Goal: Task Accomplishment & Management: Complete application form

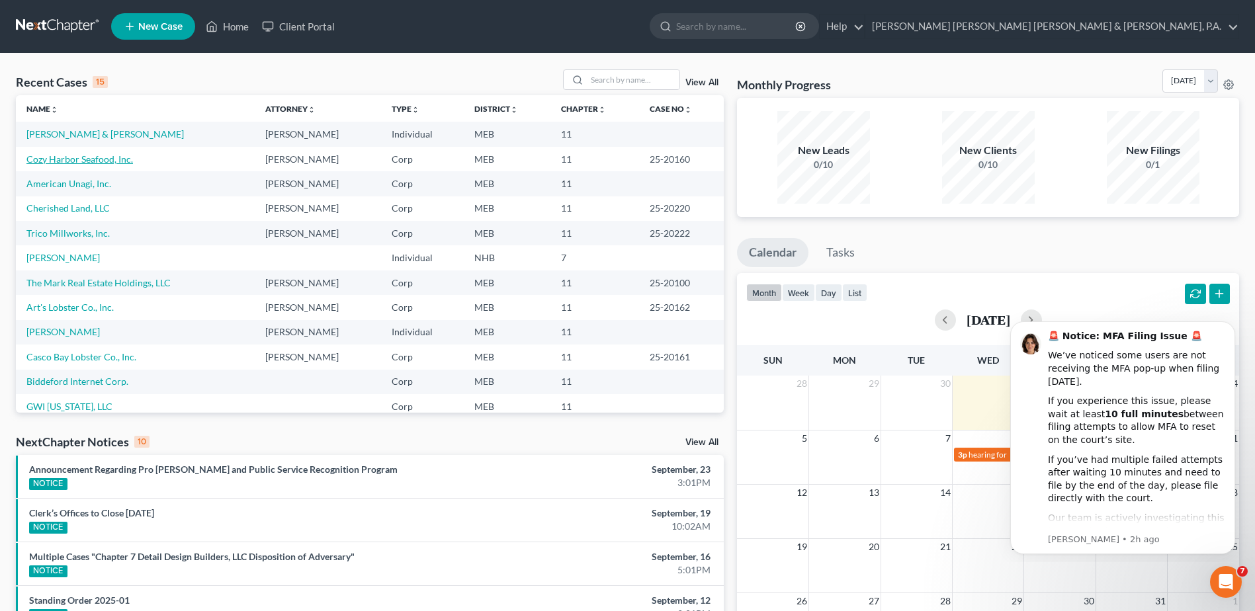
click at [68, 157] on link "Cozy Harbor Seafood, Inc." at bounding box center [79, 159] width 107 height 11
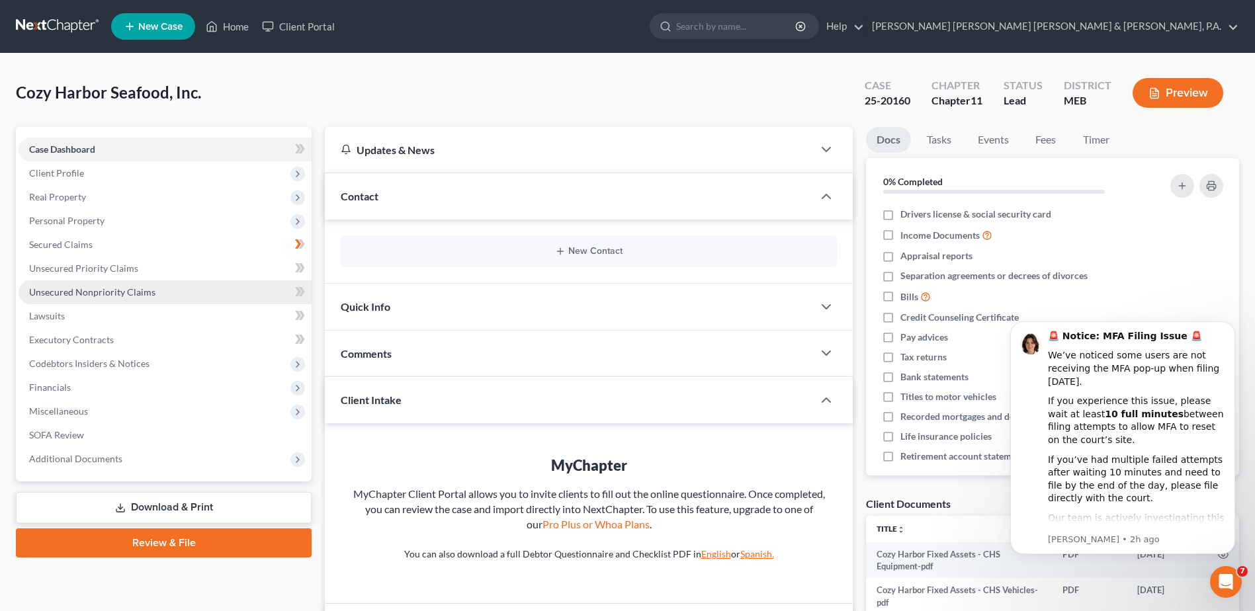
click at [114, 297] on span "Unsecured Nonpriority Claims" at bounding box center [92, 292] width 126 height 11
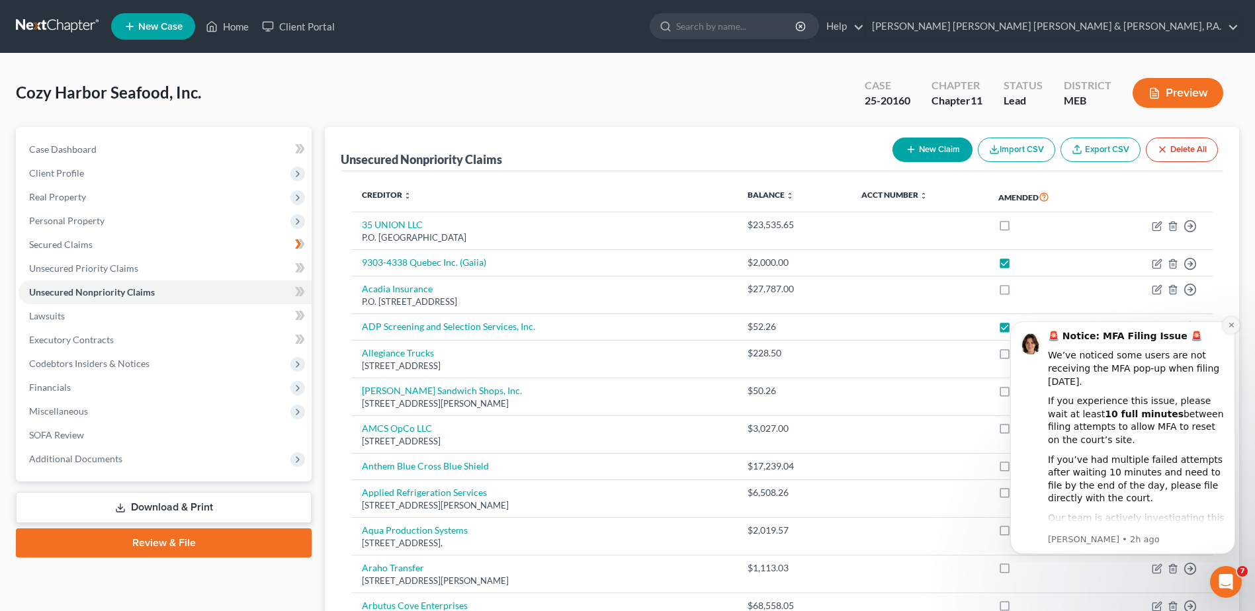
click at [1235, 322] on icon "Dismiss notification" at bounding box center [1231, 325] width 7 height 7
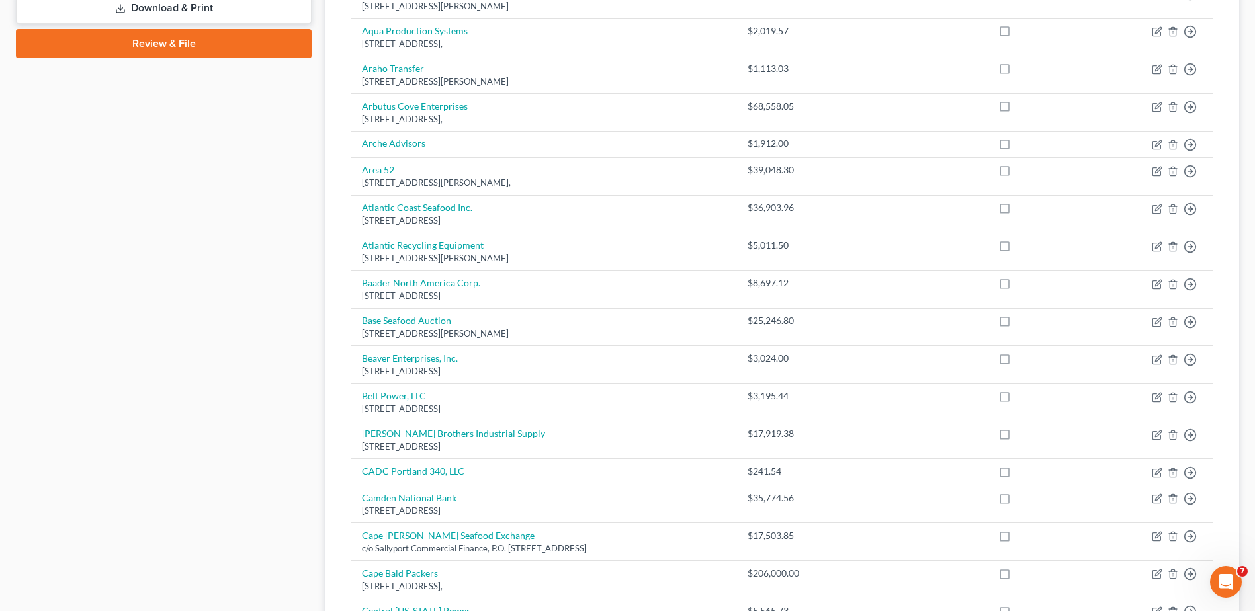
scroll to position [864, 0]
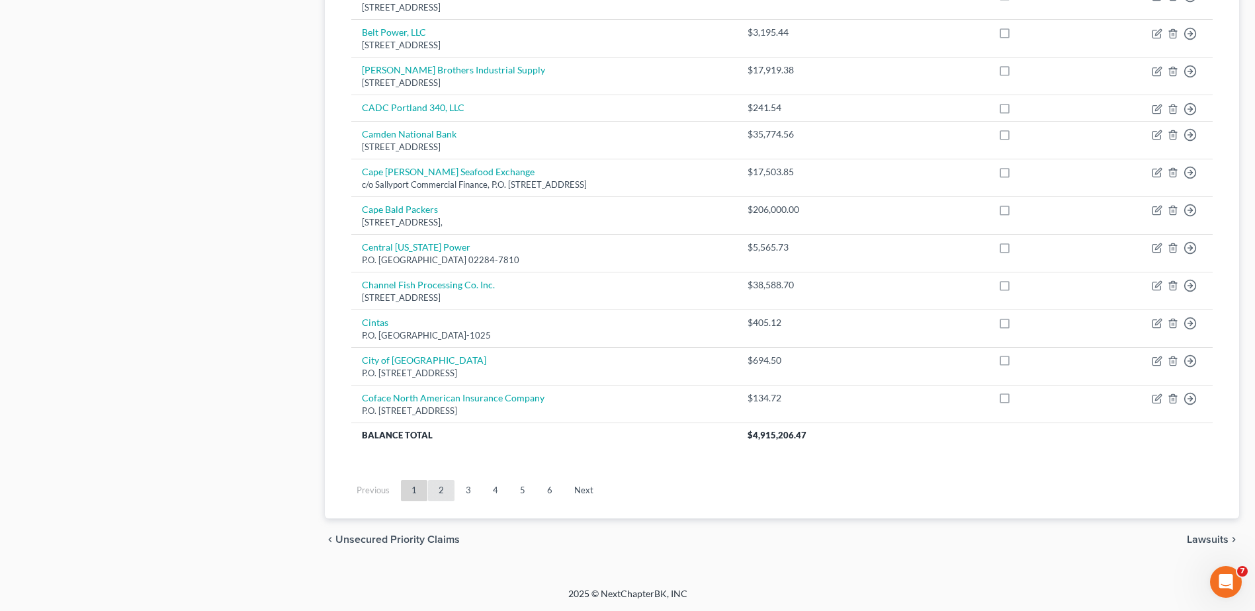
click at [449, 488] on link "2" at bounding box center [441, 490] width 26 height 21
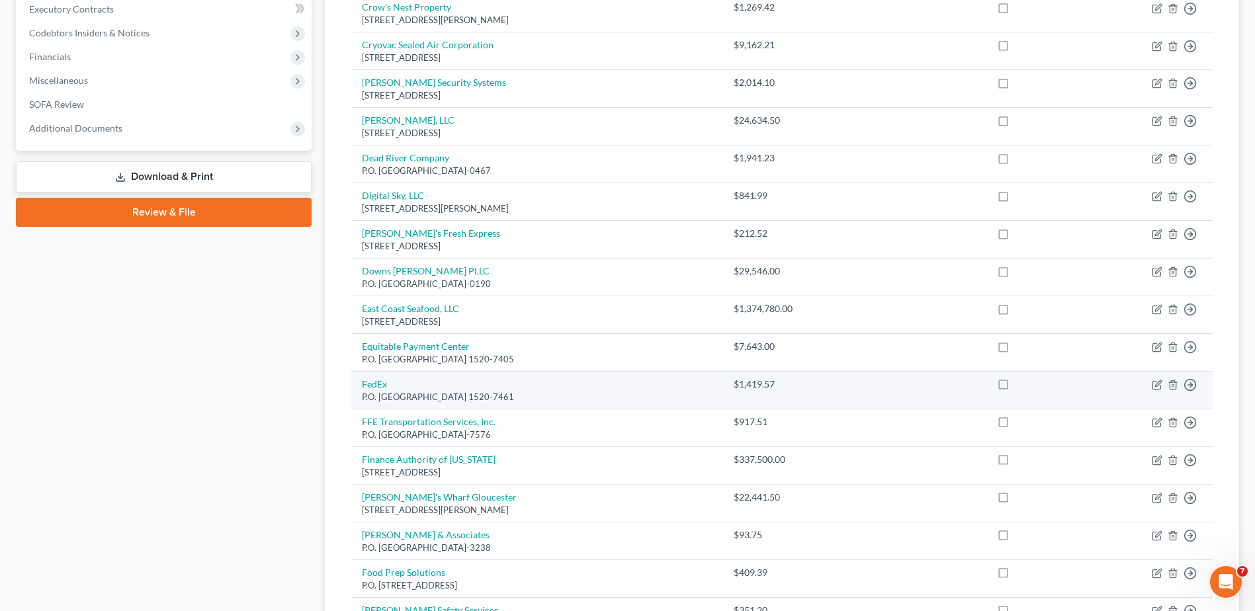
scroll to position [463, 0]
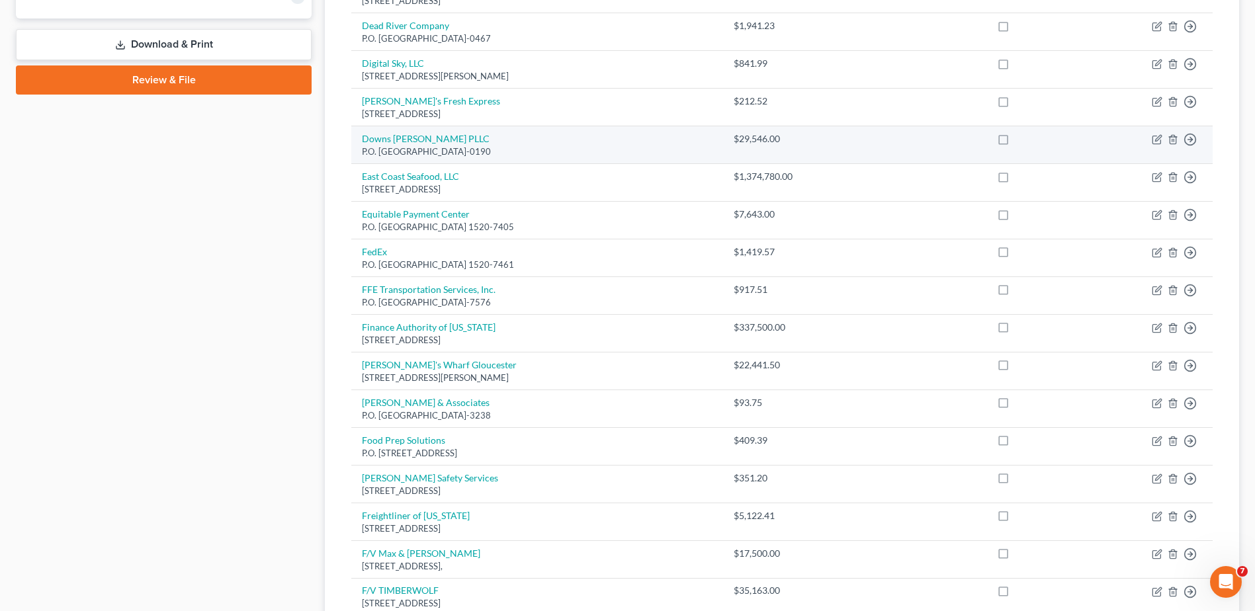
click at [1016, 142] on label at bounding box center [1016, 142] width 0 height 0
click at [1021, 140] on input "checkbox" at bounding box center [1025, 136] width 9 height 9
checkbox input "true"
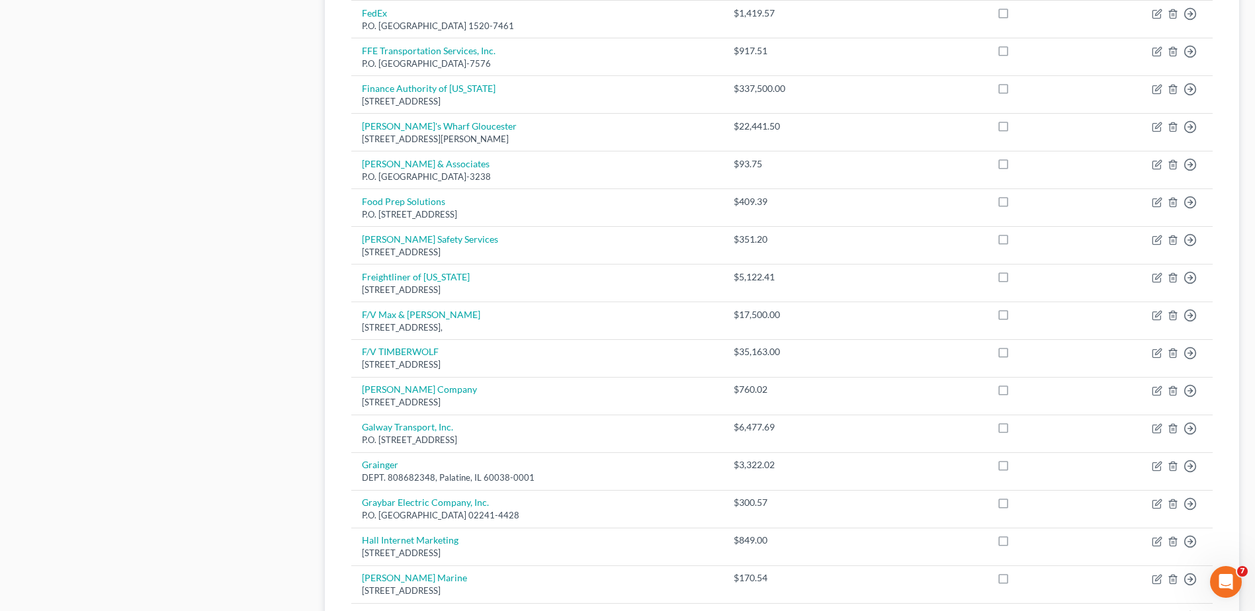
scroll to position [920, 0]
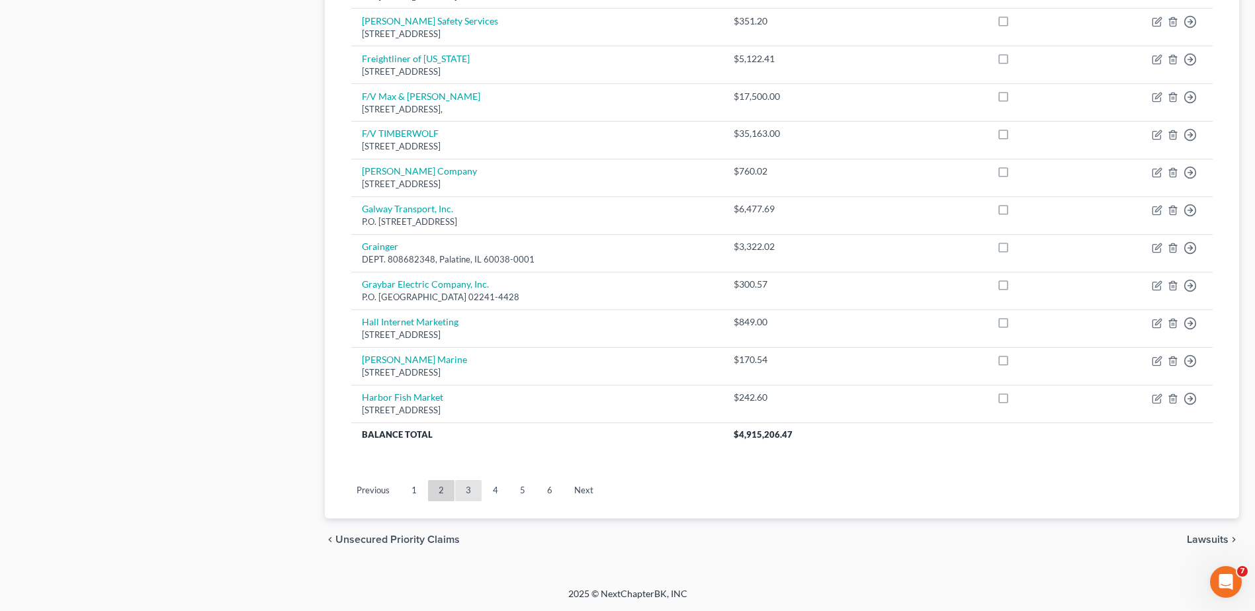
click at [468, 486] on link "3" at bounding box center [468, 490] width 26 height 21
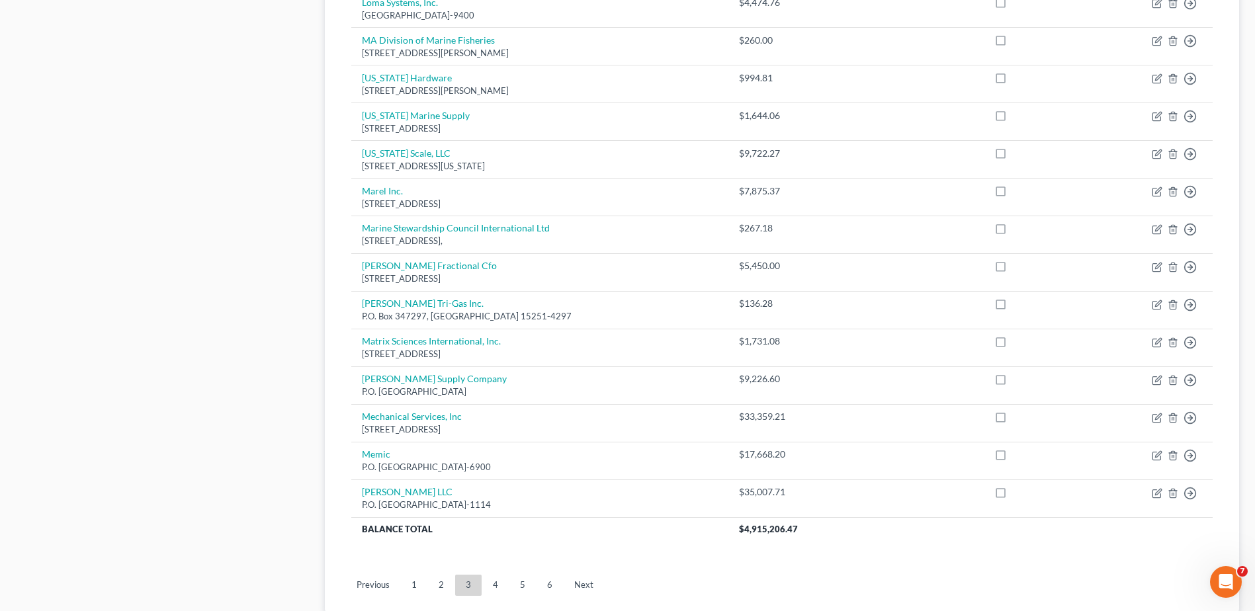
scroll to position [860, 0]
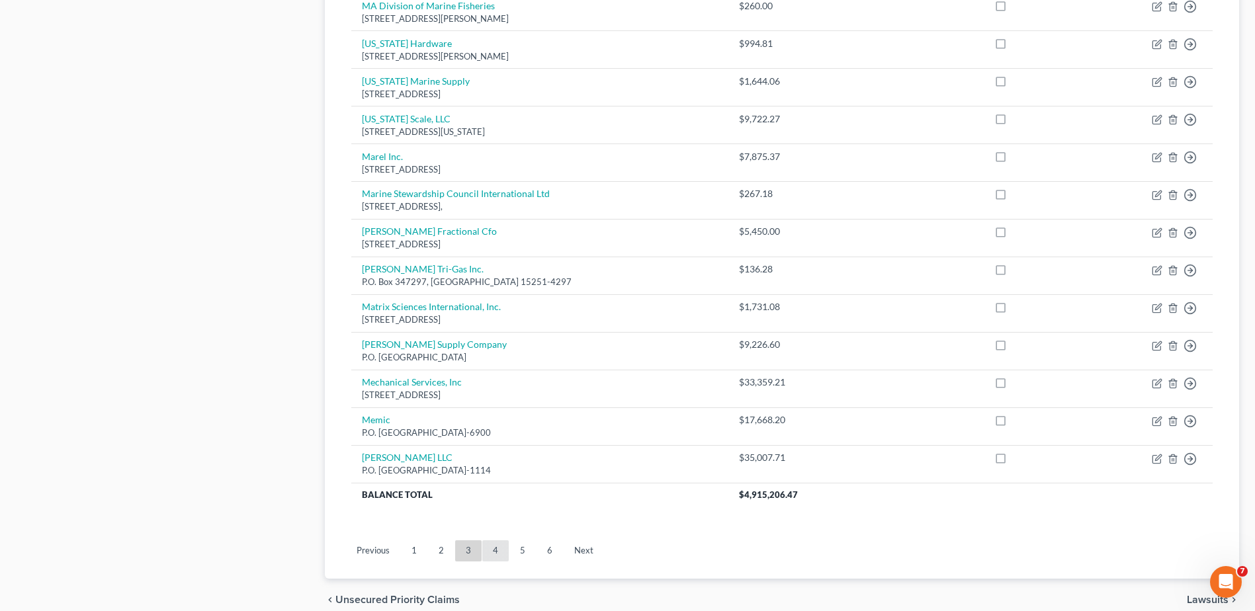
click at [502, 549] on link "4" at bounding box center [495, 551] width 26 height 21
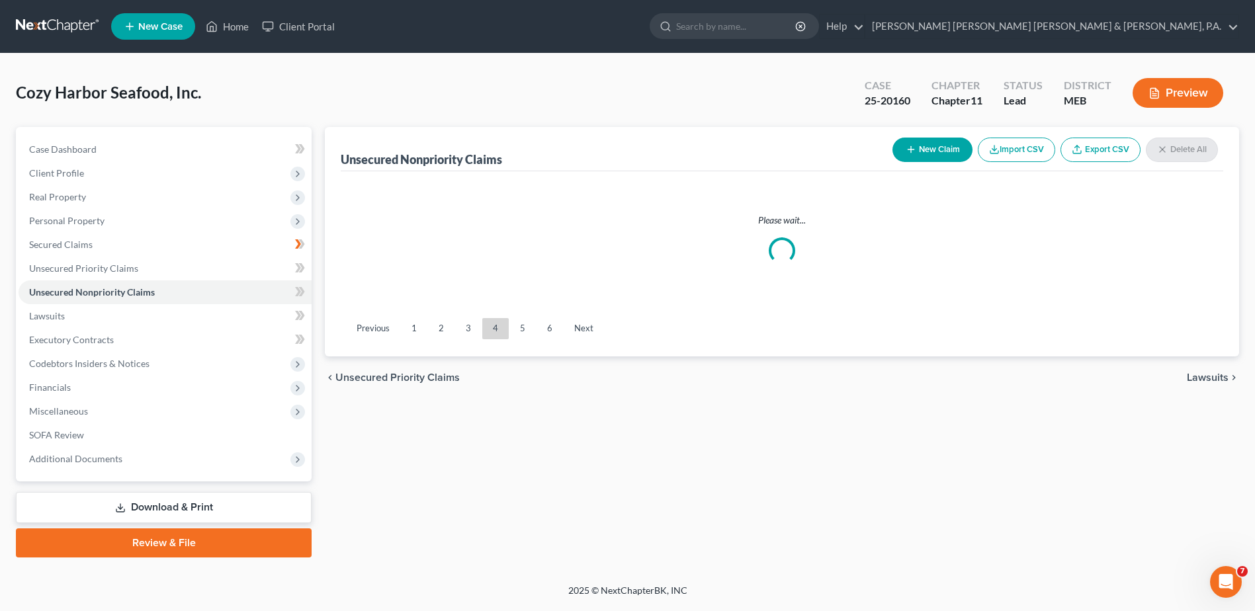
scroll to position [0, 0]
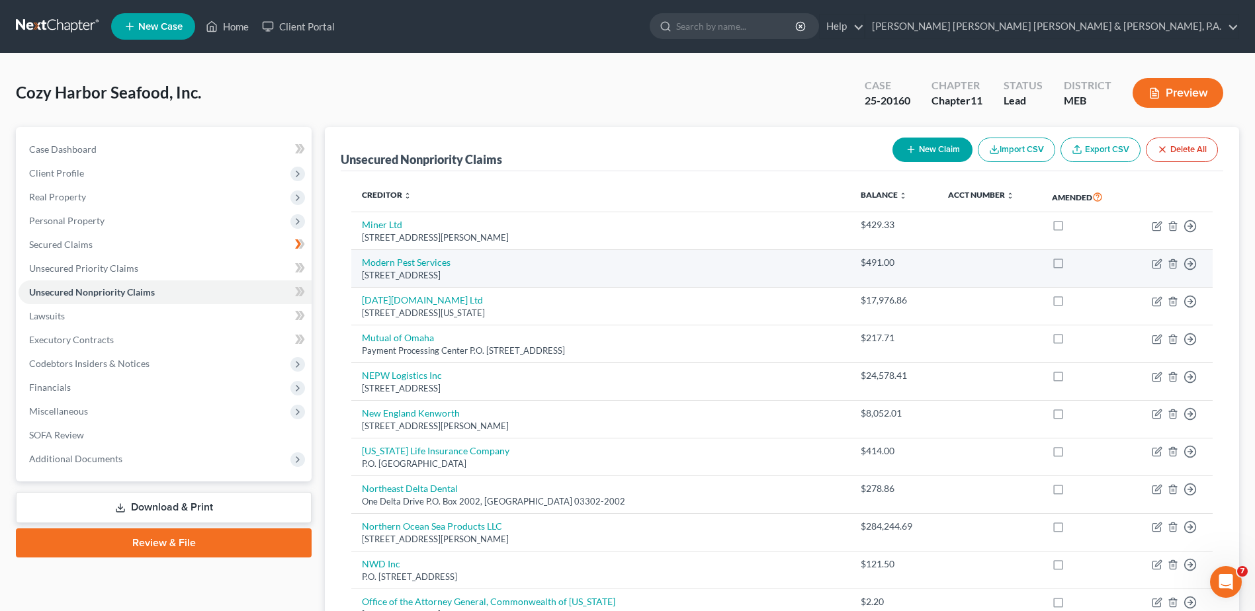
click at [1071, 266] on label at bounding box center [1071, 266] width 0 height 0
click at [1076, 265] on input "checkbox" at bounding box center [1080, 260] width 9 height 9
click at [1071, 266] on label at bounding box center [1071, 266] width 0 height 0
click at [1076, 261] on input "checkbox" at bounding box center [1080, 260] width 9 height 9
checkbox input "false"
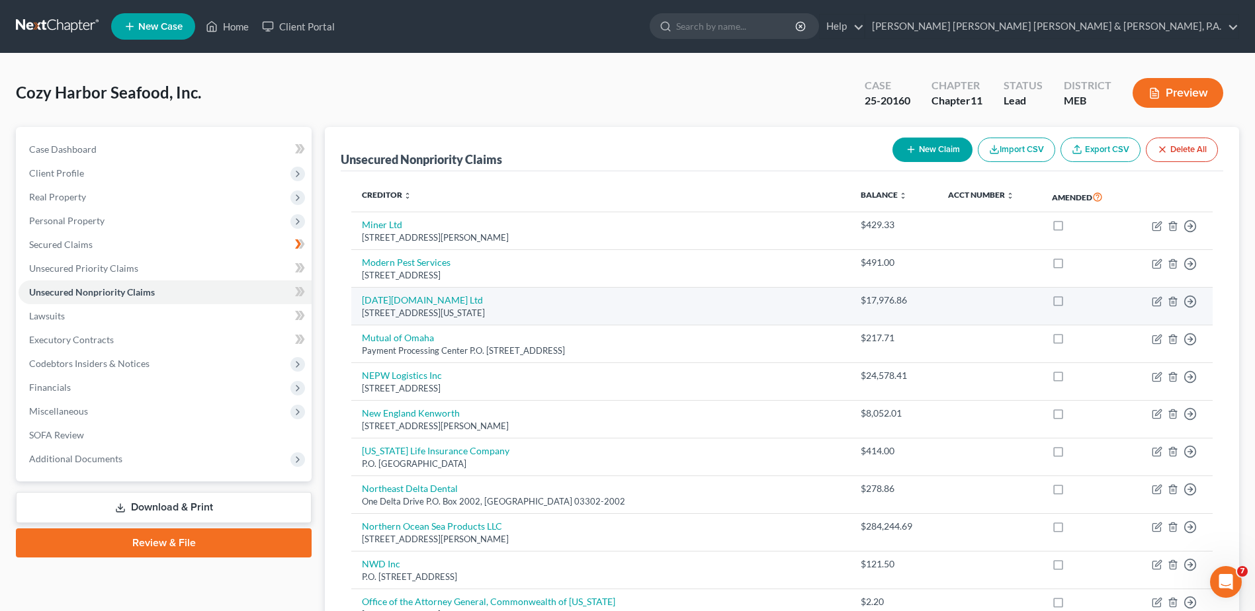
click at [1071, 304] on label at bounding box center [1071, 304] width 0 height 0
click at [1076, 302] on input "checkbox" at bounding box center [1080, 298] width 9 height 9
checkbox input "true"
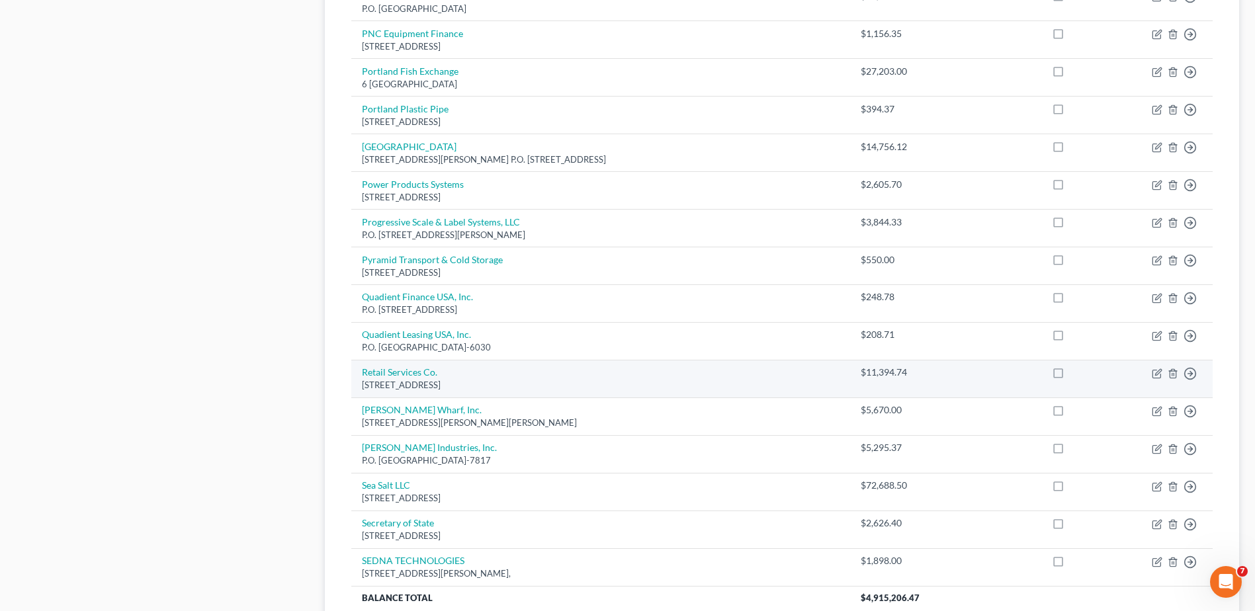
scroll to position [860, 0]
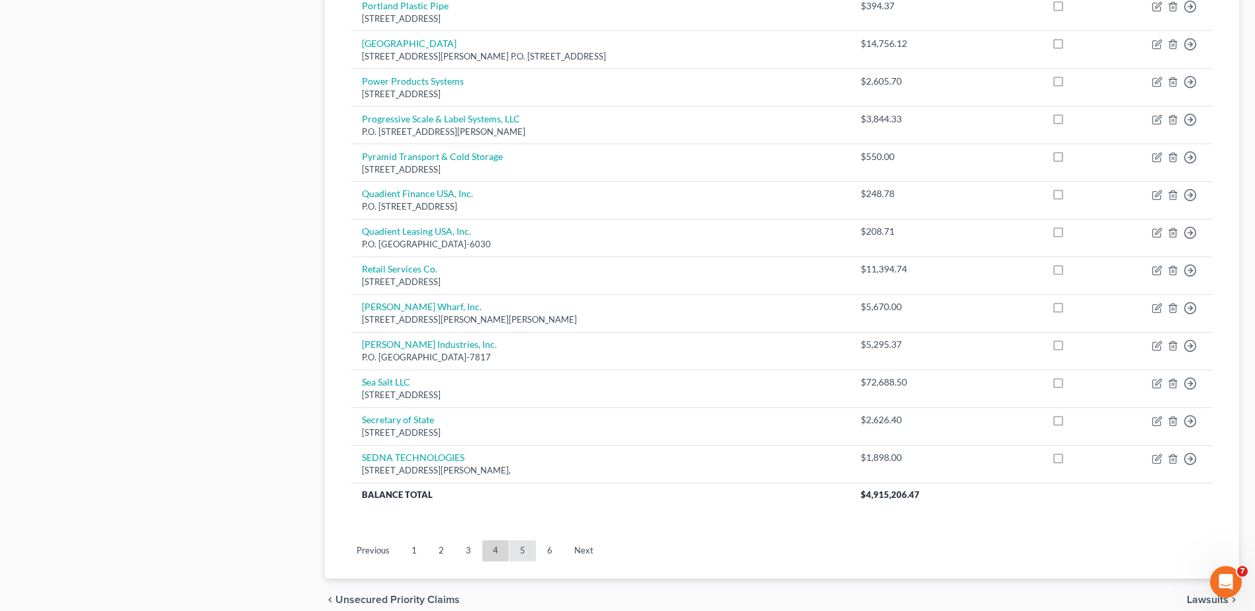
click at [523, 549] on link "5" at bounding box center [523, 551] width 26 height 21
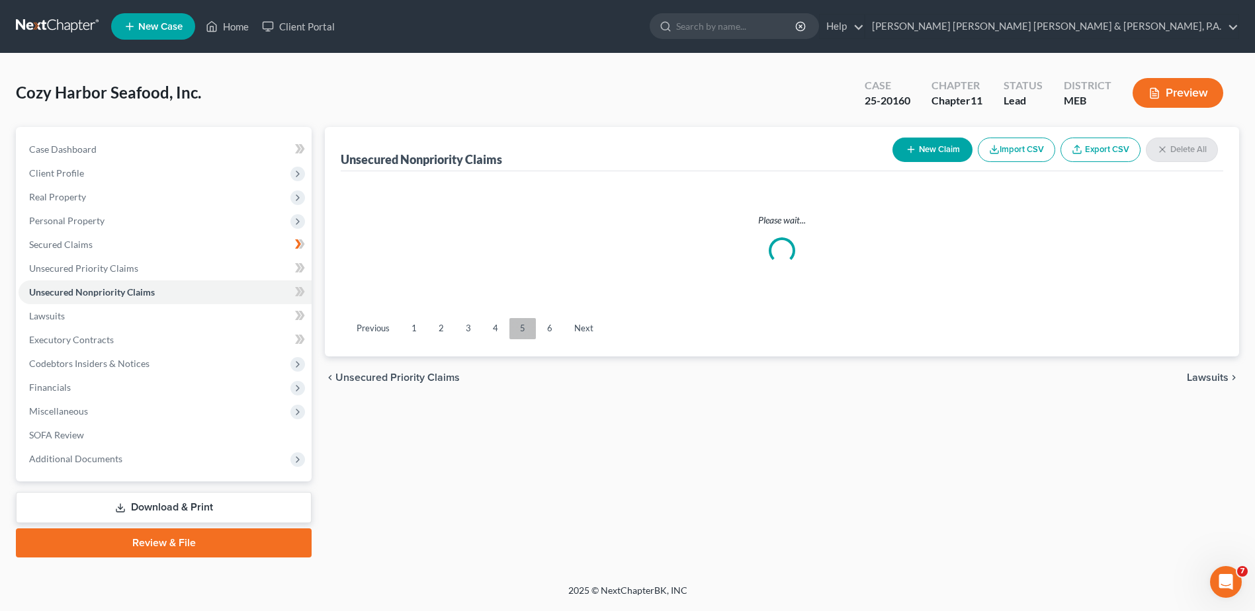
scroll to position [0, 0]
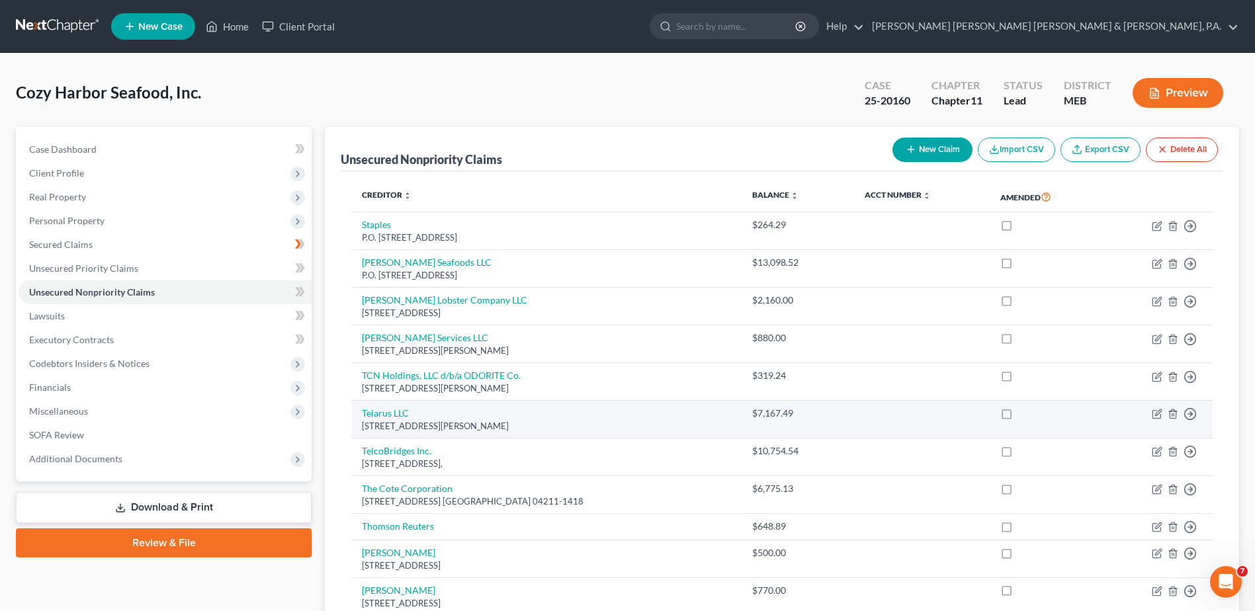
click at [1019, 417] on label at bounding box center [1019, 417] width 0 height 0
click at [1024, 413] on input "checkbox" at bounding box center [1028, 411] width 9 height 9
checkbox input "true"
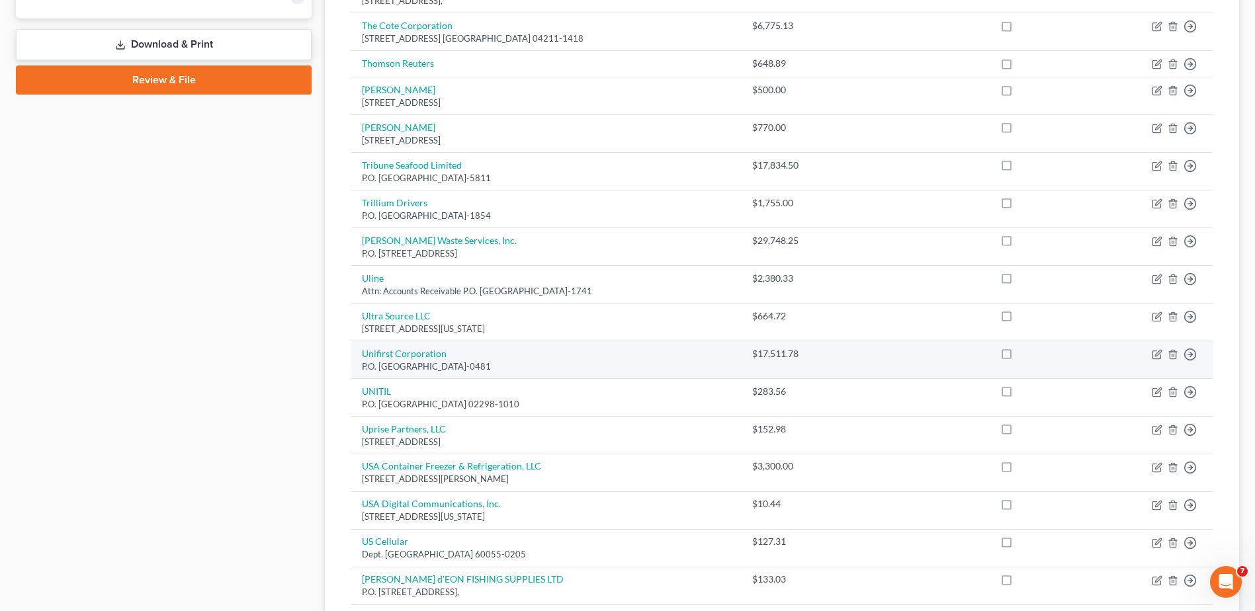
scroll to position [596, 0]
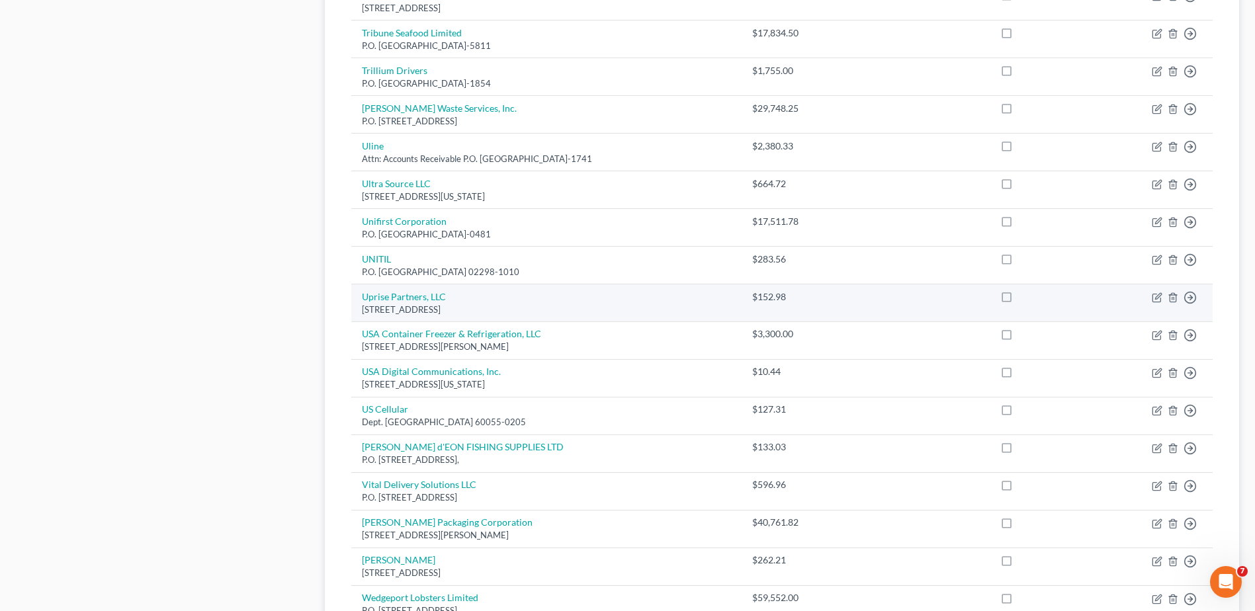
click at [1019, 300] on label at bounding box center [1019, 300] width 0 height 0
click at [1024, 298] on input "checkbox" at bounding box center [1028, 294] width 9 height 9
checkbox input "true"
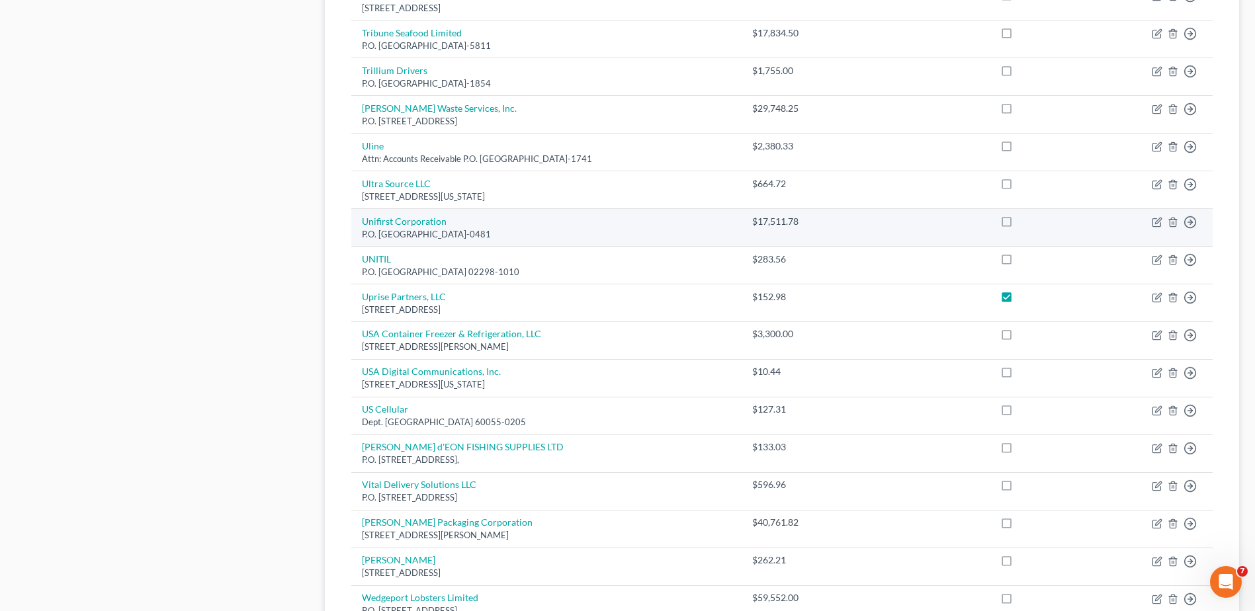
click at [1019, 225] on label at bounding box center [1019, 225] width 0 height 0
click at [1024, 220] on input "checkbox" at bounding box center [1028, 219] width 9 height 9
click at [1019, 225] on label at bounding box center [1019, 225] width 0 height 0
click at [1024, 221] on input "checkbox" at bounding box center [1028, 219] width 9 height 9
checkbox input "false"
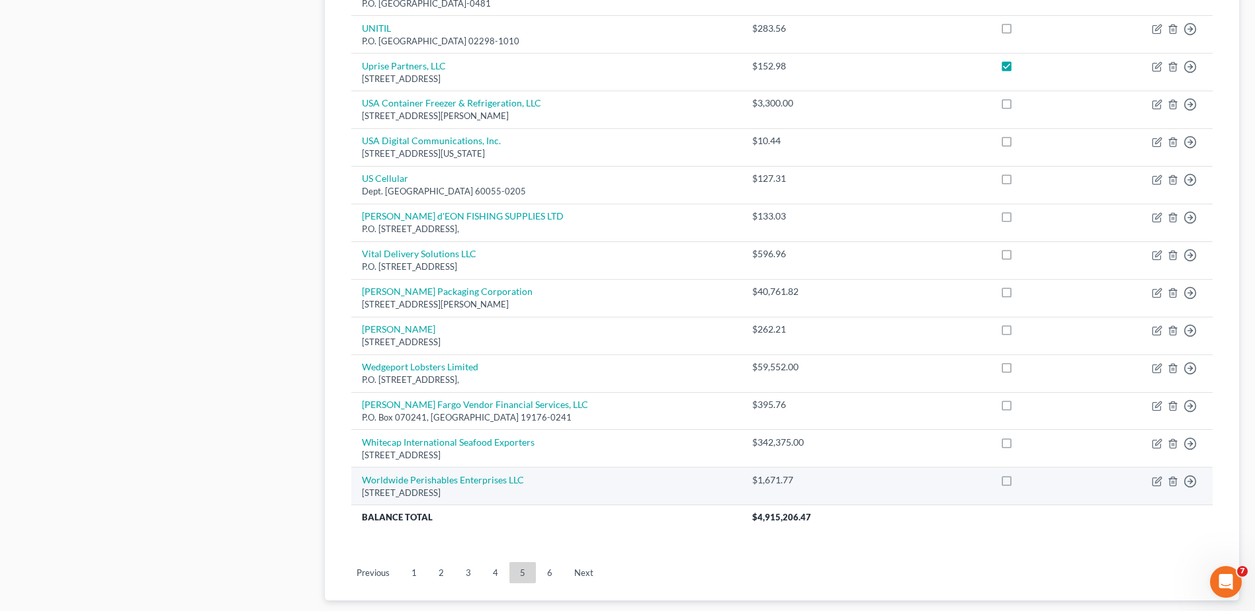
scroll to position [909, 0]
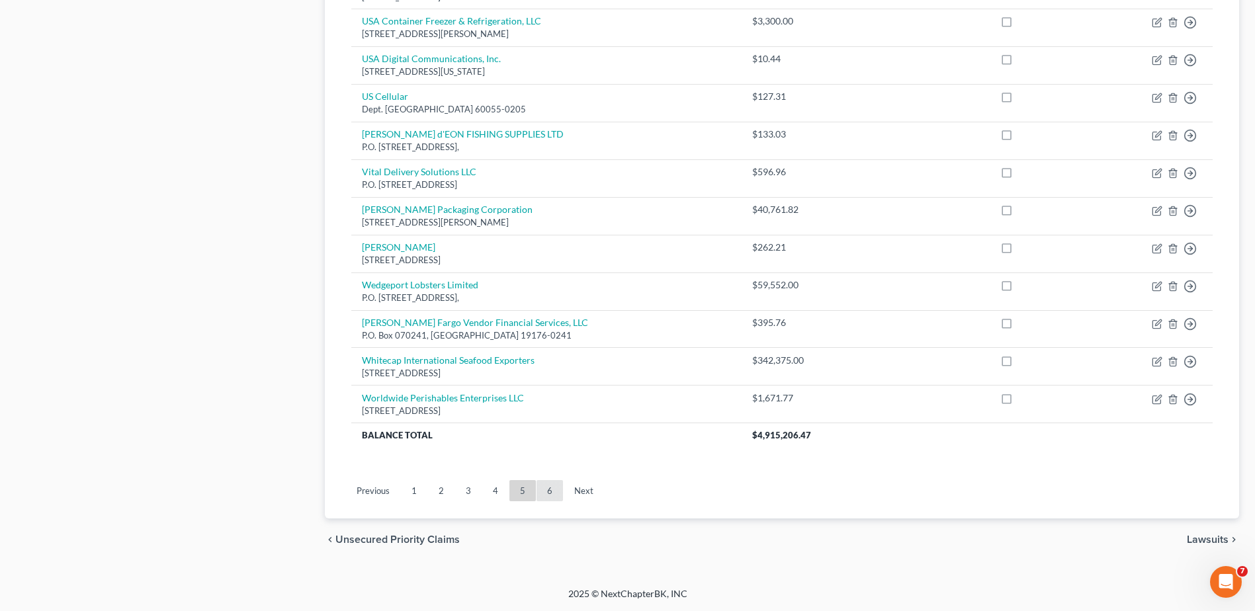
click at [559, 490] on link "6" at bounding box center [550, 490] width 26 height 21
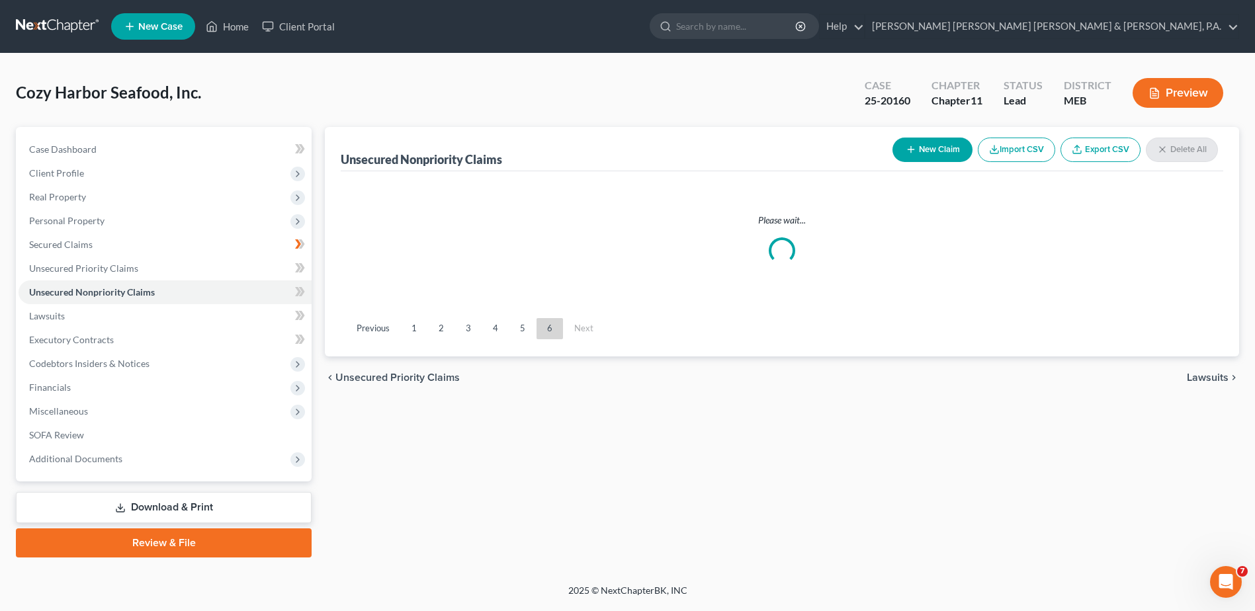
scroll to position [0, 0]
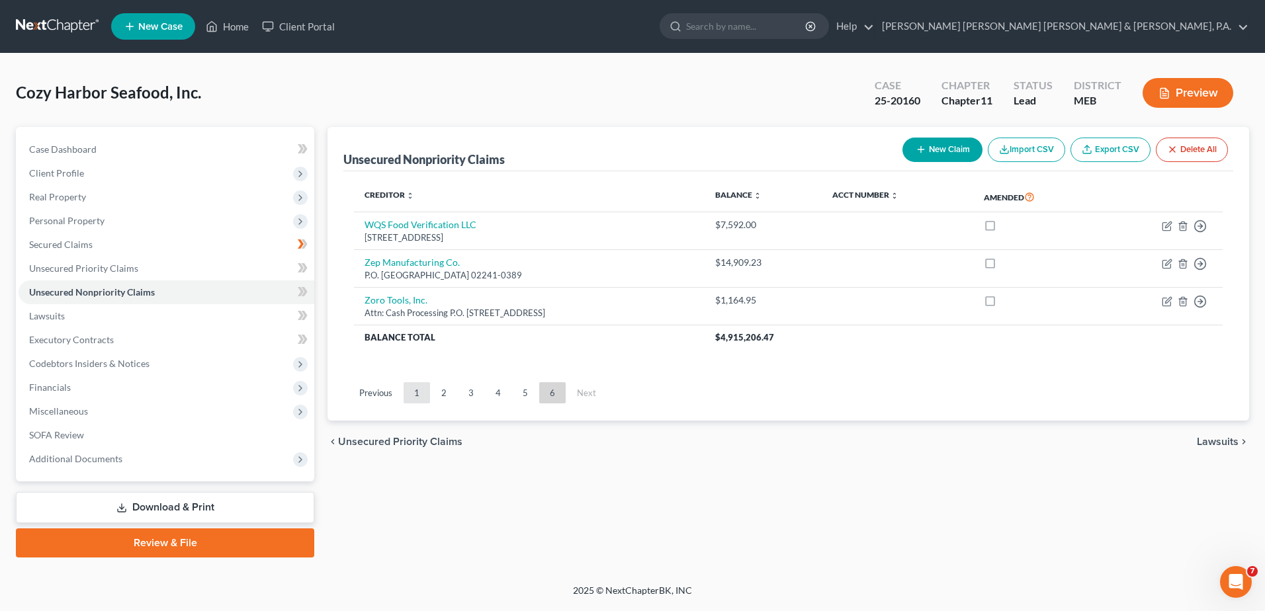
click at [407, 387] on link "1" at bounding box center [417, 392] width 26 height 21
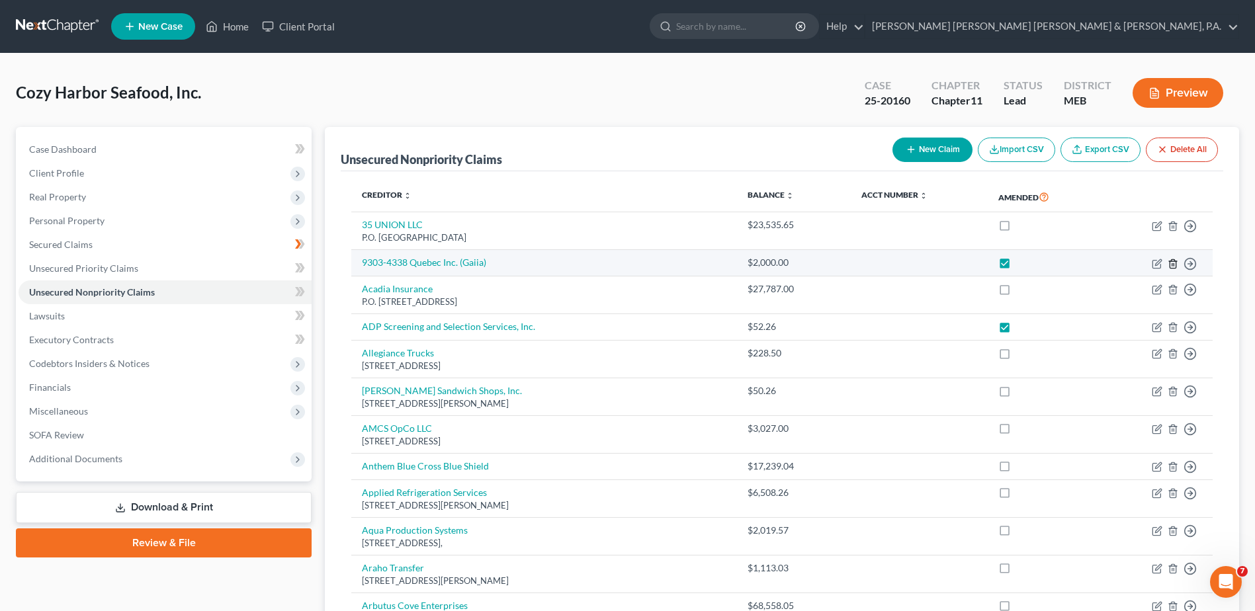
click at [1174, 263] on line "button" at bounding box center [1174, 264] width 0 height 3
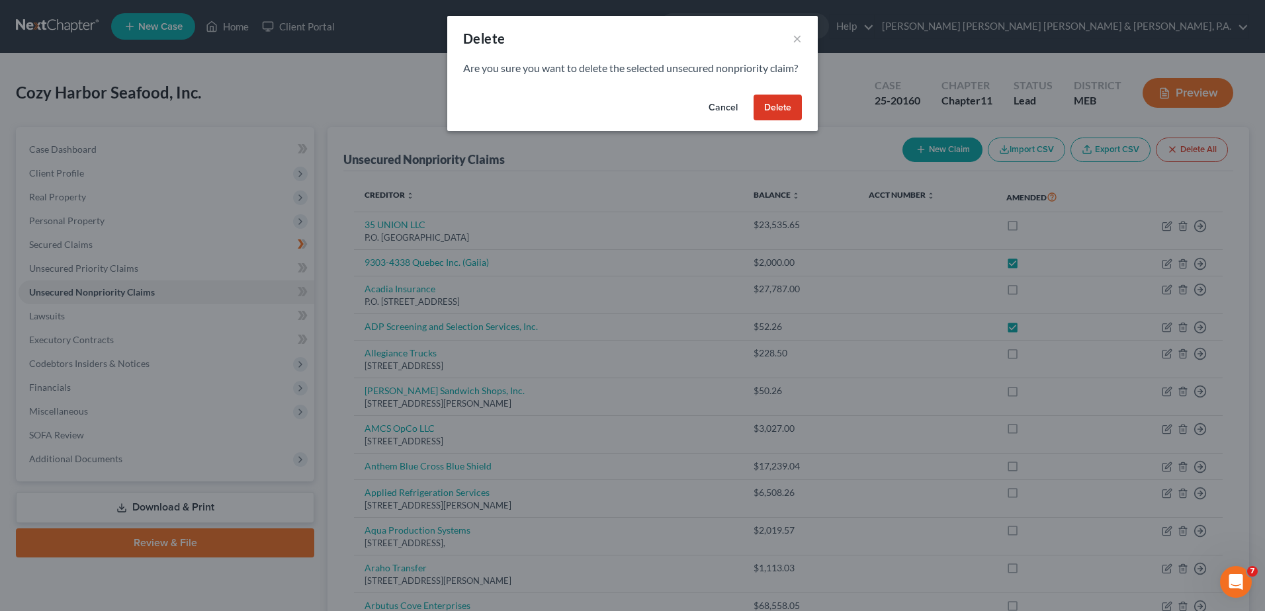
click at [781, 121] on button "Delete" at bounding box center [778, 108] width 48 height 26
checkbox input "false"
checkbox input "true"
checkbox input "false"
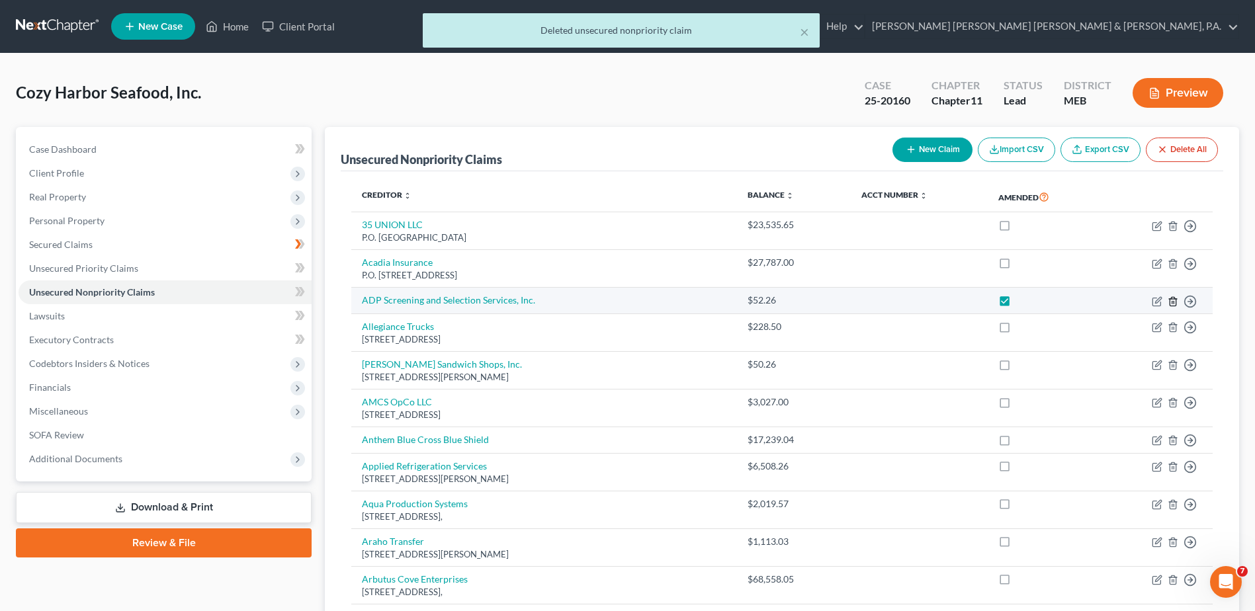
click at [1170, 302] on icon "button" at bounding box center [1173, 301] width 6 height 9
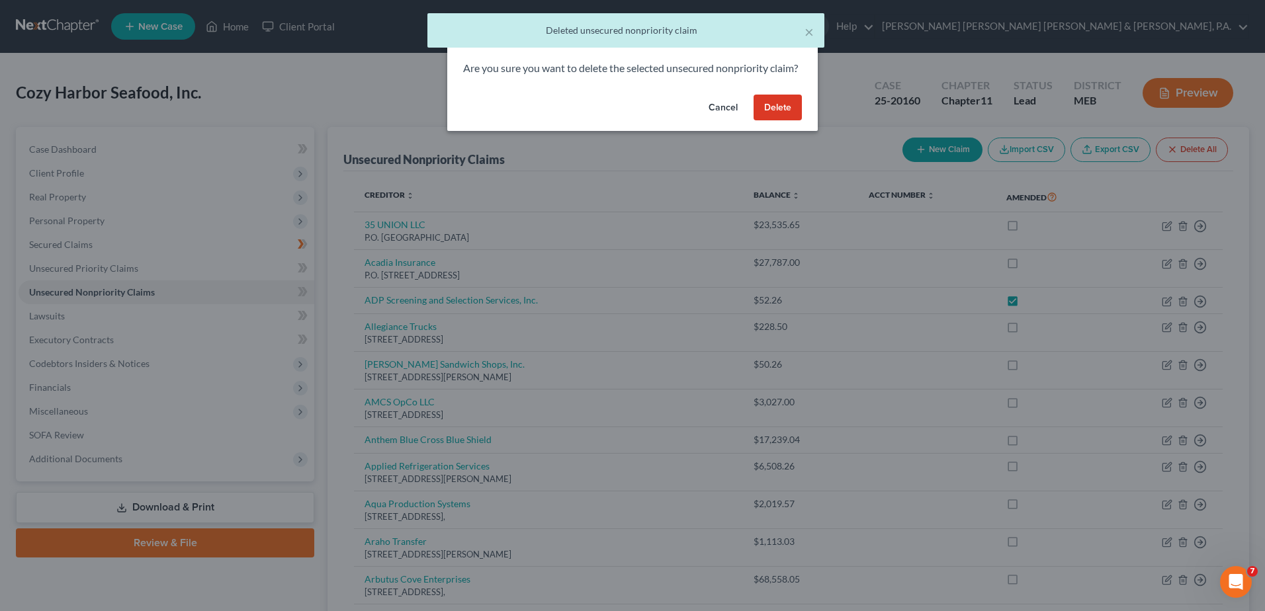
click at [776, 121] on button "Delete" at bounding box center [778, 108] width 48 height 26
checkbox input "false"
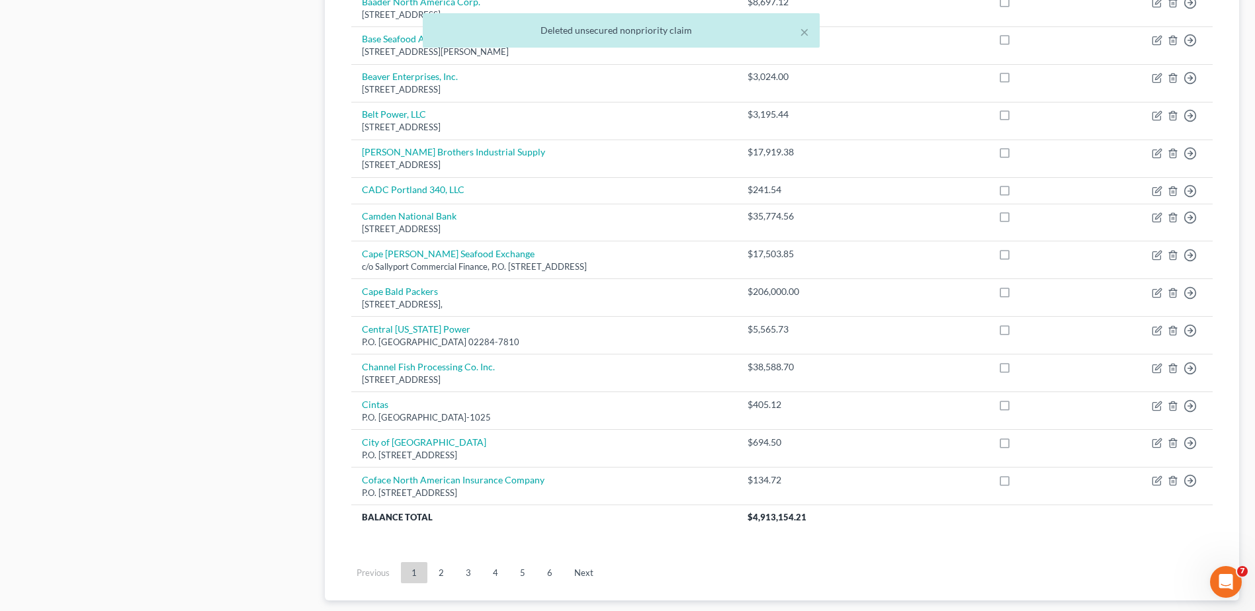
scroll to position [794, 0]
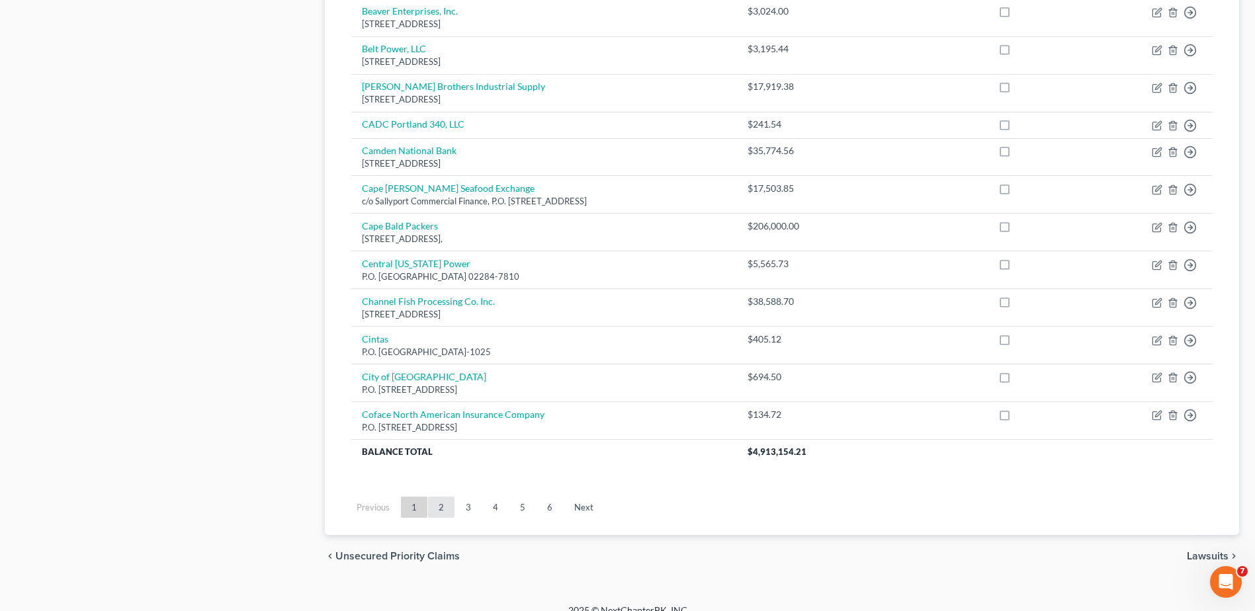
click at [447, 512] on link "2" at bounding box center [441, 507] width 26 height 21
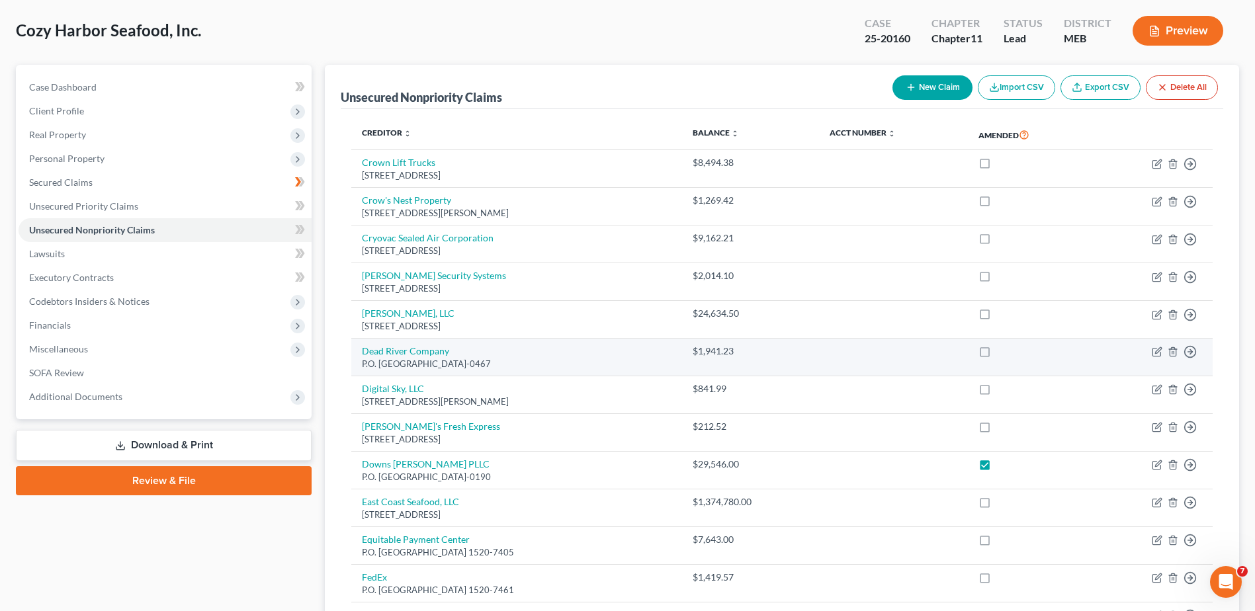
scroll to position [66, 0]
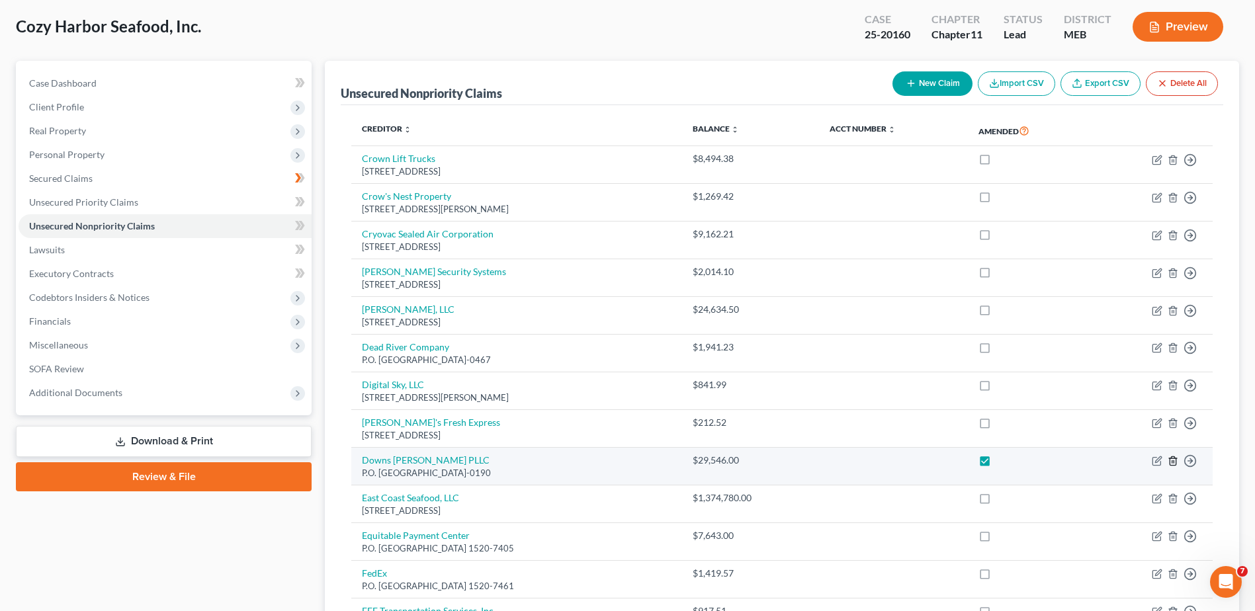
click at [1174, 461] on icon "button" at bounding box center [1173, 461] width 11 height 11
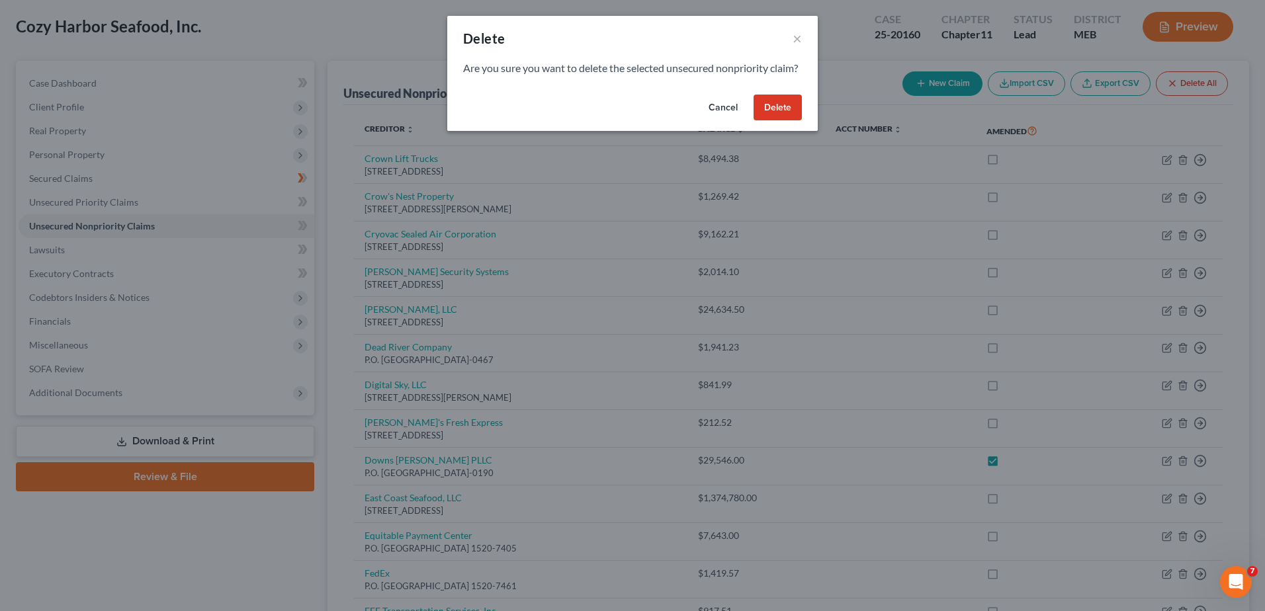
click at [796, 119] on button "Delete" at bounding box center [778, 108] width 48 height 26
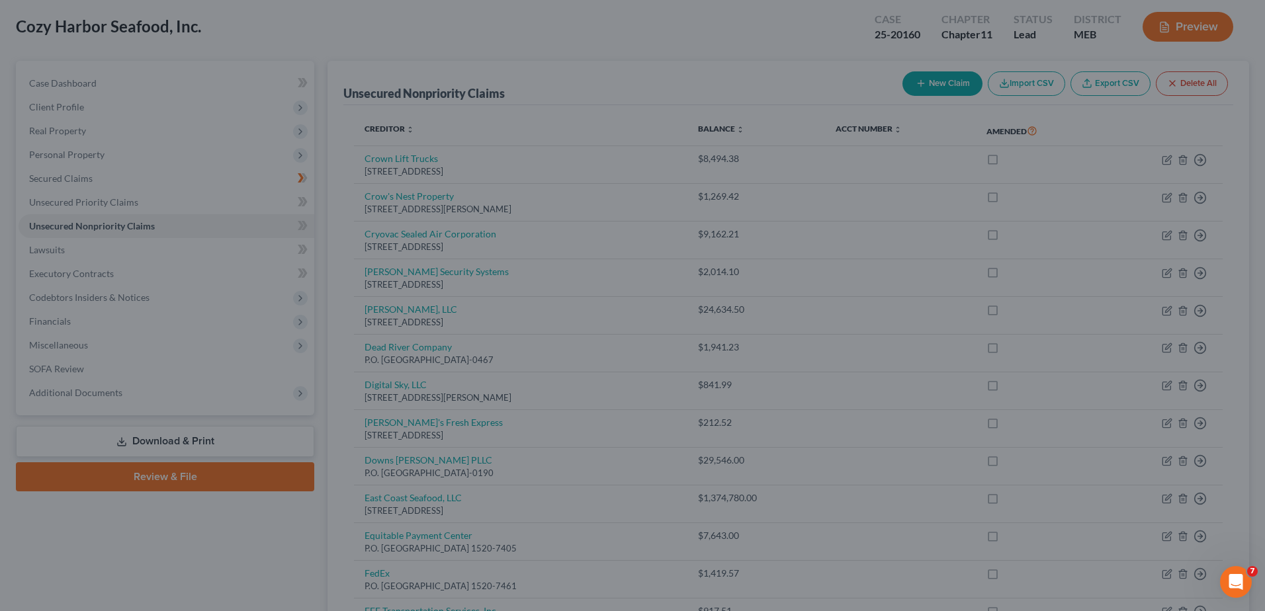
checkbox input "false"
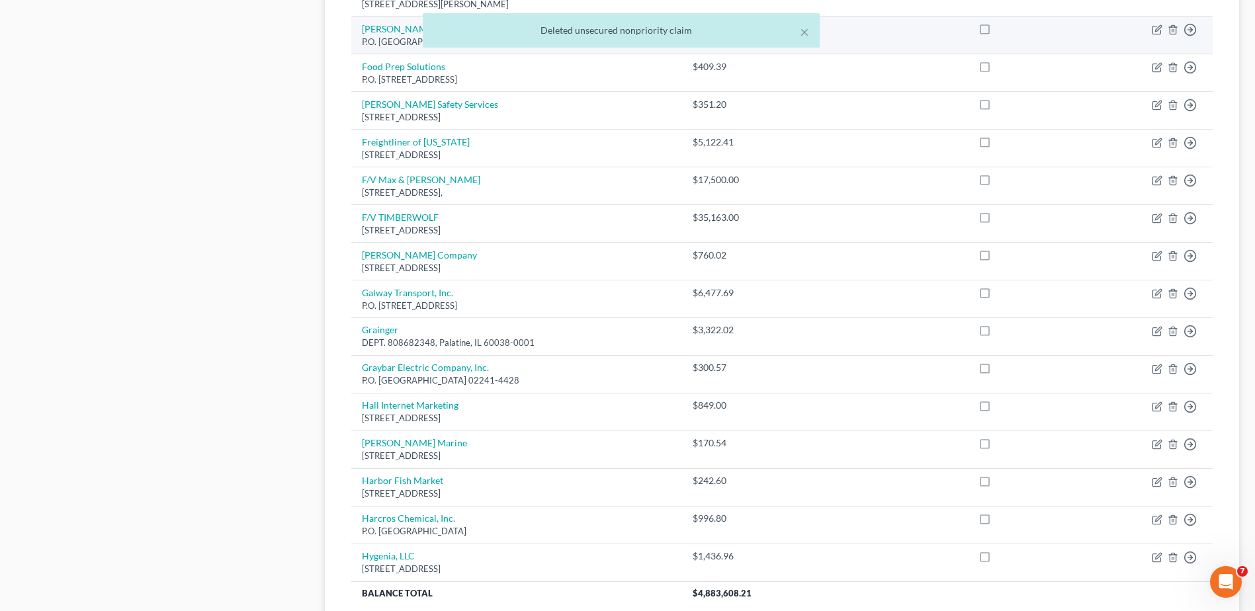
scroll to position [860, 0]
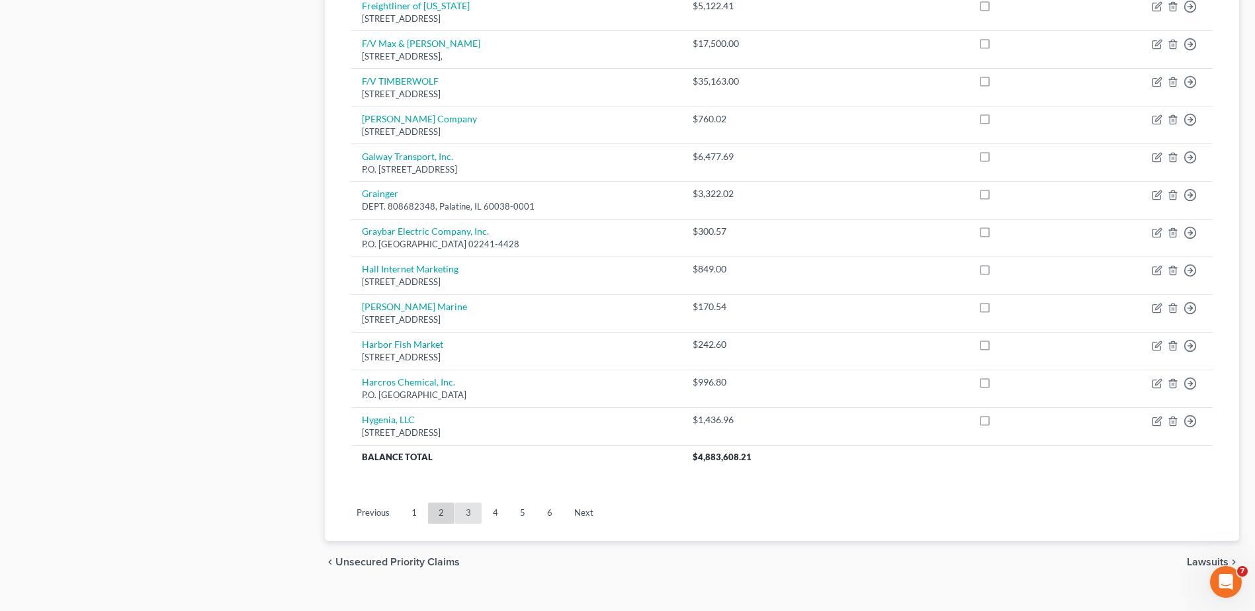
click at [463, 513] on link "3" at bounding box center [468, 513] width 26 height 21
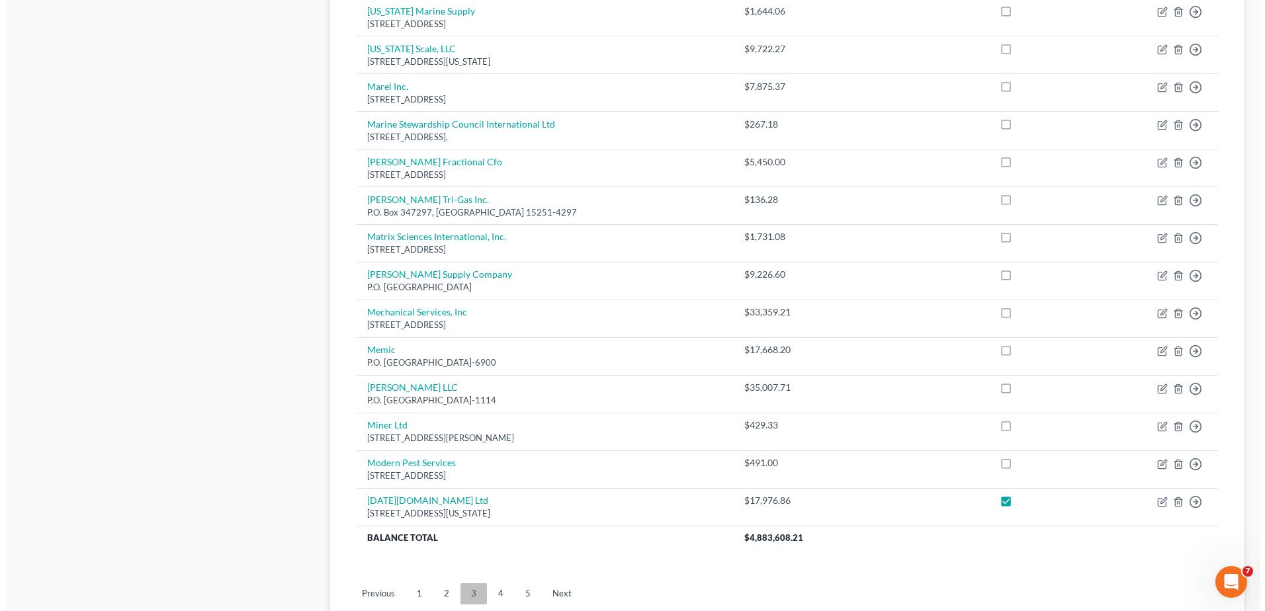
scroll to position [920, 0]
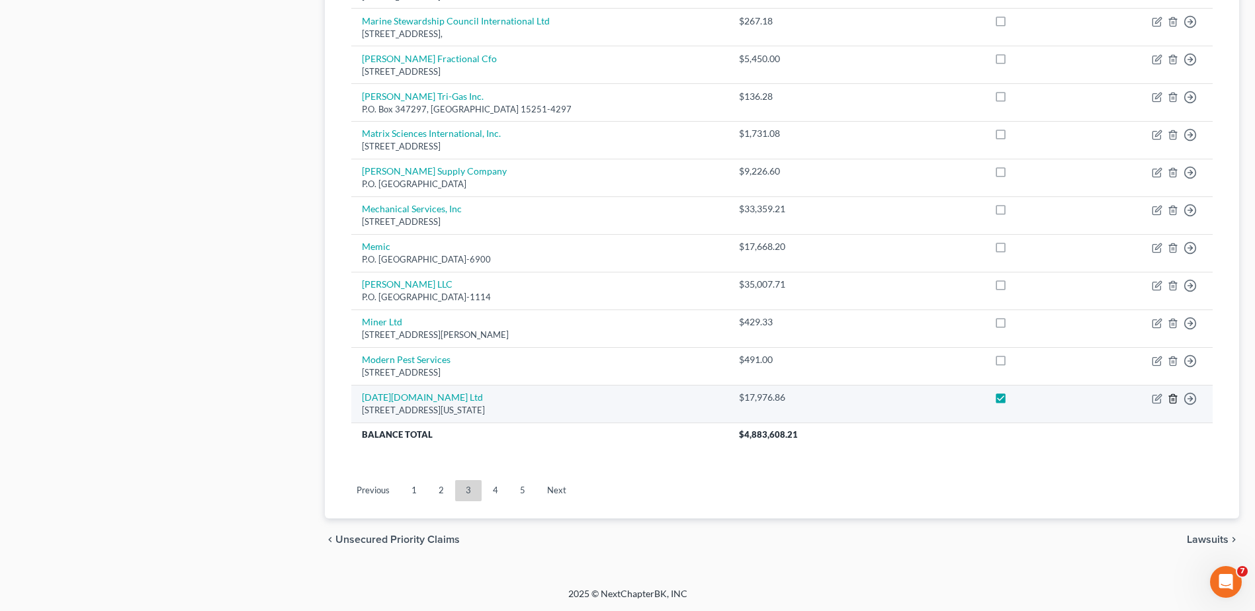
click at [1175, 396] on icon "button" at bounding box center [1173, 398] width 6 height 9
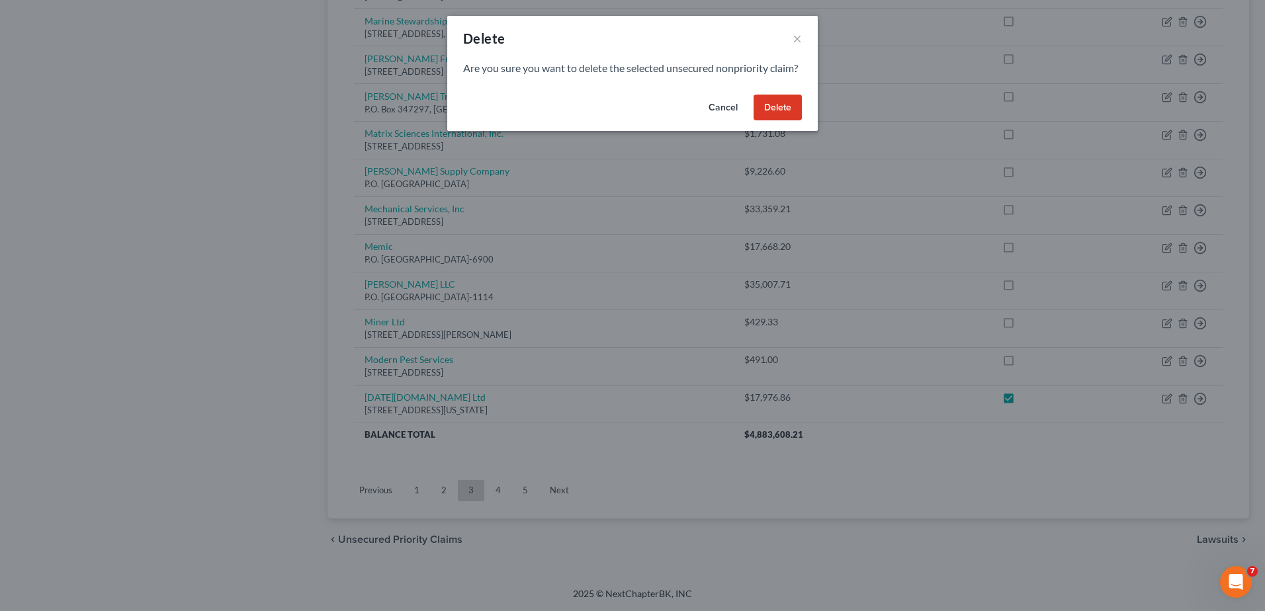
click at [776, 121] on button "Delete" at bounding box center [778, 108] width 48 height 26
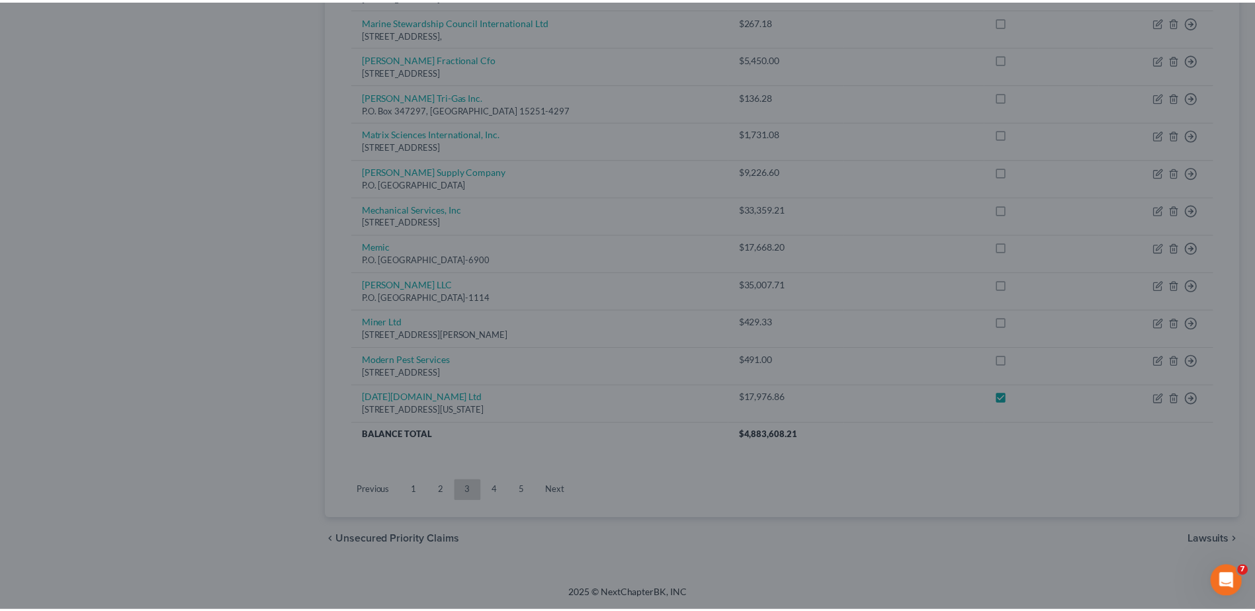
scroll to position [883, 0]
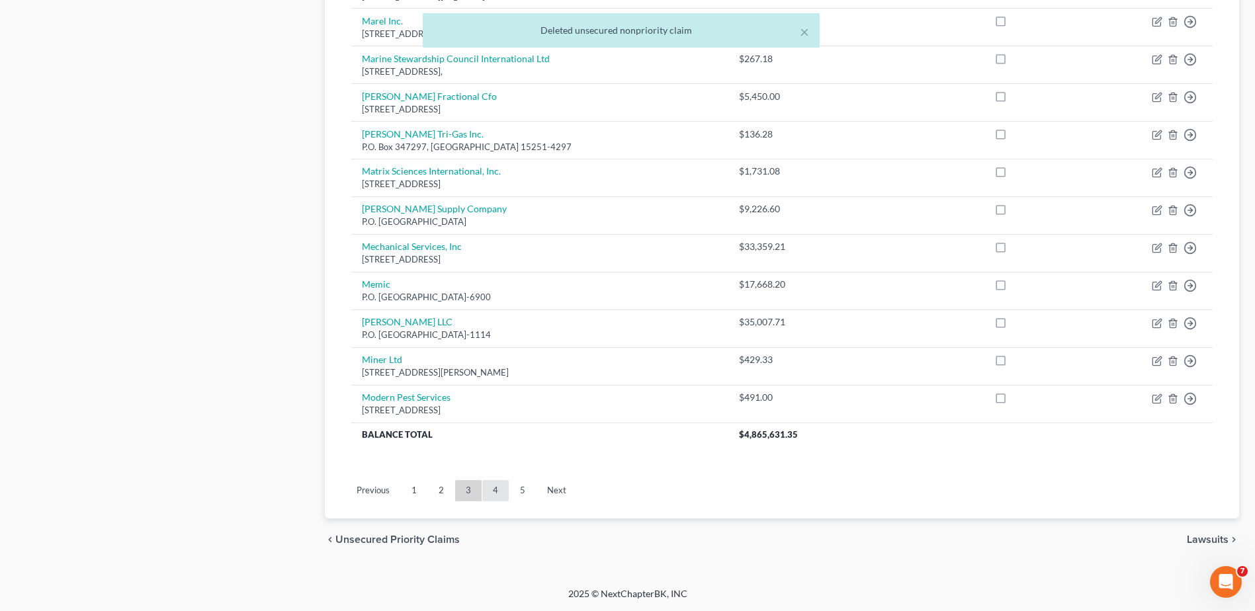
click at [496, 490] on link "4" at bounding box center [495, 490] width 26 height 21
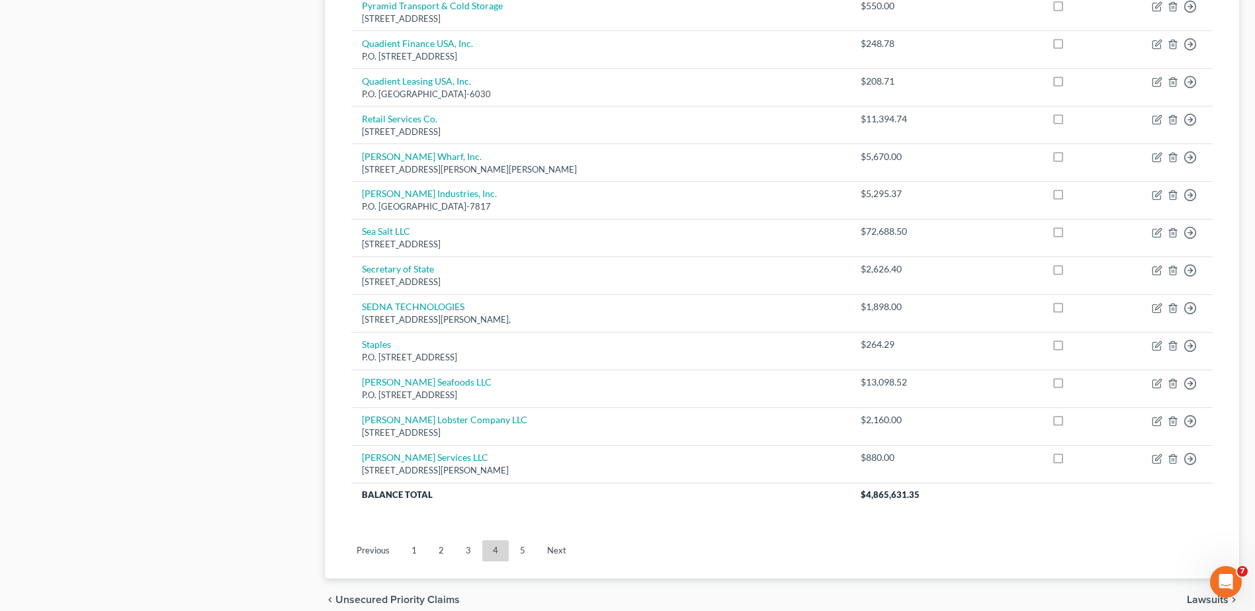
scroll to position [920, 0]
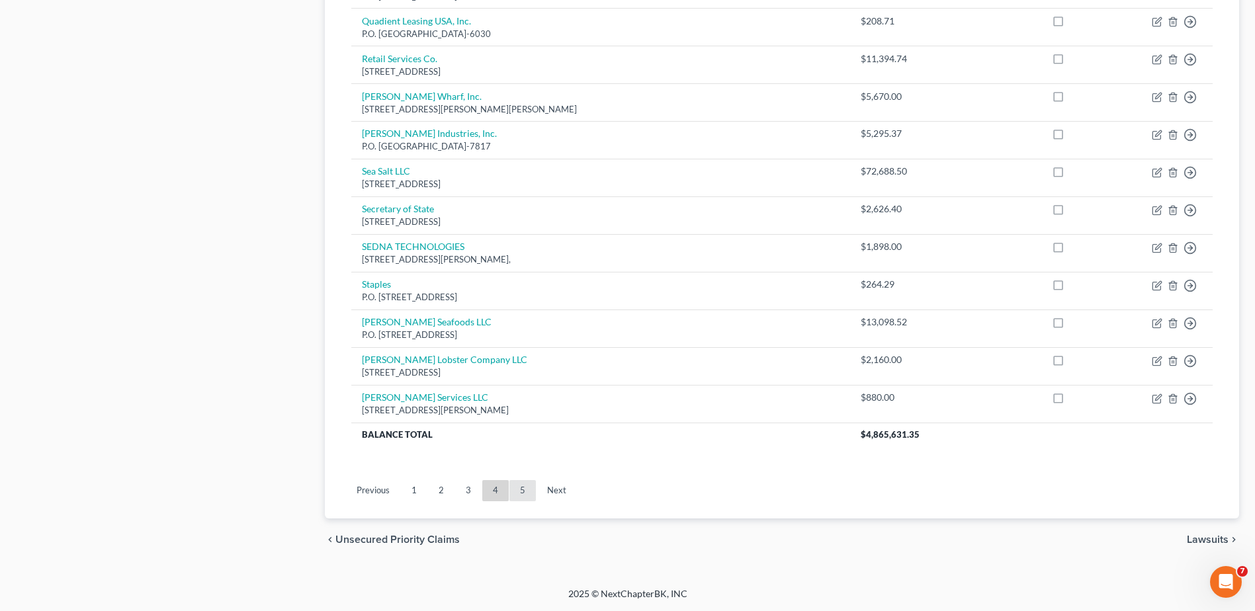
click at [519, 495] on link "5" at bounding box center [523, 490] width 26 height 21
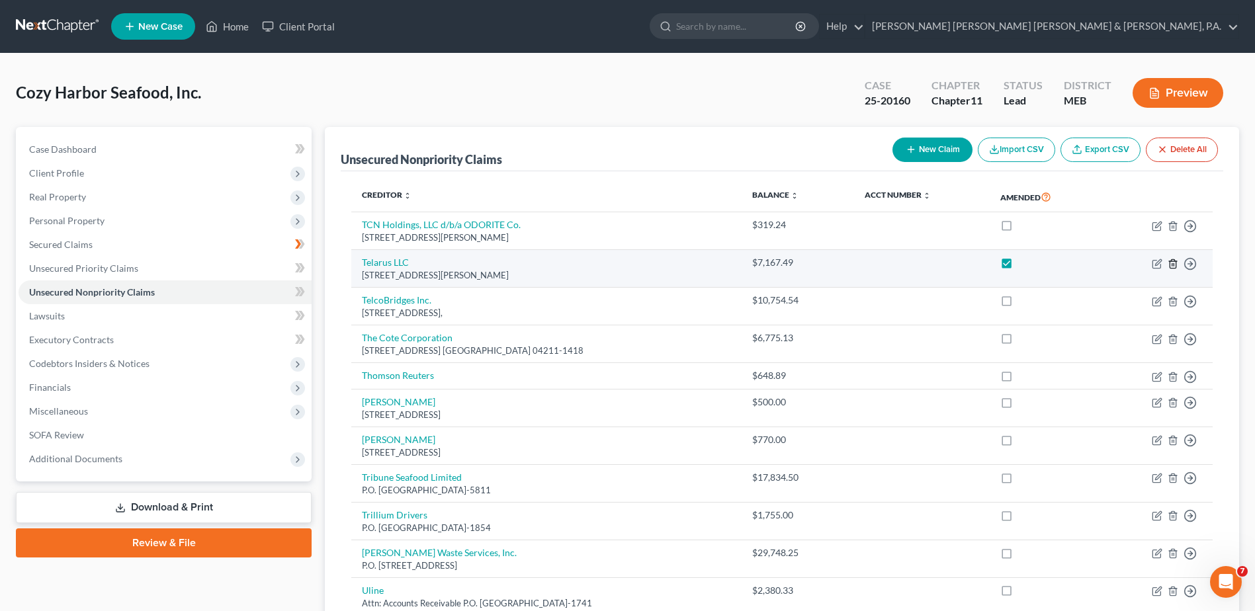
click at [1177, 262] on icon "button" at bounding box center [1173, 264] width 11 height 11
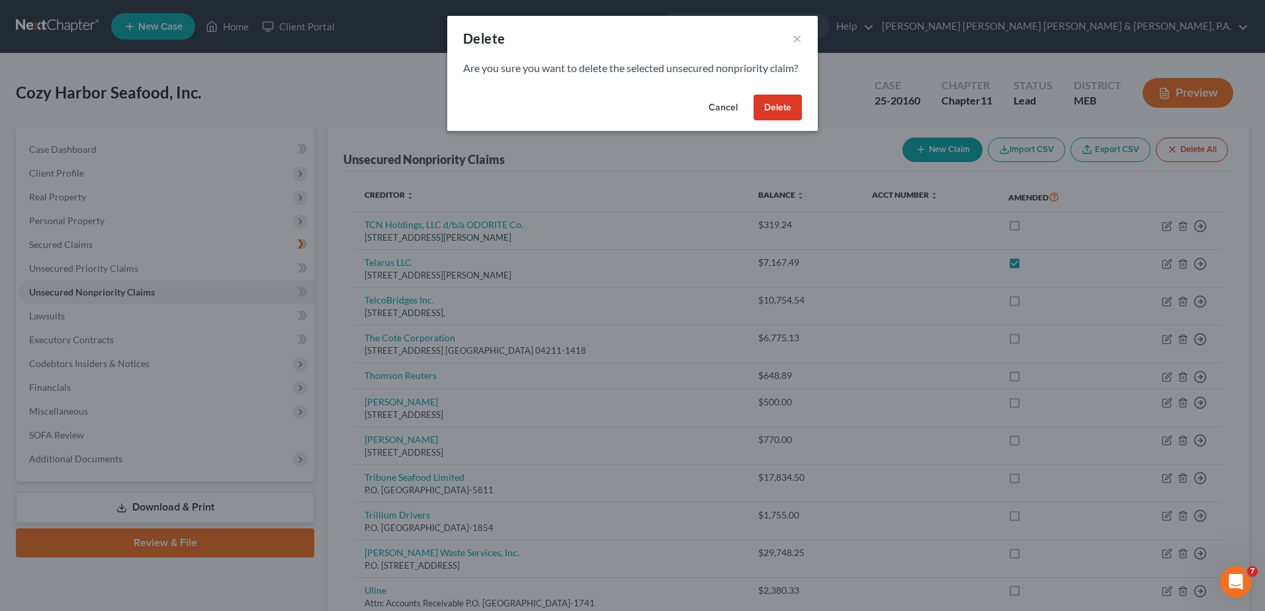
click at [781, 121] on button "Delete" at bounding box center [778, 108] width 48 height 26
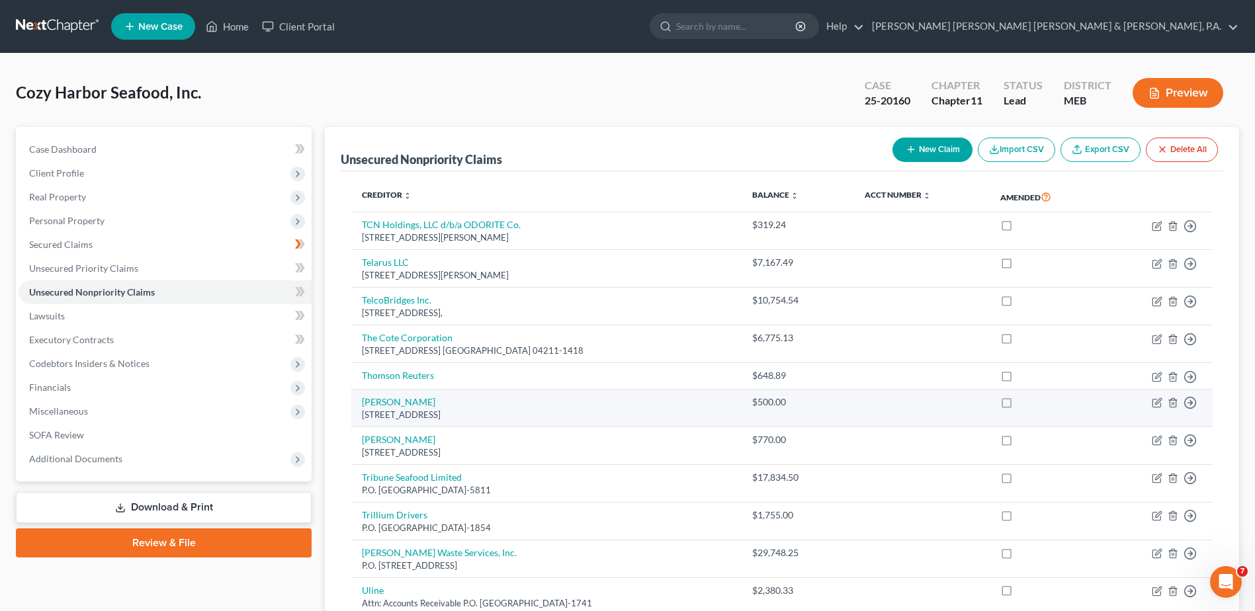
checkbox input "false"
checkbox input "true"
checkbox input "false"
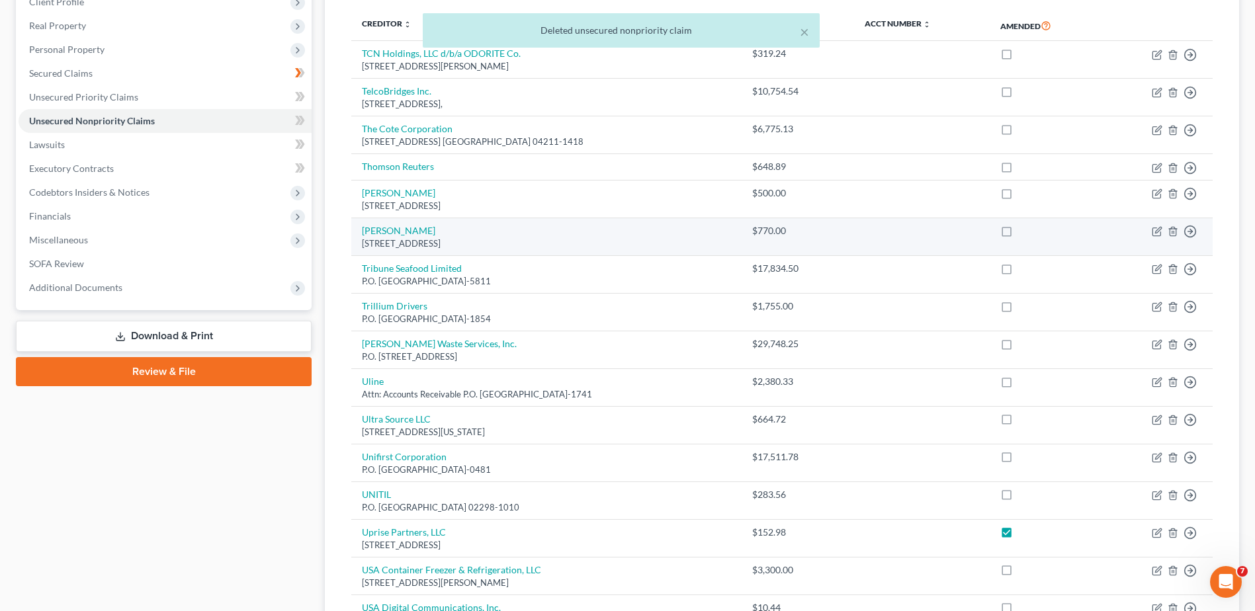
scroll to position [331, 0]
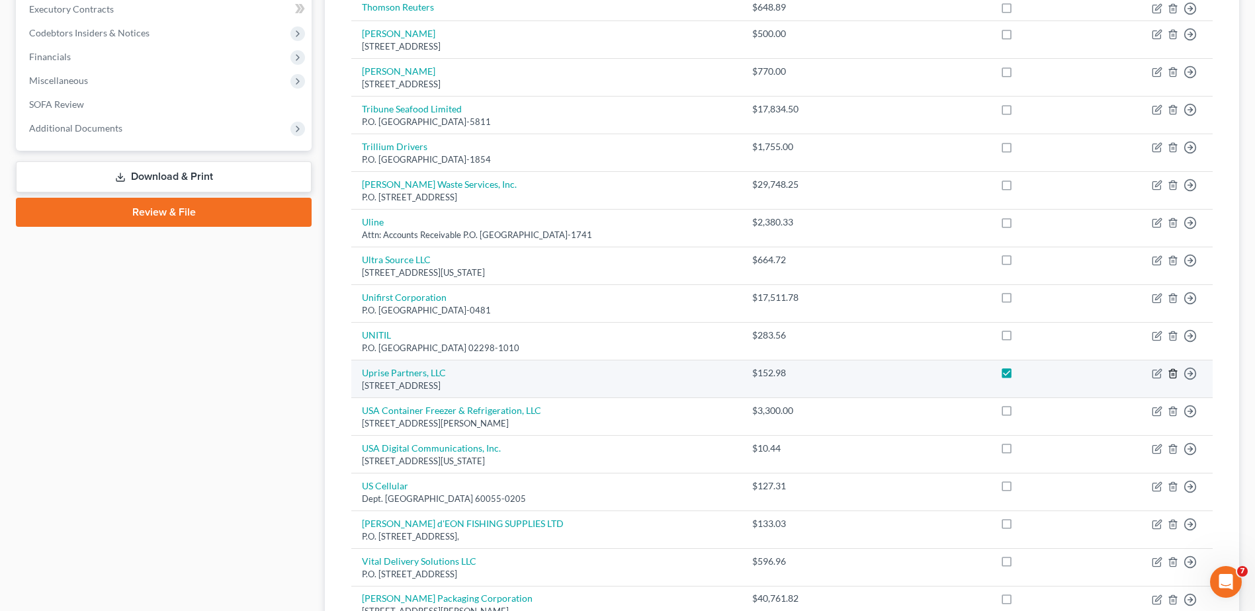
click at [1176, 373] on icon "button" at bounding box center [1173, 373] width 6 height 9
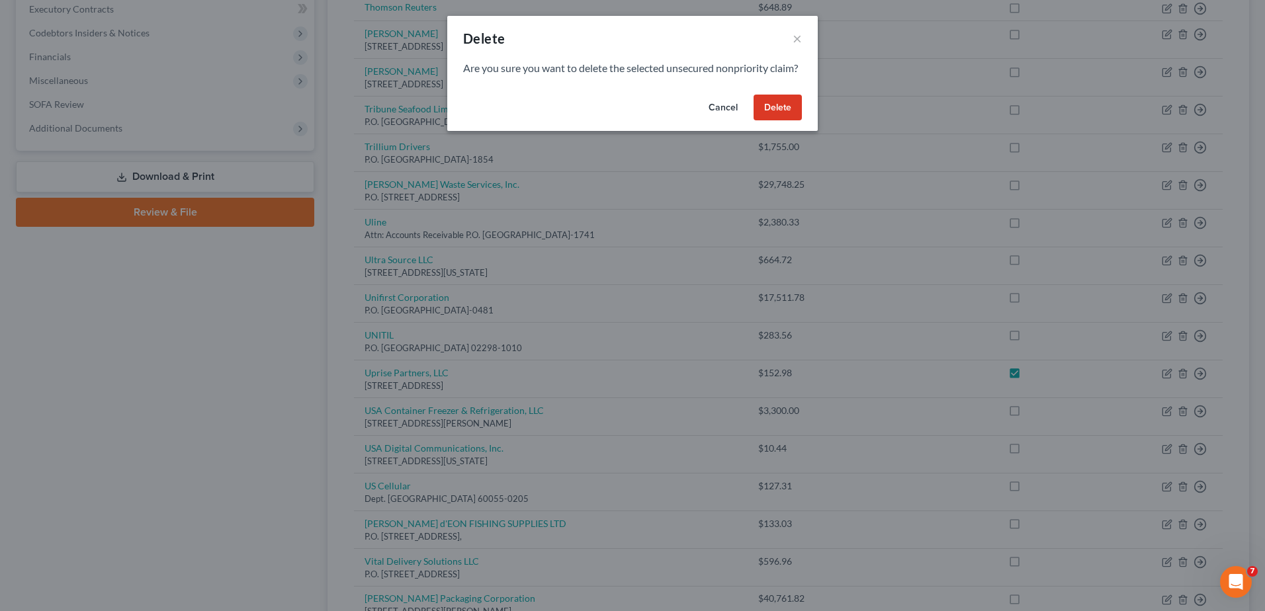
click at [797, 113] on button "Delete" at bounding box center [778, 108] width 48 height 26
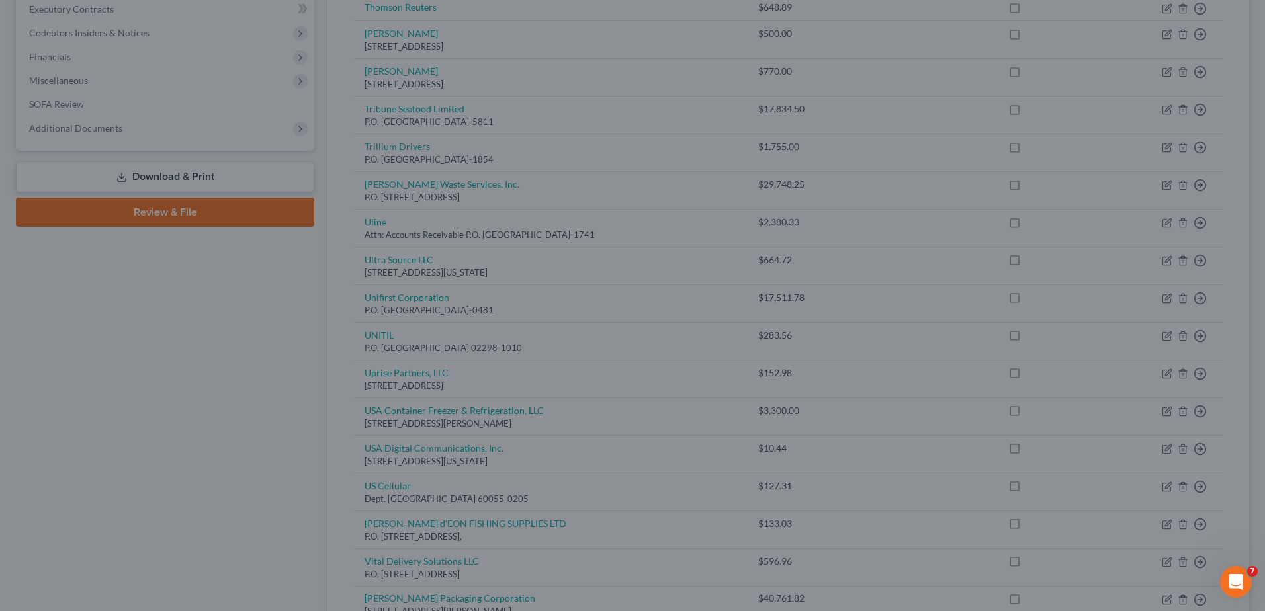
checkbox input "false"
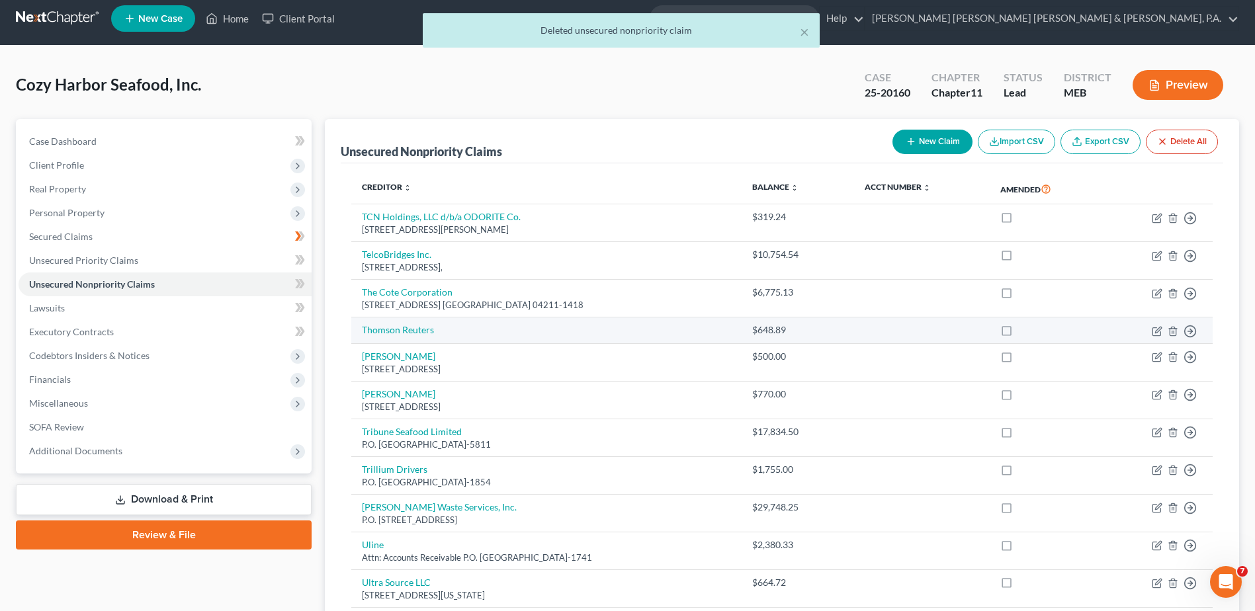
scroll to position [0, 0]
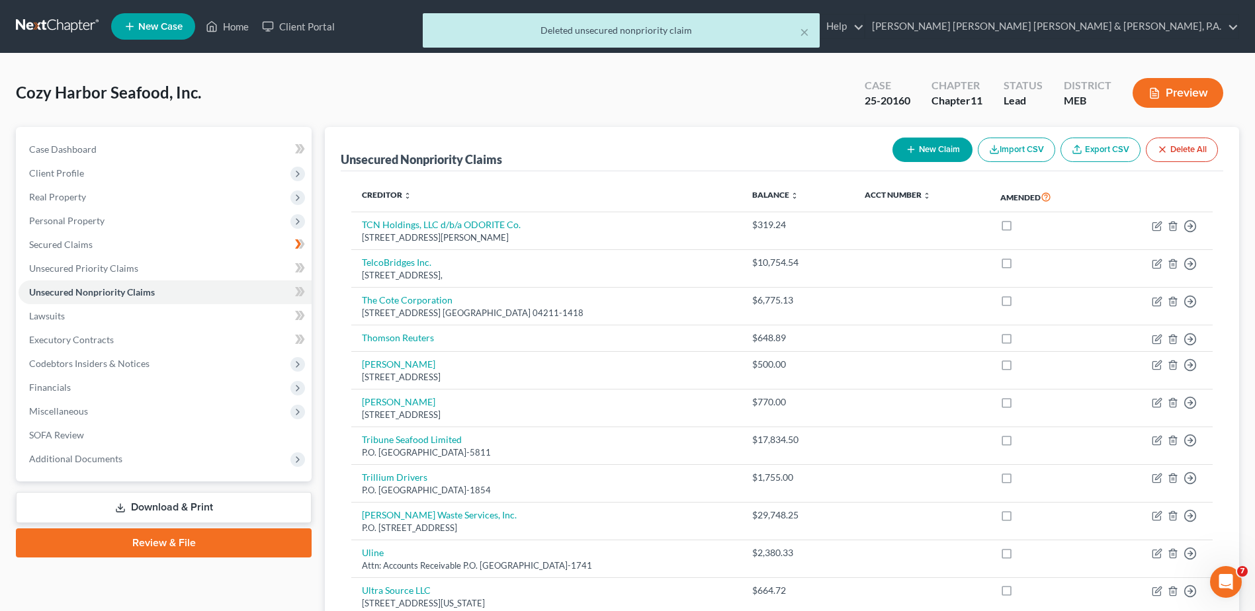
click at [1081, 132] on div "New Claim Import CSV Export CSV Delete All" at bounding box center [1055, 149] width 336 height 35
click at [1081, 140] on link "Export CSV" at bounding box center [1101, 150] width 80 height 24
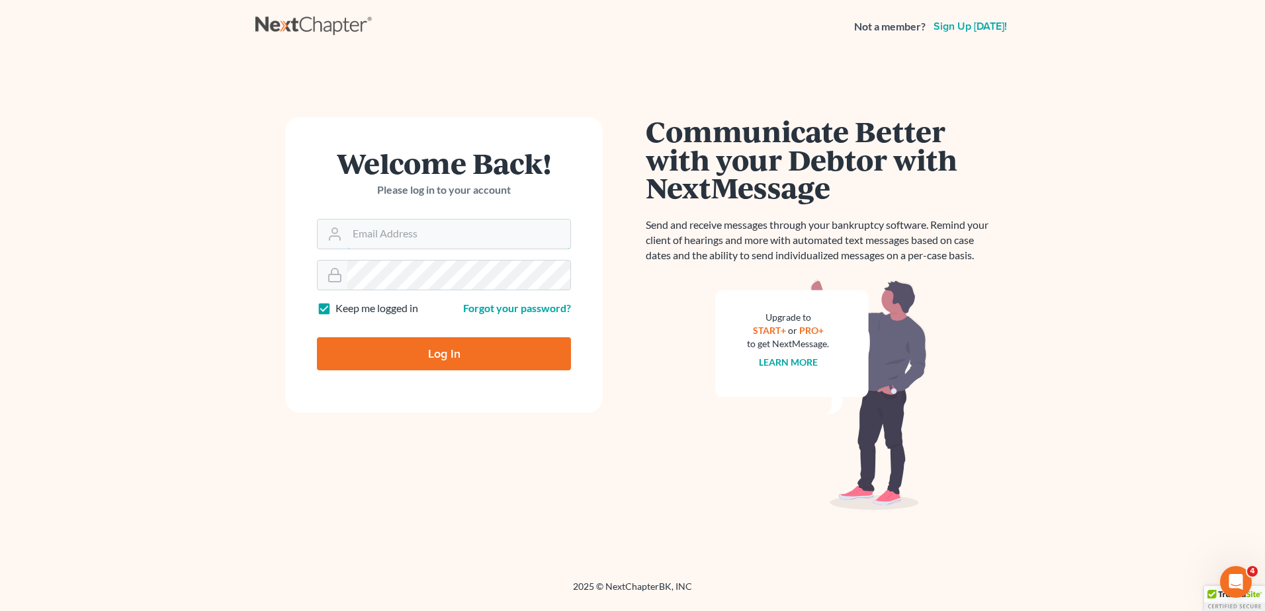
type input "[EMAIL_ADDRESS][DOMAIN_NAME]"
click at [384, 353] on input "Log In" at bounding box center [444, 353] width 254 height 33
type input "Thinking..."
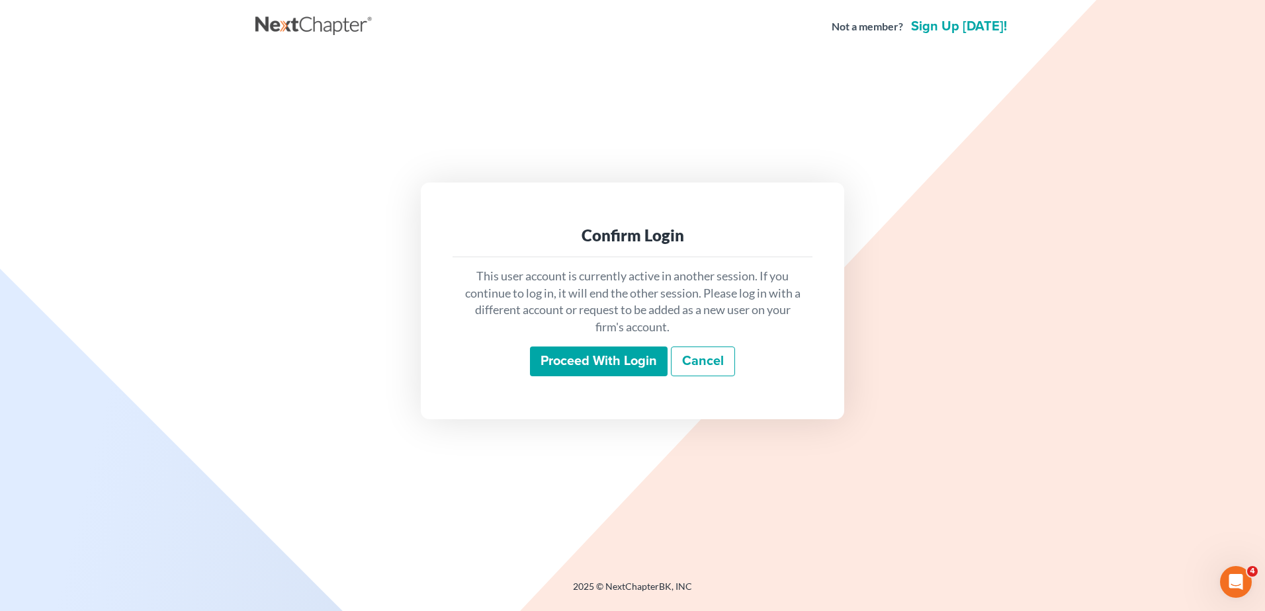
click at [631, 366] on input "Proceed with login" at bounding box center [599, 362] width 138 height 30
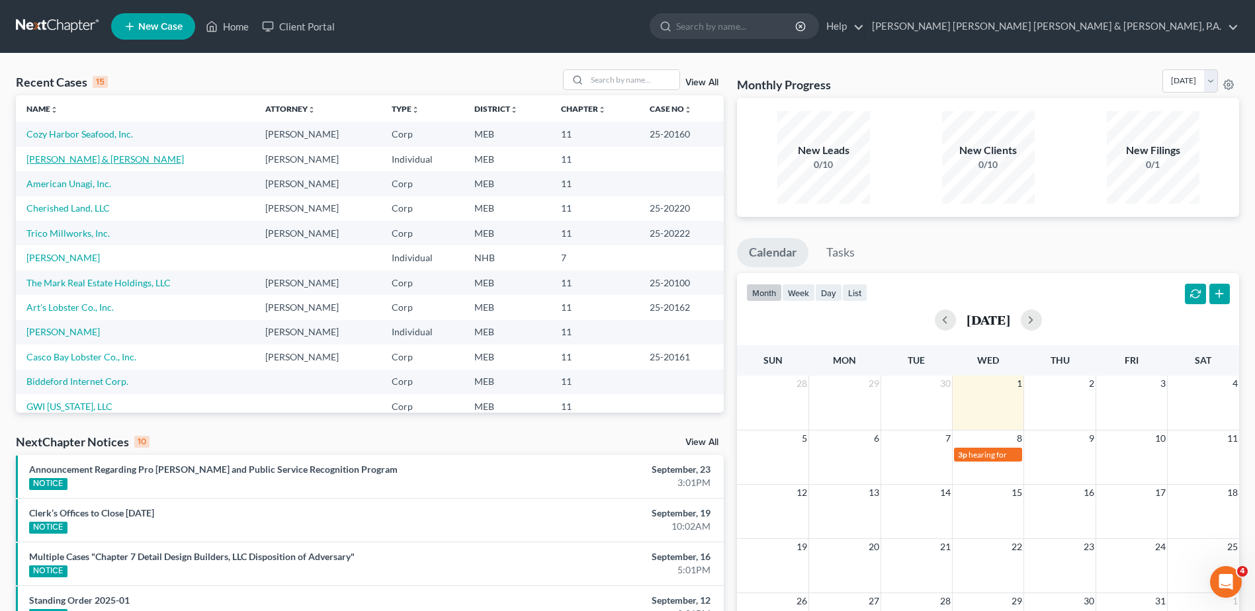
click at [55, 158] on link "Pettegrow, Anthony & Josette" at bounding box center [104, 159] width 157 height 11
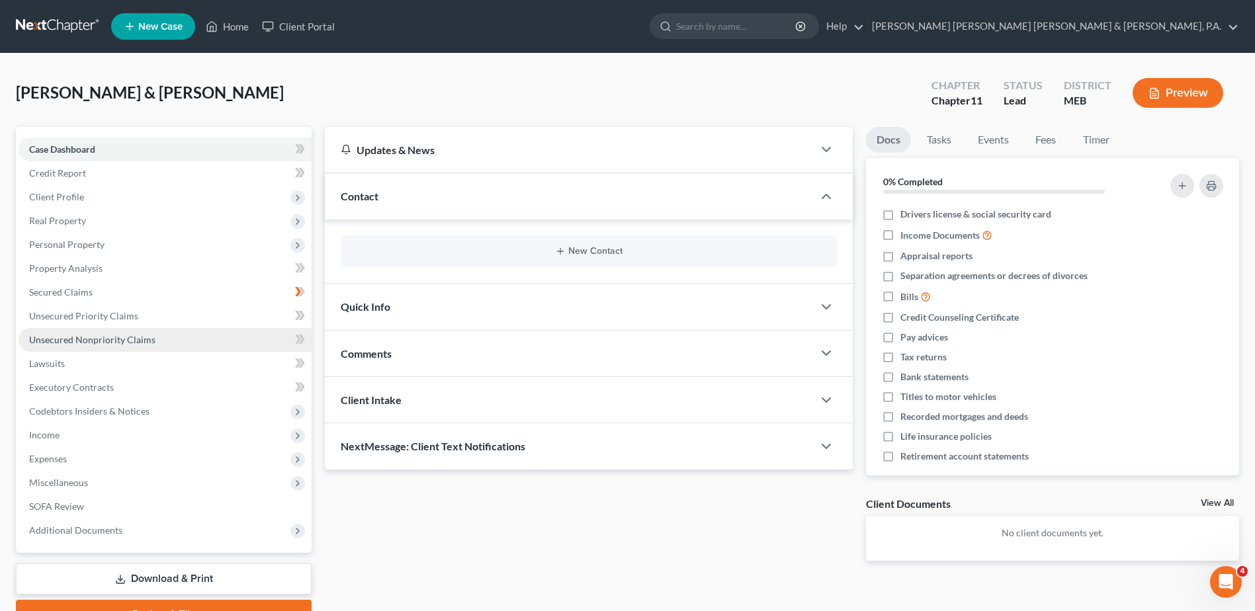
click at [125, 337] on span "Unsecured Nonpriority Claims" at bounding box center [92, 339] width 126 height 11
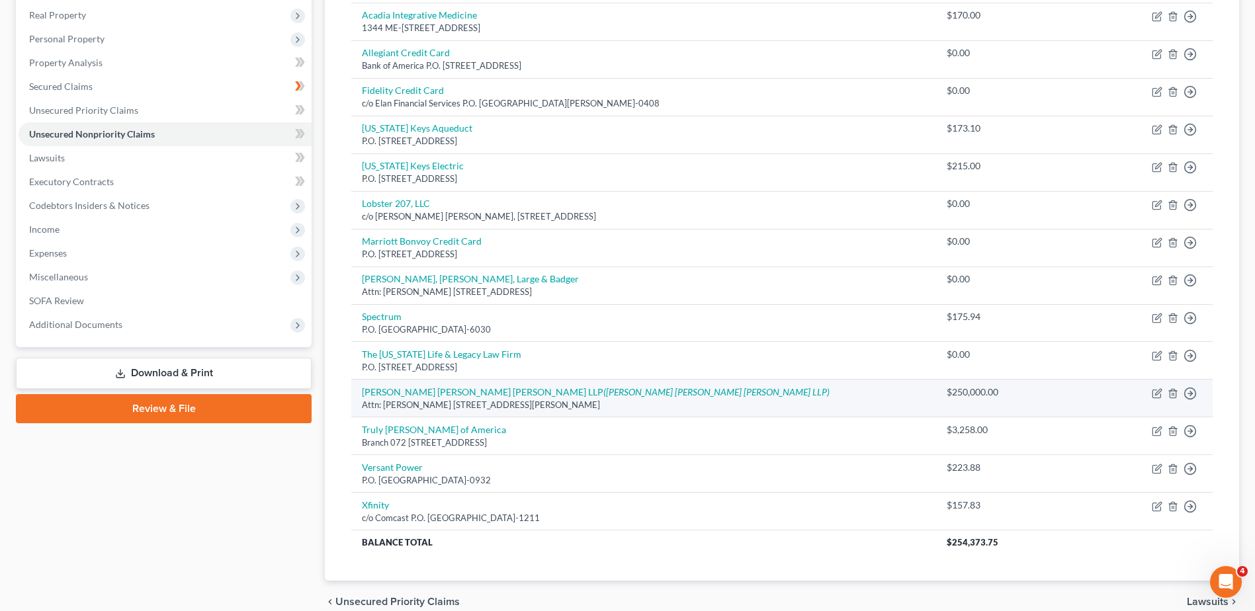
scroll to position [268, 0]
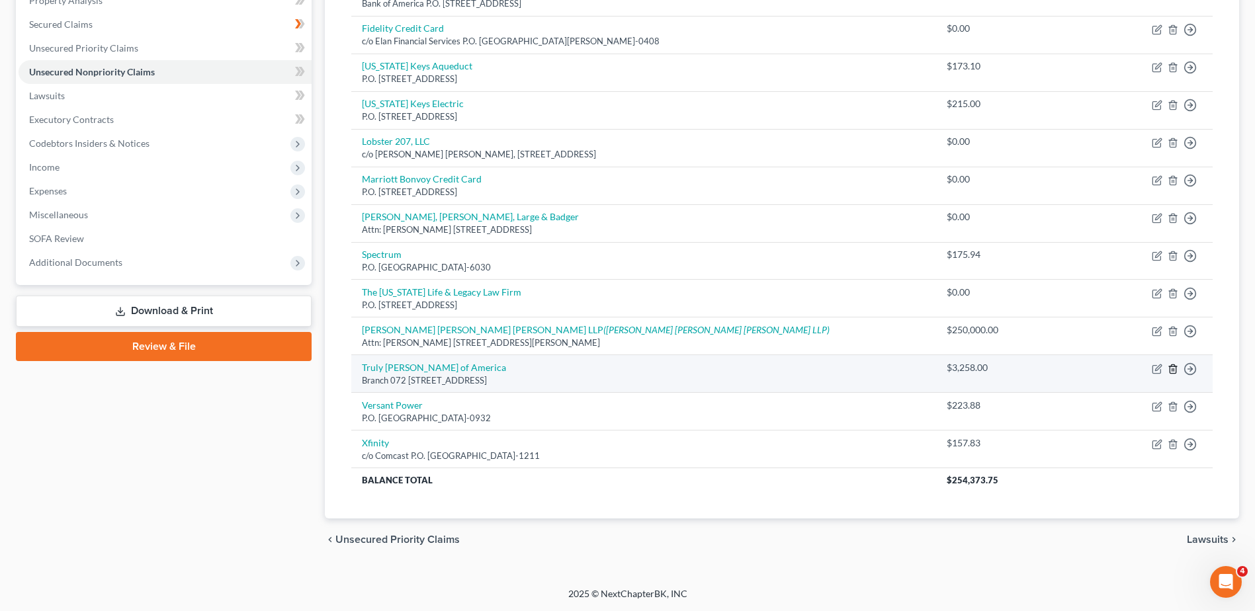
click at [1173, 370] on line "button" at bounding box center [1173, 370] width 0 height 3
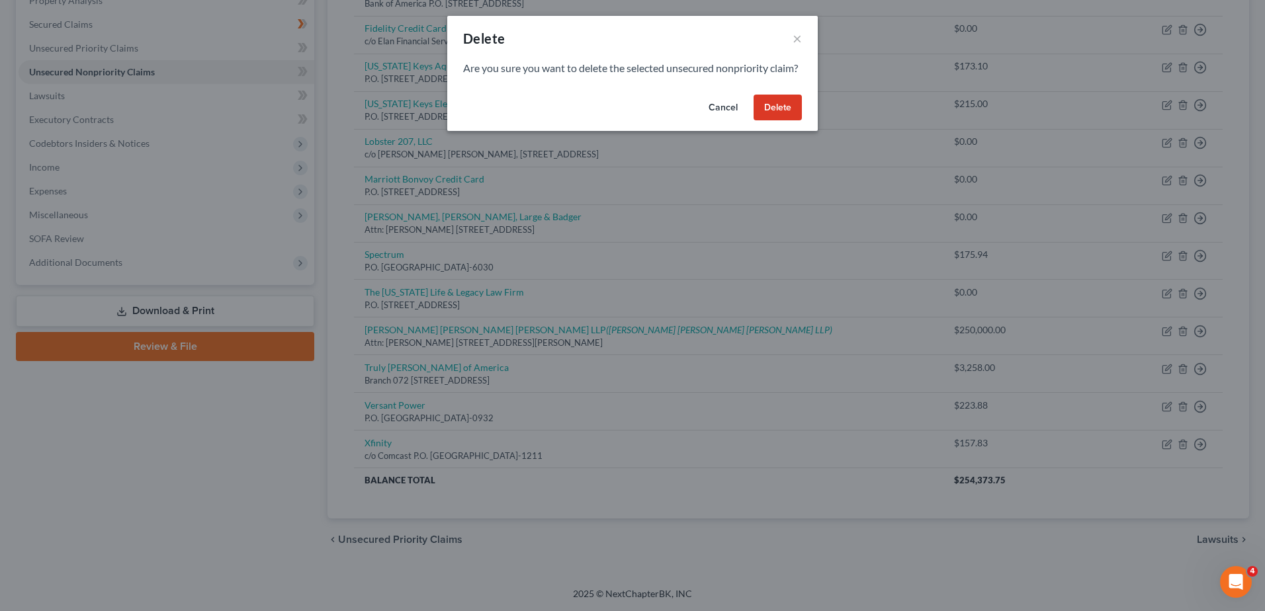
click at [782, 119] on button "Delete" at bounding box center [778, 108] width 48 height 26
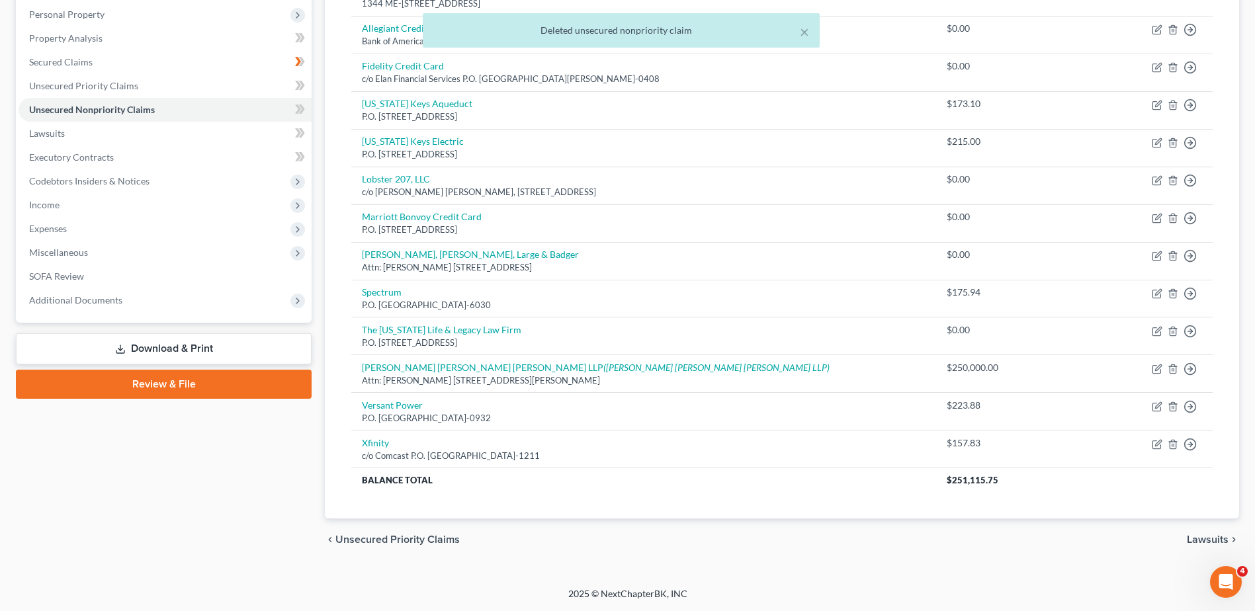
scroll to position [230, 0]
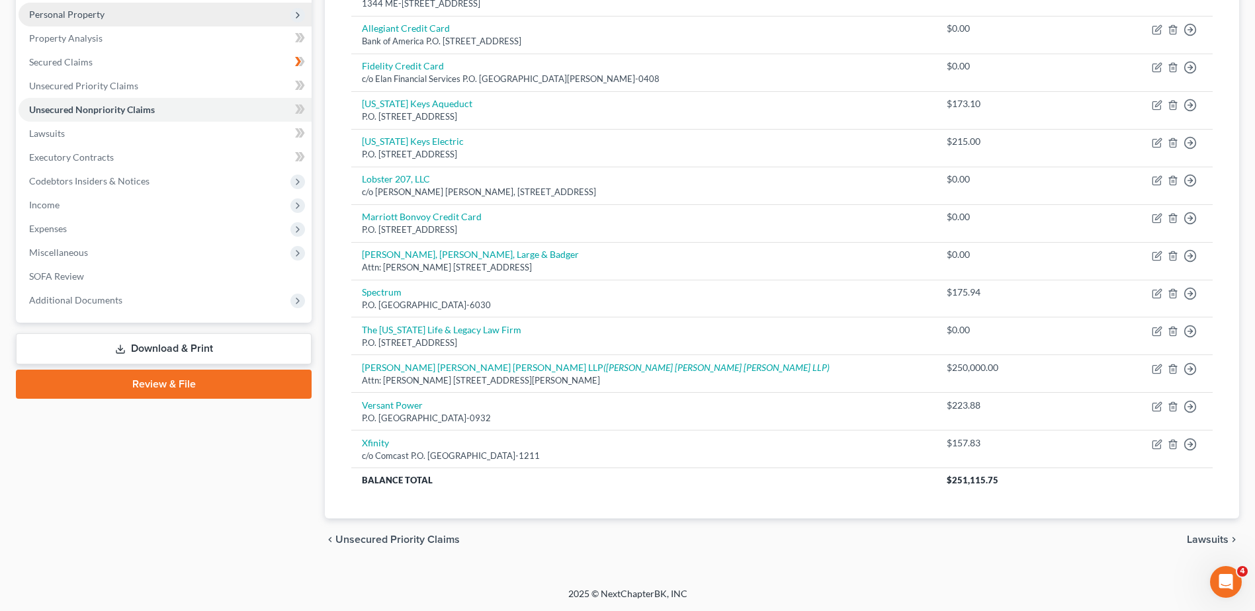
click at [86, 14] on span "Personal Property" at bounding box center [66, 14] width 75 height 11
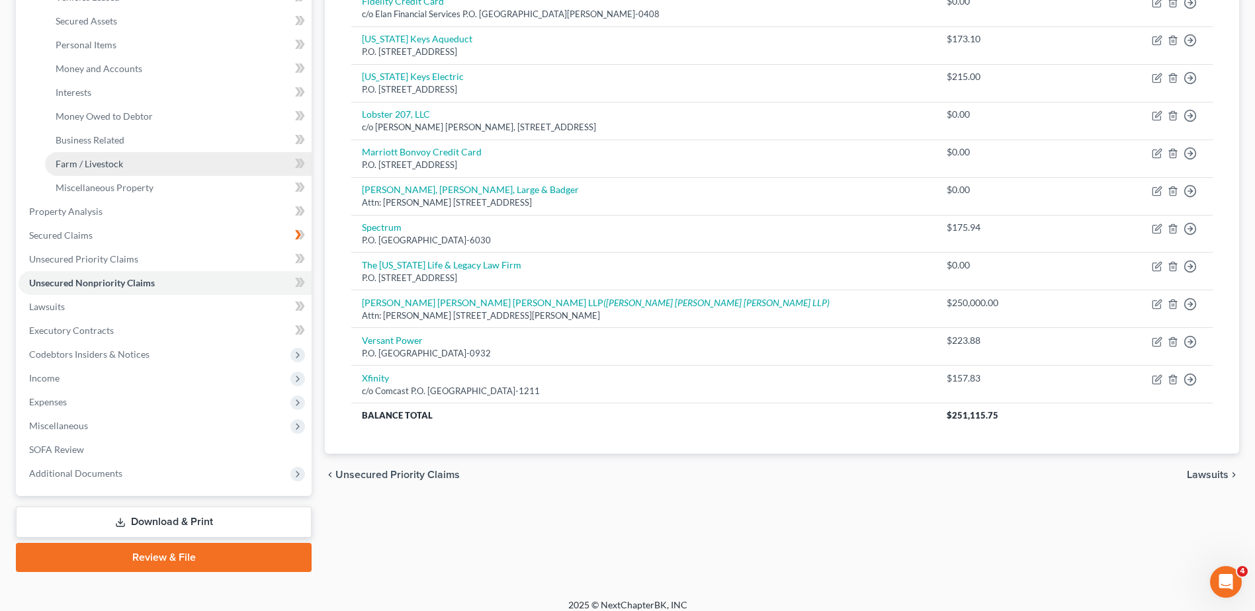
scroll to position [174, 0]
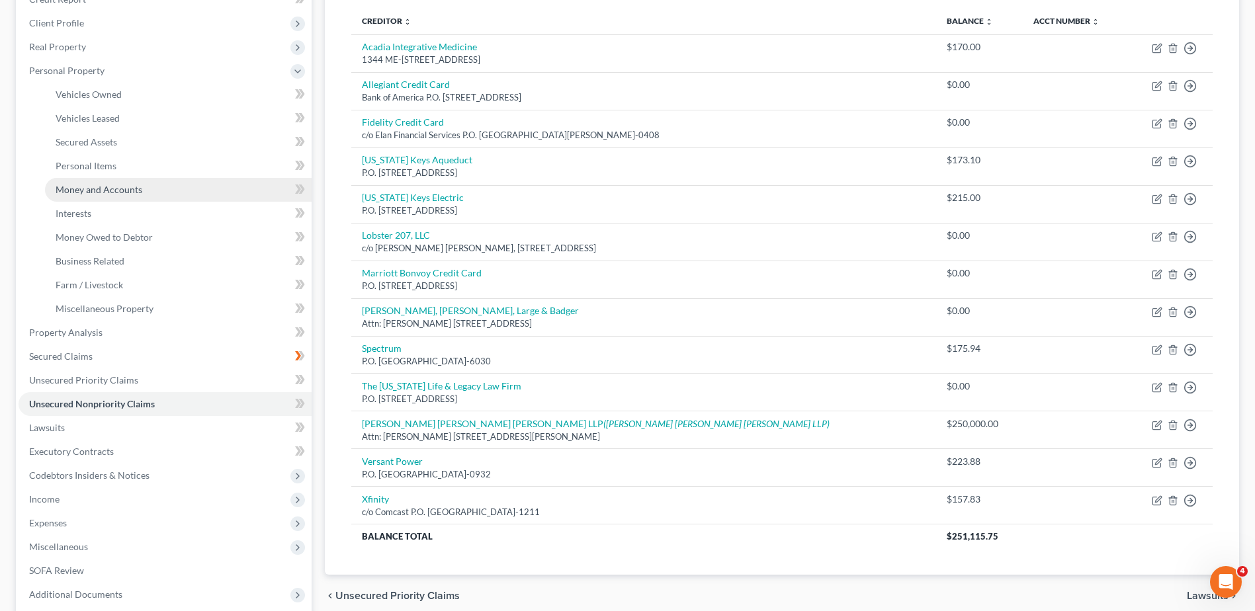
click at [109, 191] on span "Money and Accounts" at bounding box center [99, 189] width 87 height 11
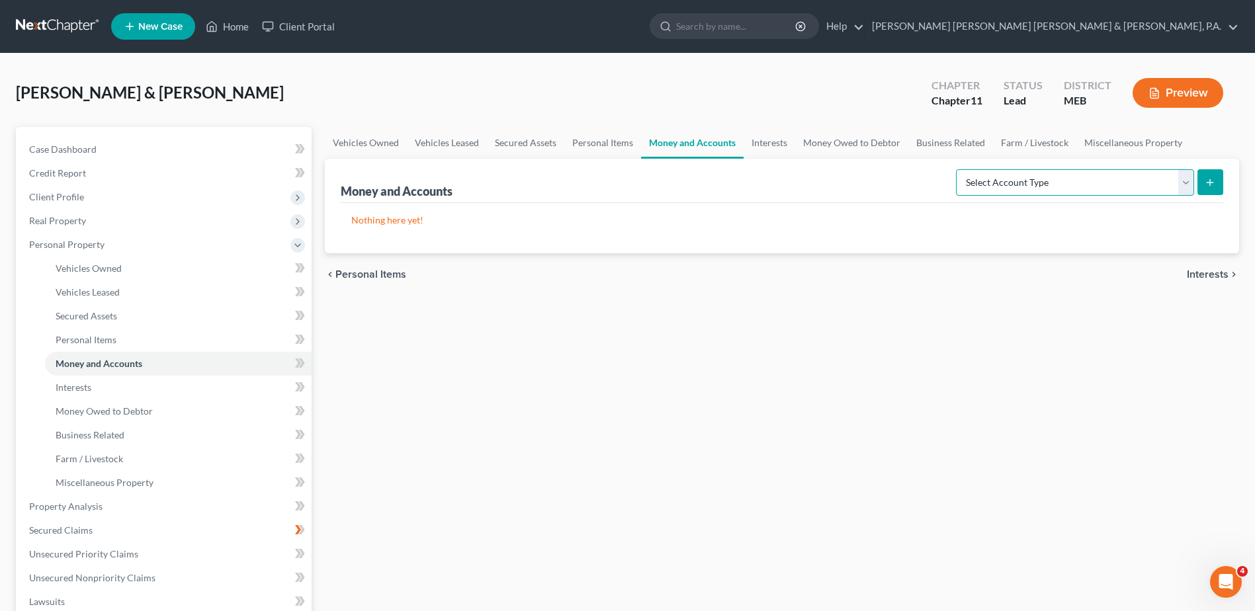
click at [1016, 180] on select "Select Account Type Brokerage Cash on Hand Certificates of Deposit Checking Acc…" at bounding box center [1075, 182] width 238 height 26
click at [59, 202] on span "Client Profile" at bounding box center [56, 196] width 55 height 11
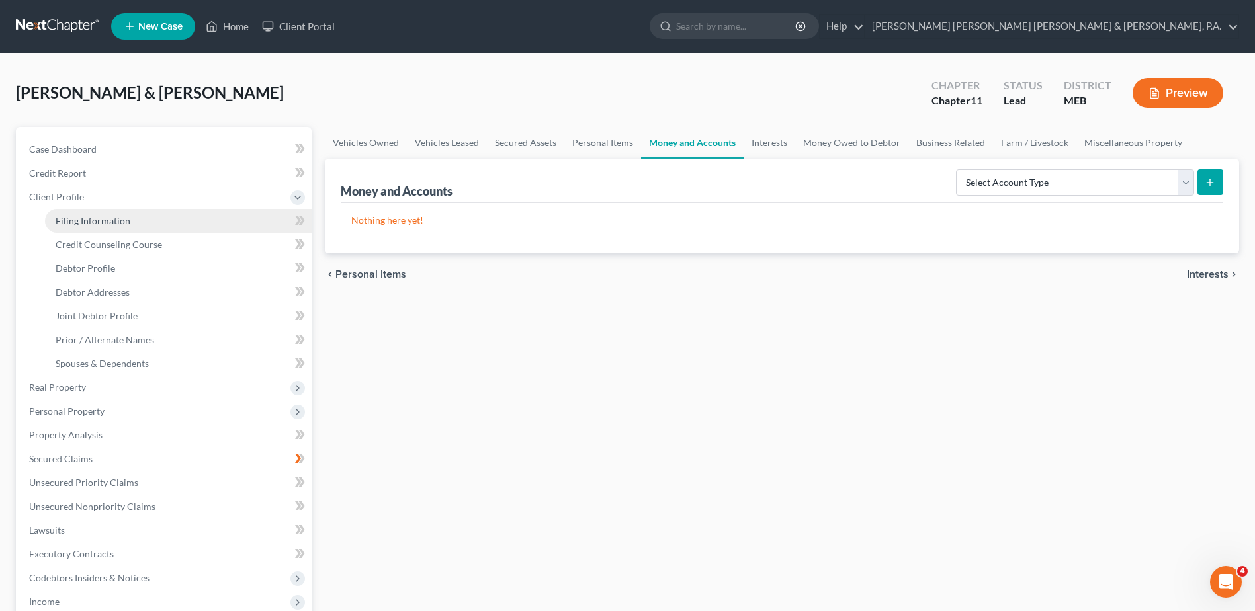
click at [118, 226] on span "Filing Information" at bounding box center [93, 220] width 75 height 11
select select "0"
select select "3"
select select "1"
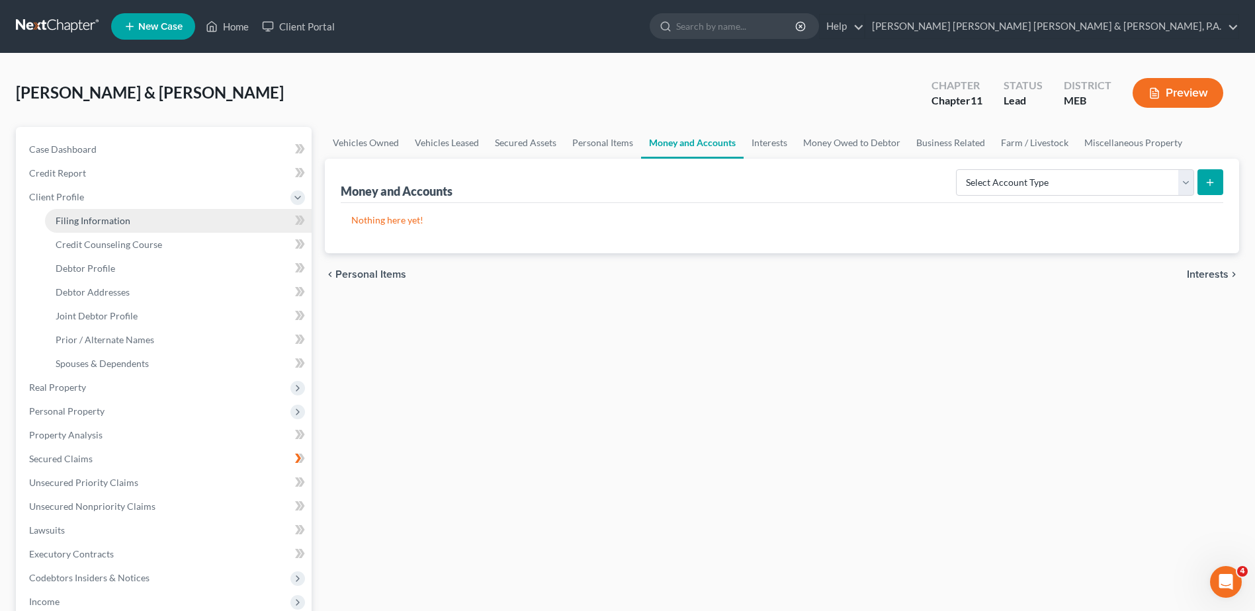
select select "20"
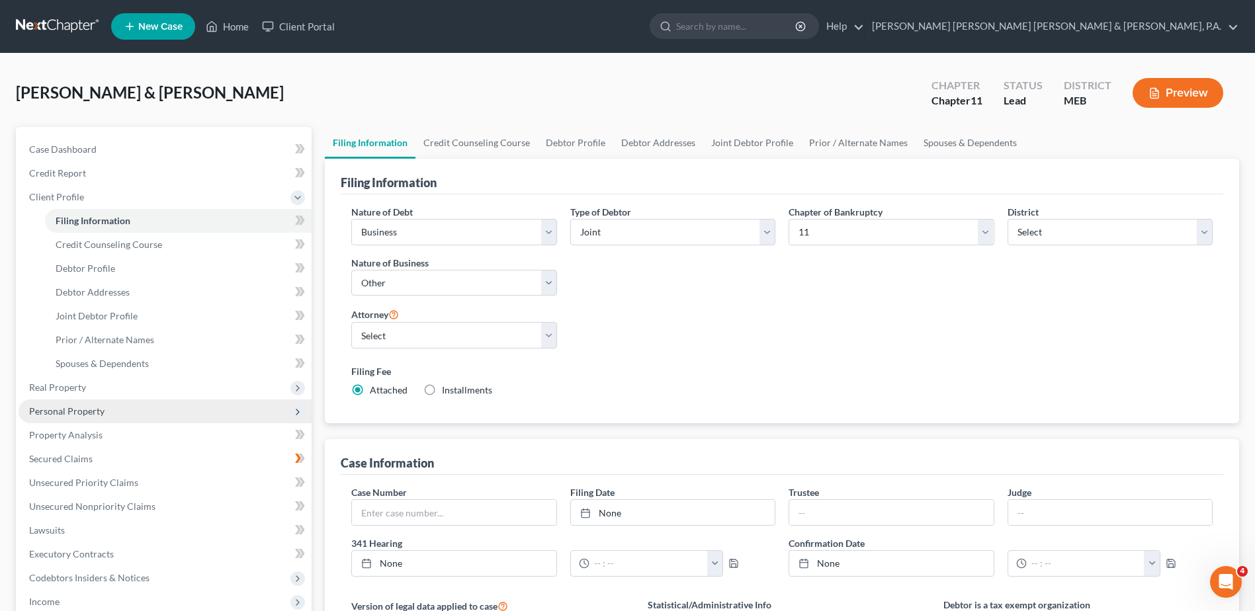
click at [130, 417] on span "Personal Property" at bounding box center [165, 412] width 293 height 24
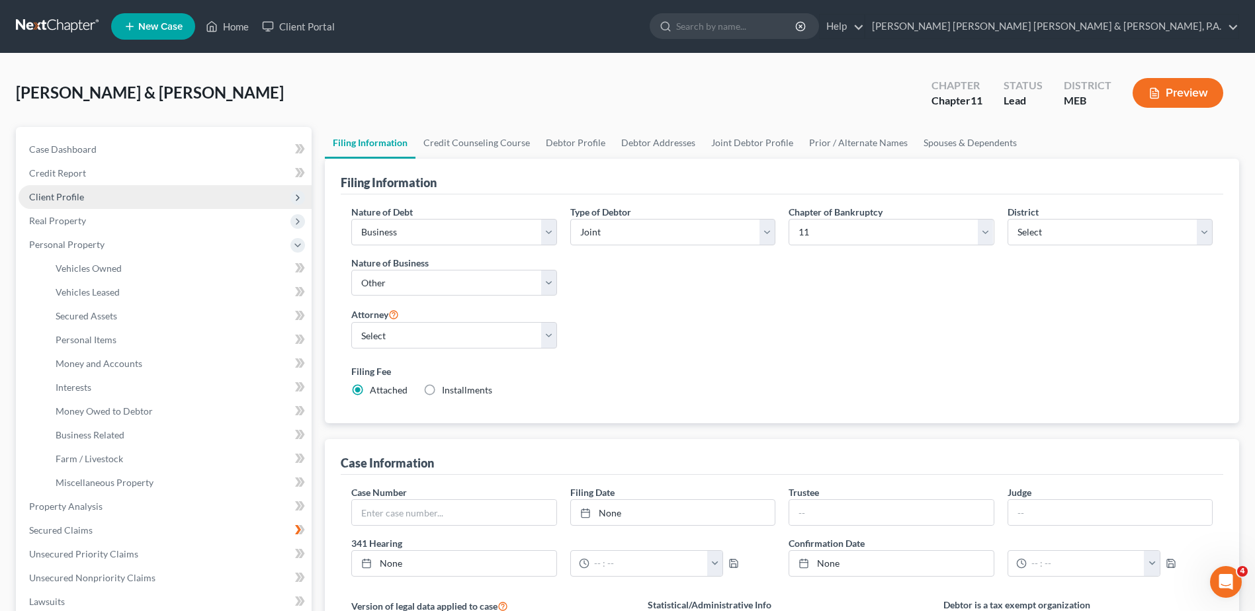
click at [105, 205] on span "Client Profile" at bounding box center [165, 197] width 293 height 24
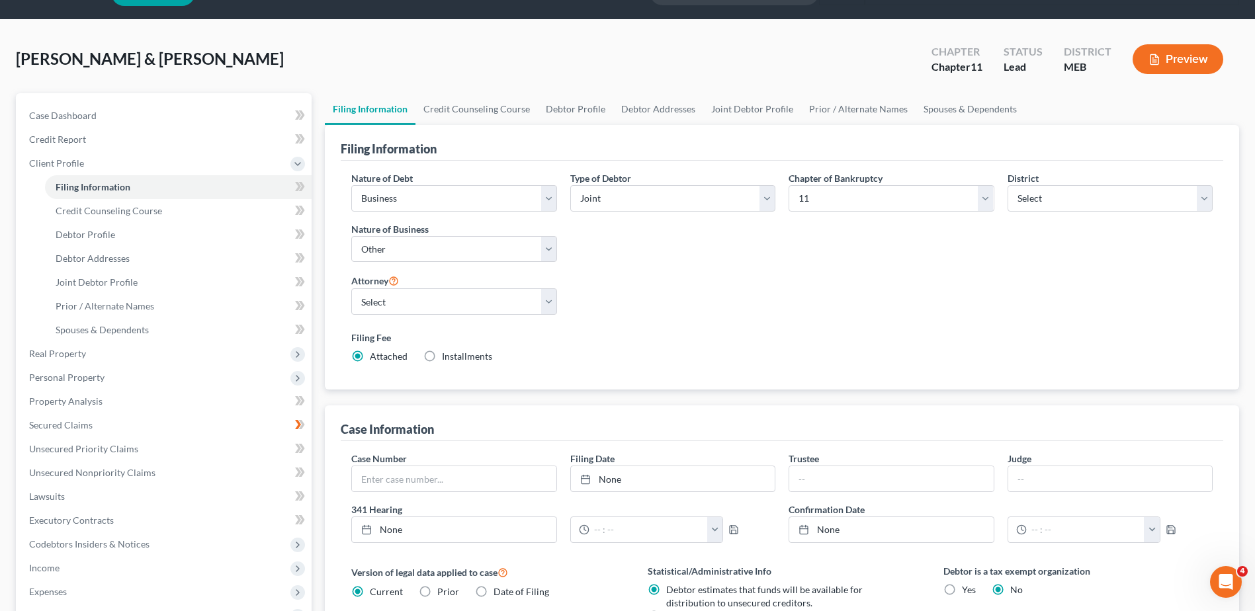
scroll to position [390, 0]
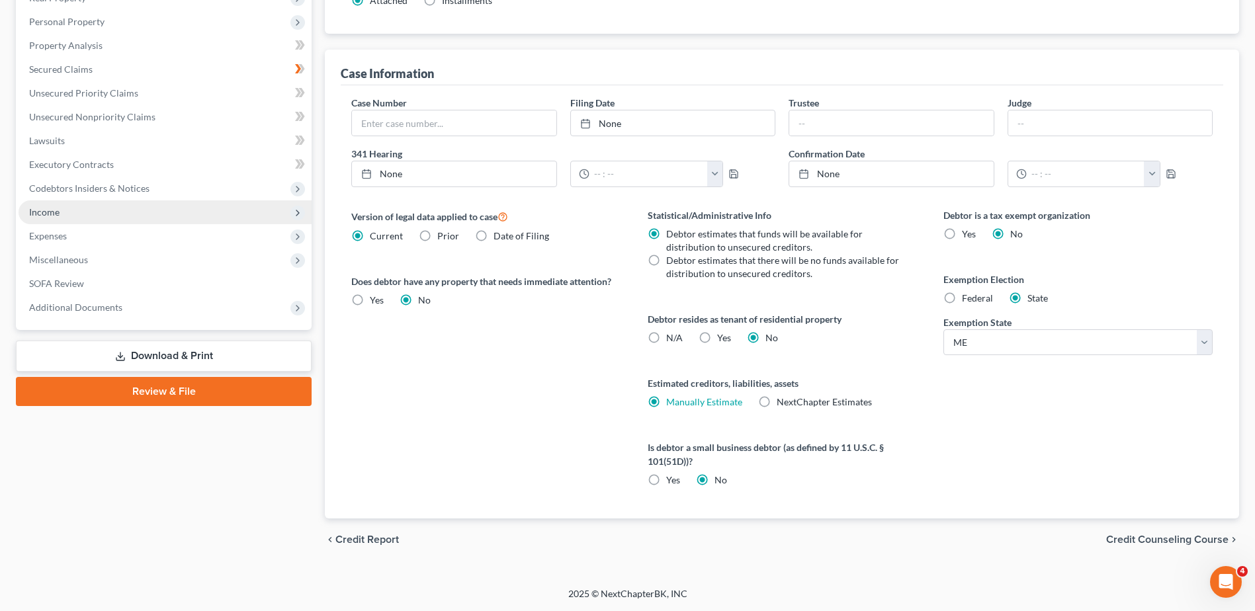
click at [66, 211] on span "Income" at bounding box center [165, 212] width 293 height 24
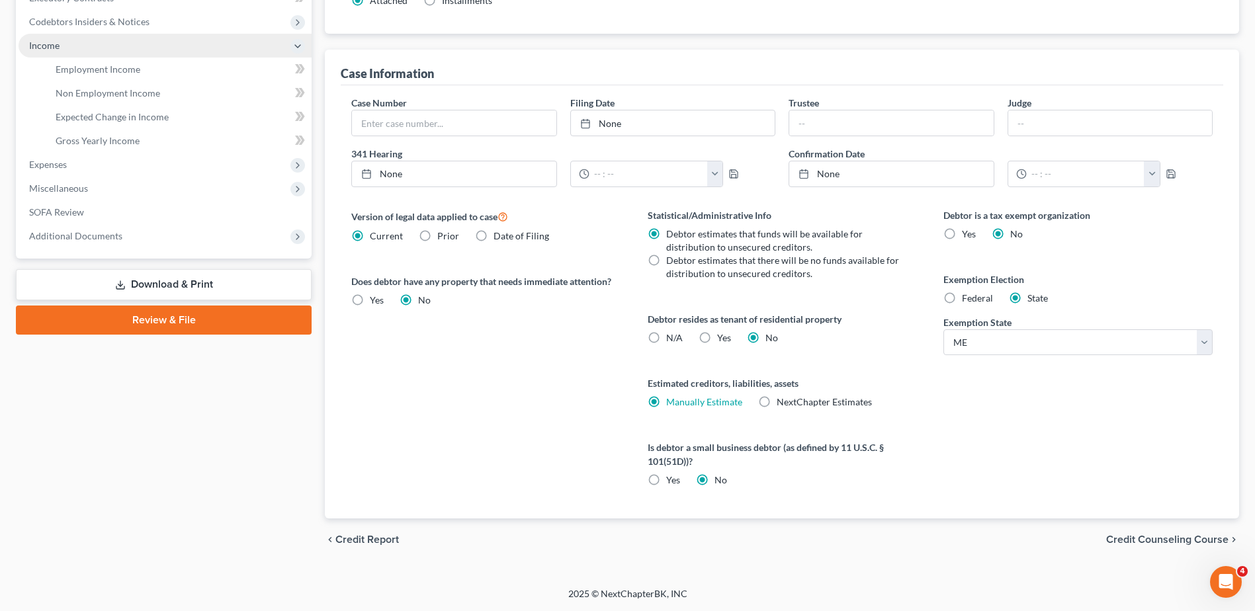
scroll to position [223, 0]
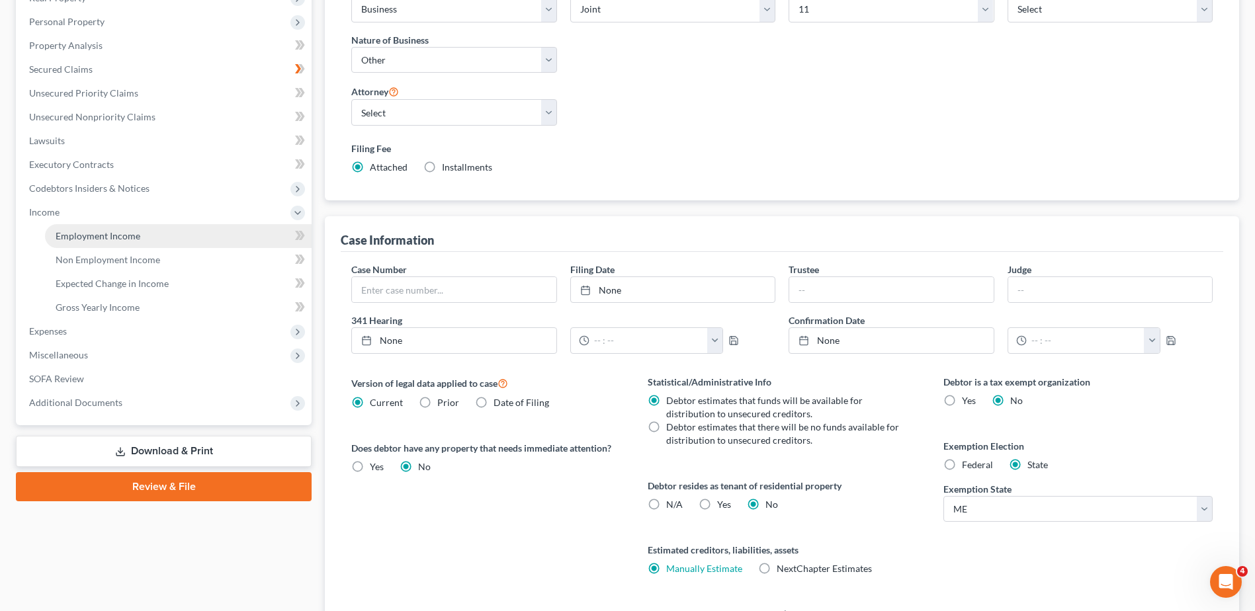
click at [93, 235] on span "Employment Income" at bounding box center [98, 235] width 85 height 11
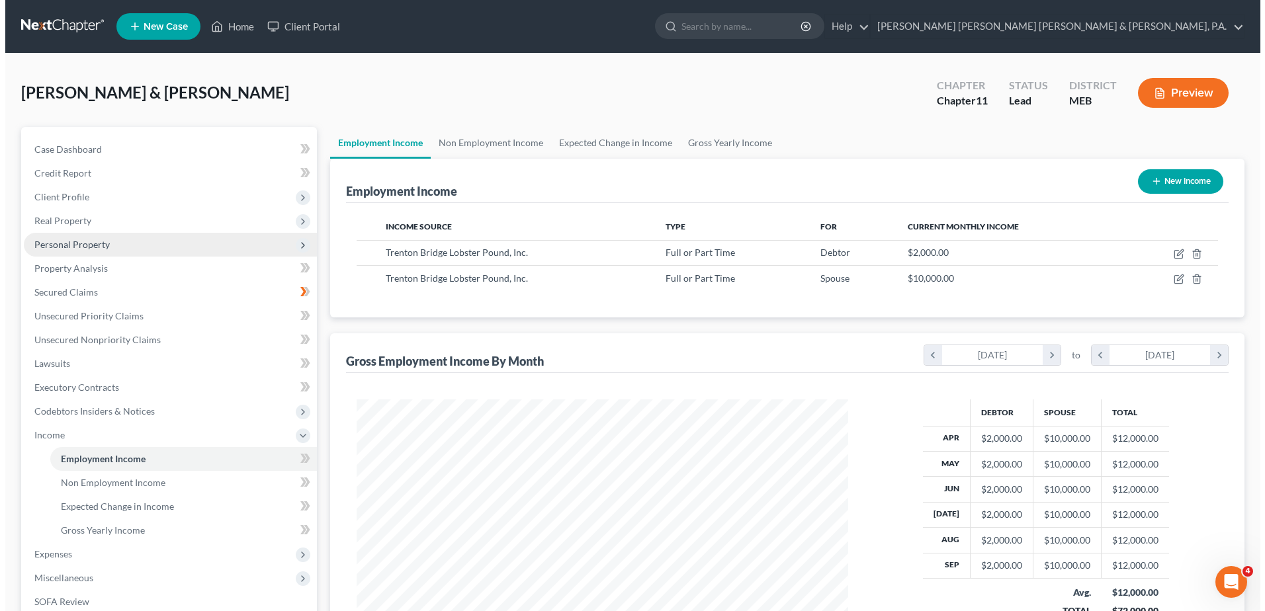
scroll to position [245, 517]
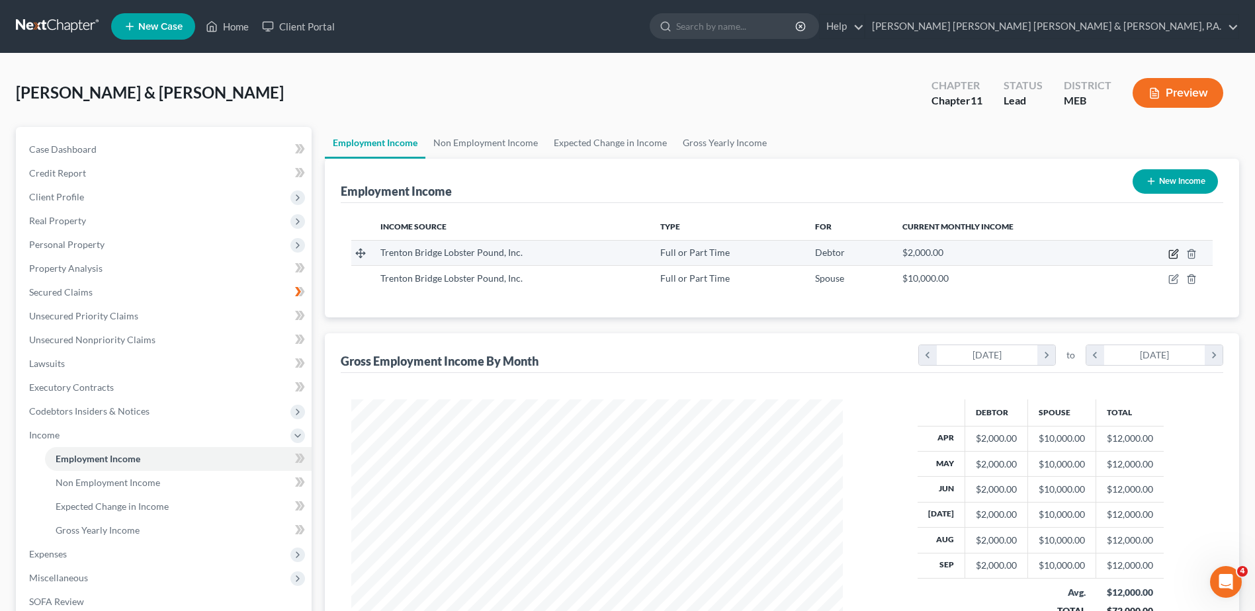
click at [1171, 254] on icon "button" at bounding box center [1174, 254] width 11 height 11
select select "0"
select select "20"
select select "0"
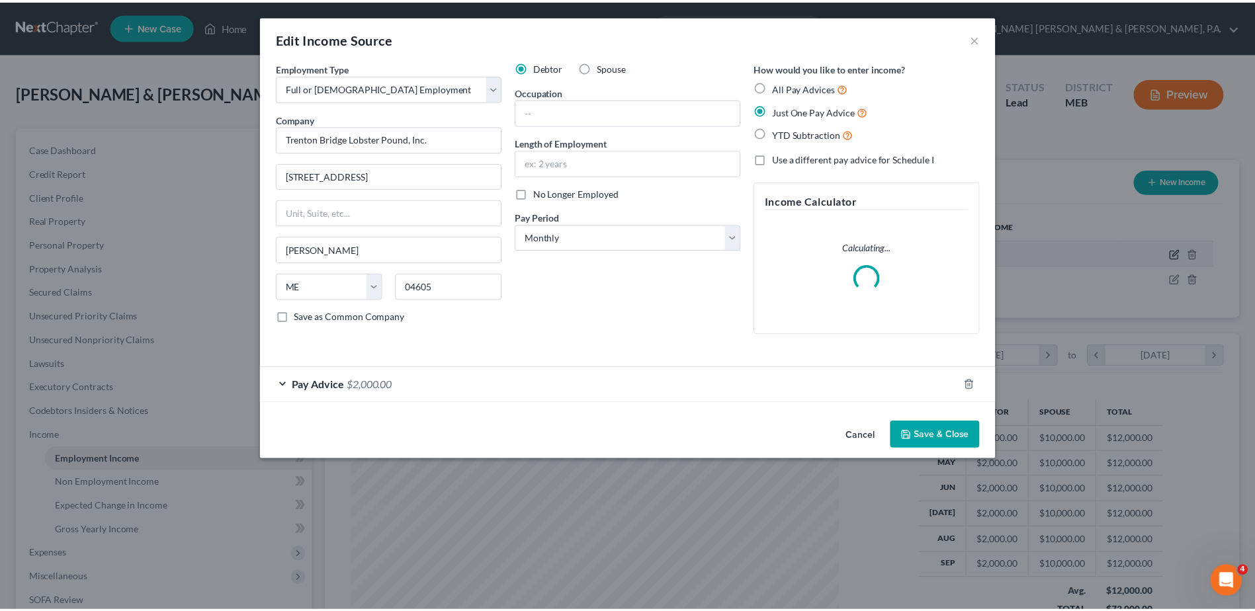
scroll to position [247, 523]
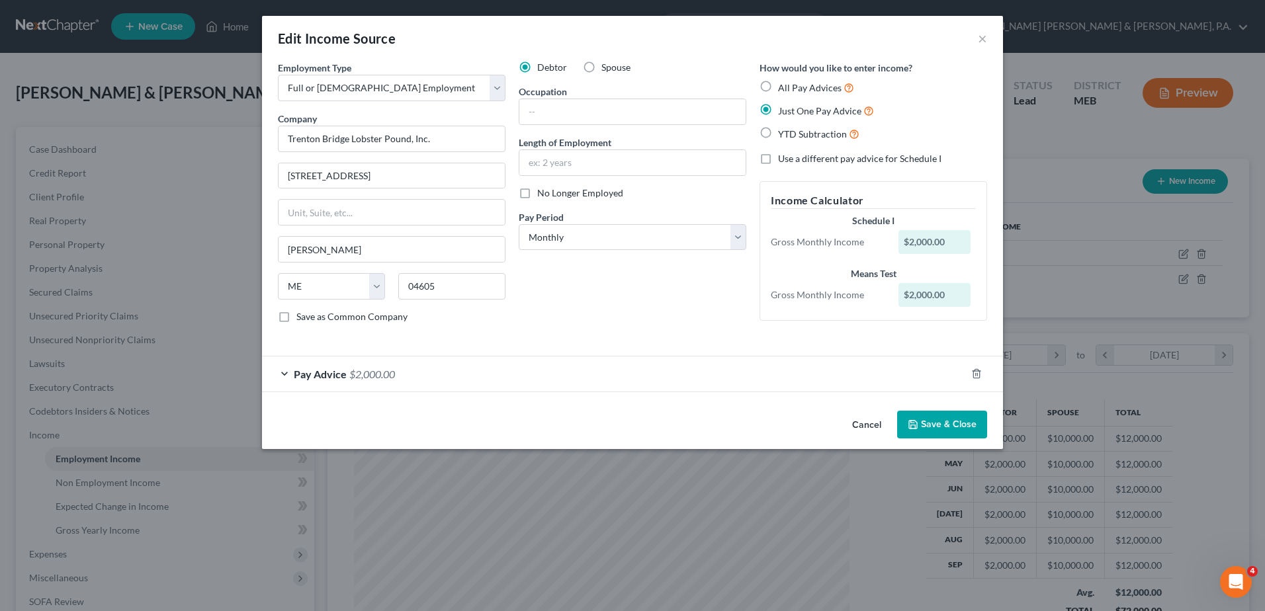
click at [929, 241] on div "$2,000.00" at bounding box center [935, 242] width 73 height 24
click at [926, 242] on div "$2,000.00" at bounding box center [935, 242] width 73 height 24
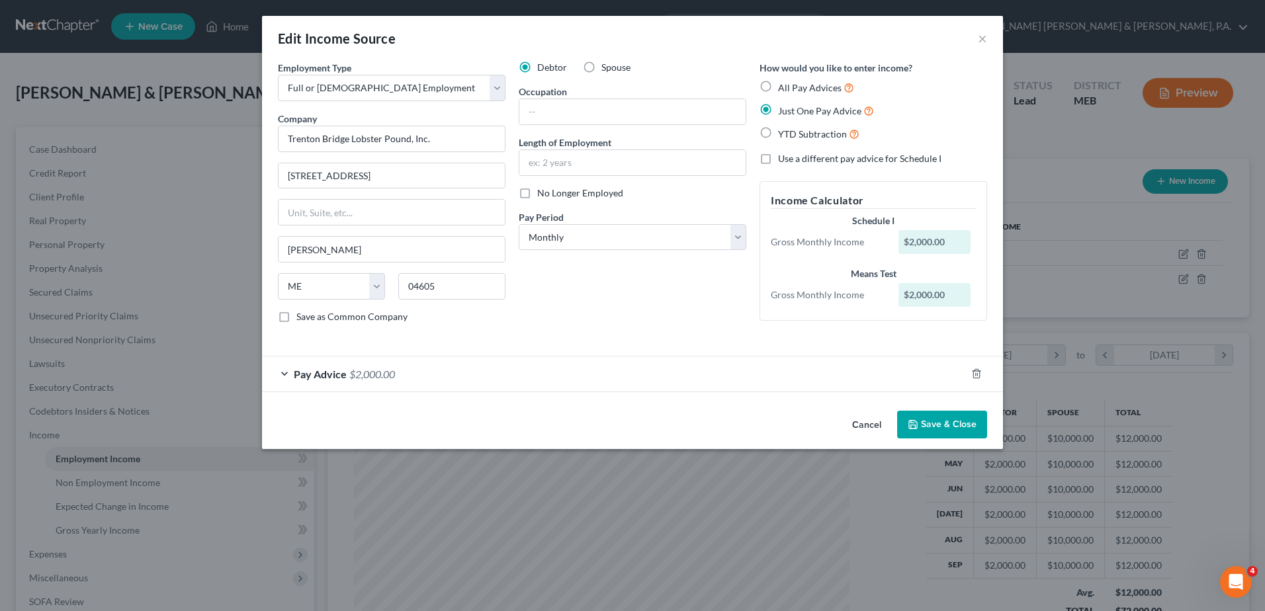
click at [441, 369] on div "Pay Advice $2,000.00" at bounding box center [614, 374] width 704 height 35
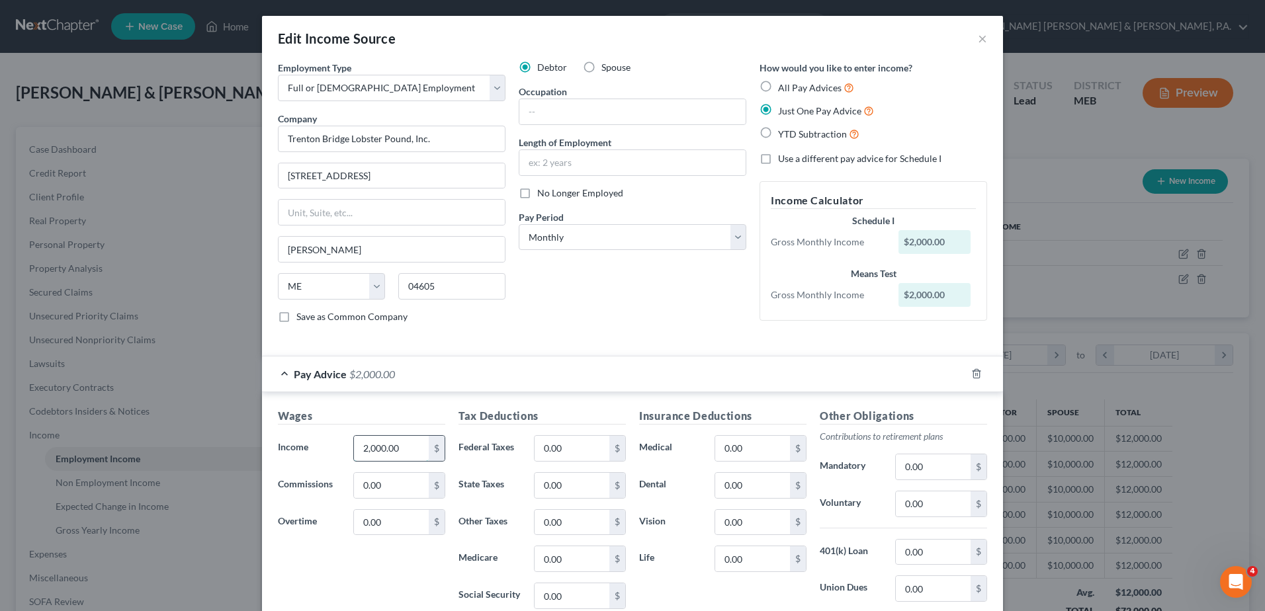
click at [370, 445] on input "2,000.00" at bounding box center [391, 448] width 75 height 25
type input "2,300"
click at [666, 314] on div "Debtor Spouse Occupation Length of Employment No Longer Employed Pay Period * S…" at bounding box center [632, 197] width 241 height 273
click at [300, 370] on span "Pay Advice" at bounding box center [320, 374] width 53 height 13
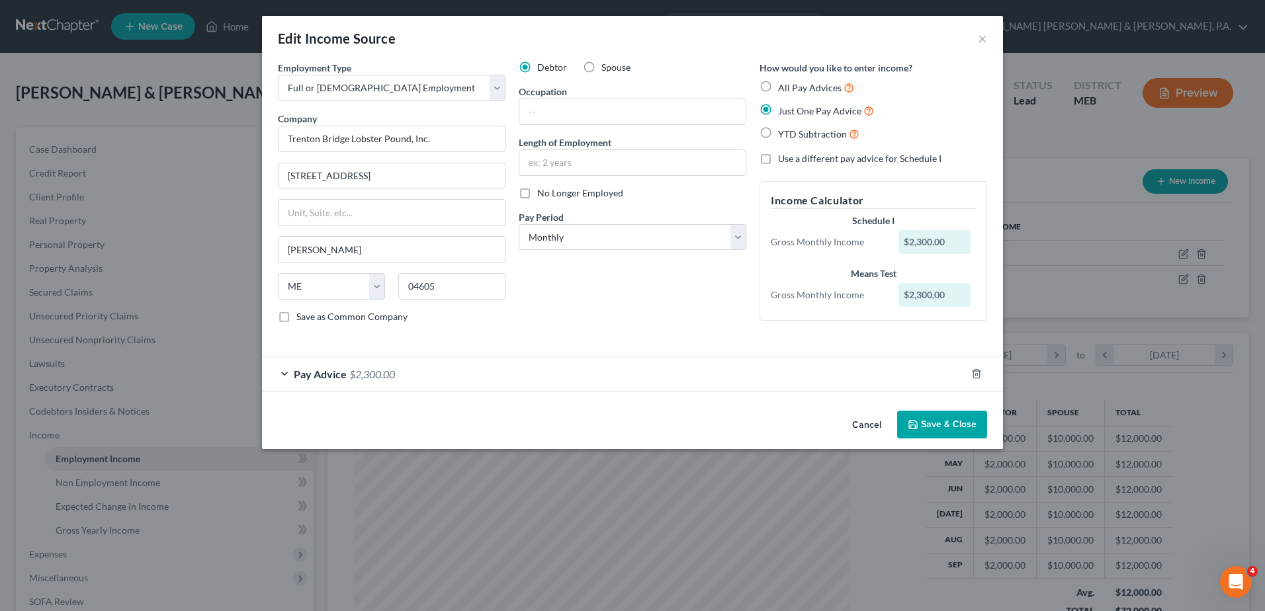
click at [942, 429] on button "Save & Close" at bounding box center [942, 425] width 90 height 28
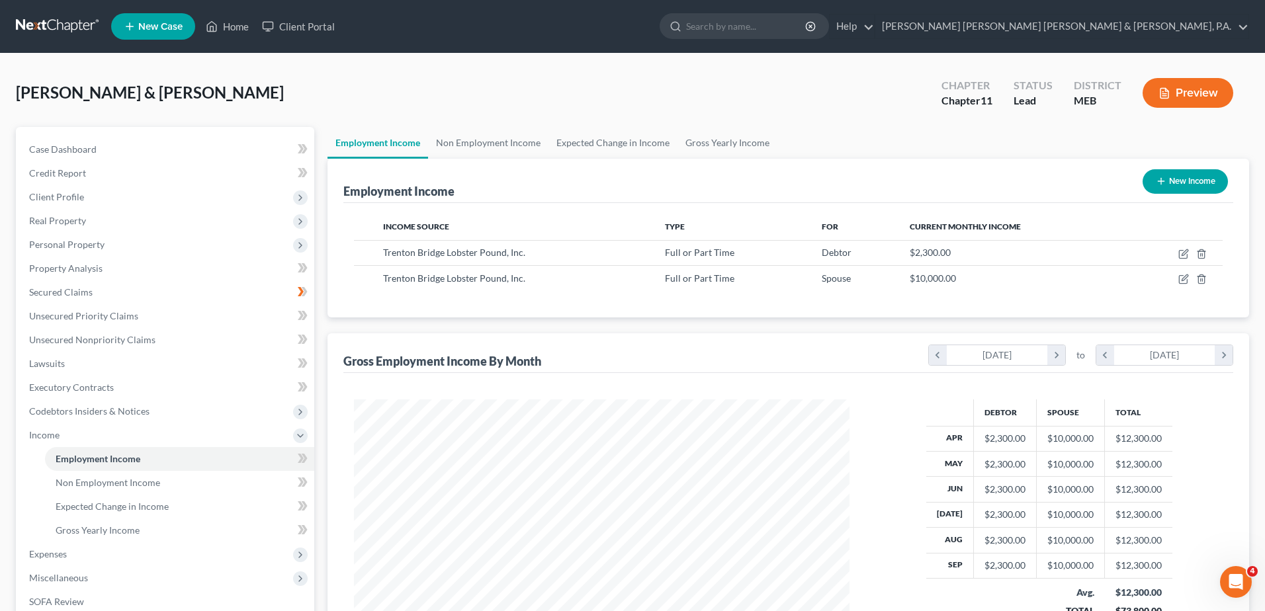
scroll to position [661466, 661193]
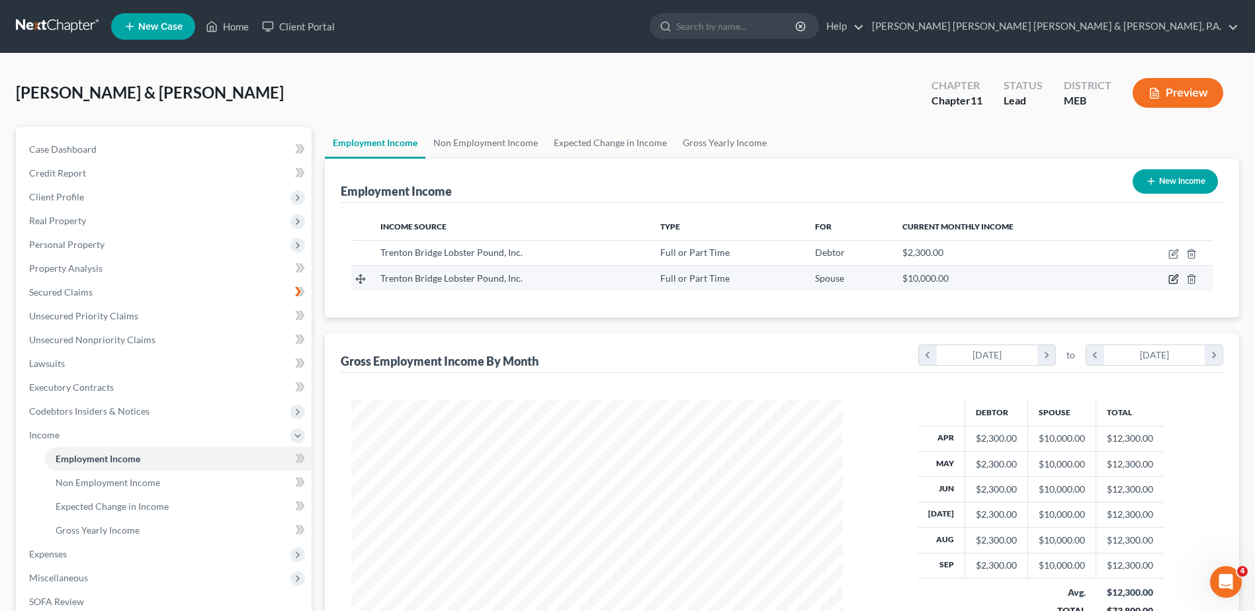
click at [1174, 279] on icon "button" at bounding box center [1175, 278] width 6 height 6
select select "0"
select select "20"
select select "0"
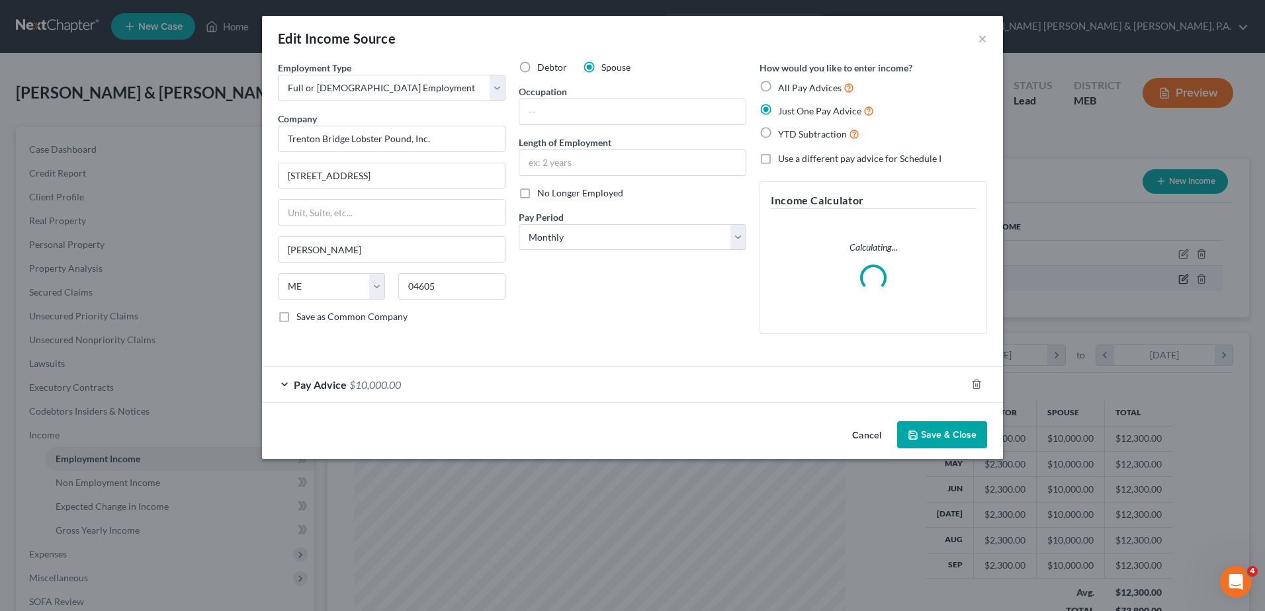
scroll to position [247, 523]
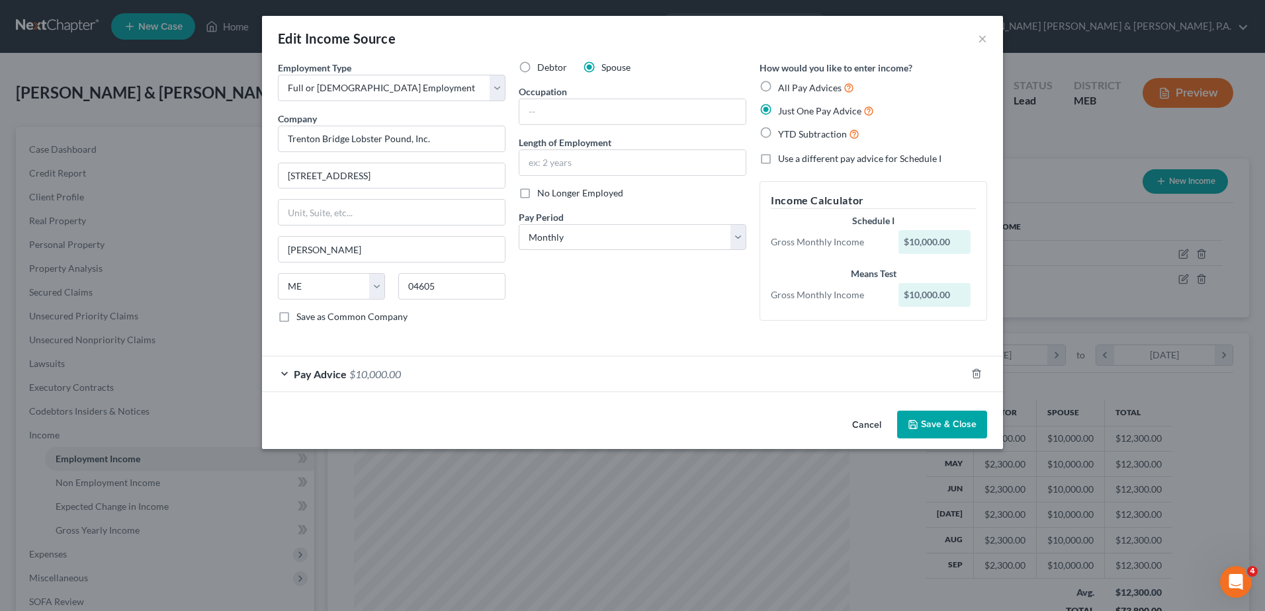
click at [285, 375] on div "Pay Advice $10,000.00" at bounding box center [614, 374] width 704 height 35
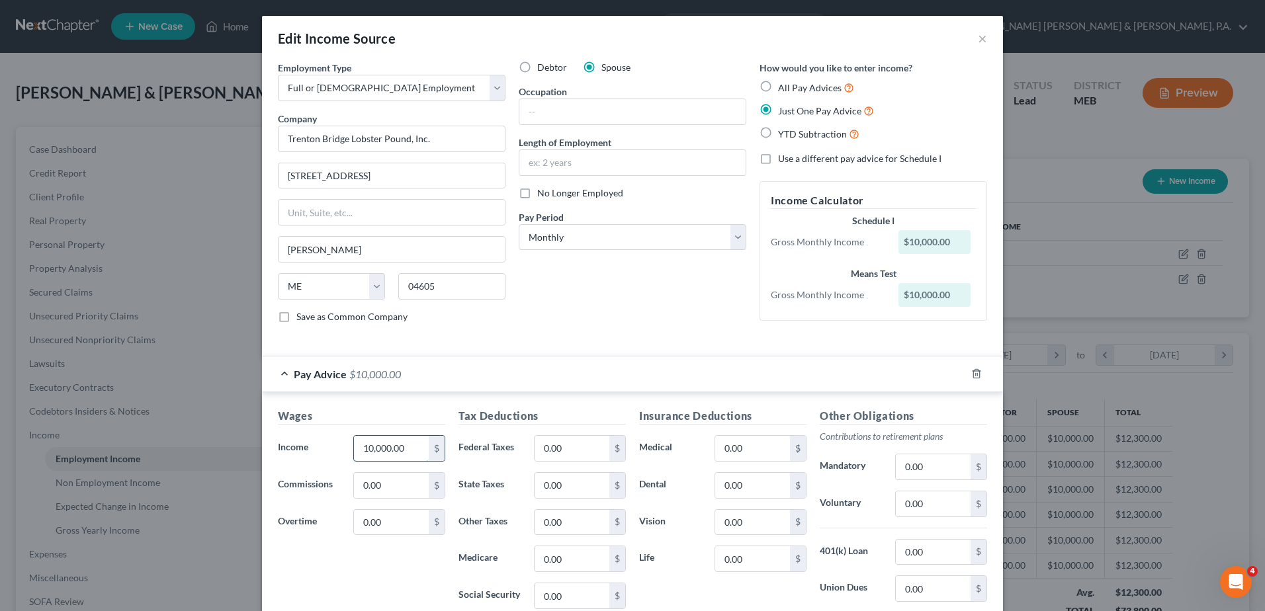
click at [391, 447] on input "10,000.00" at bounding box center [391, 448] width 75 height 25
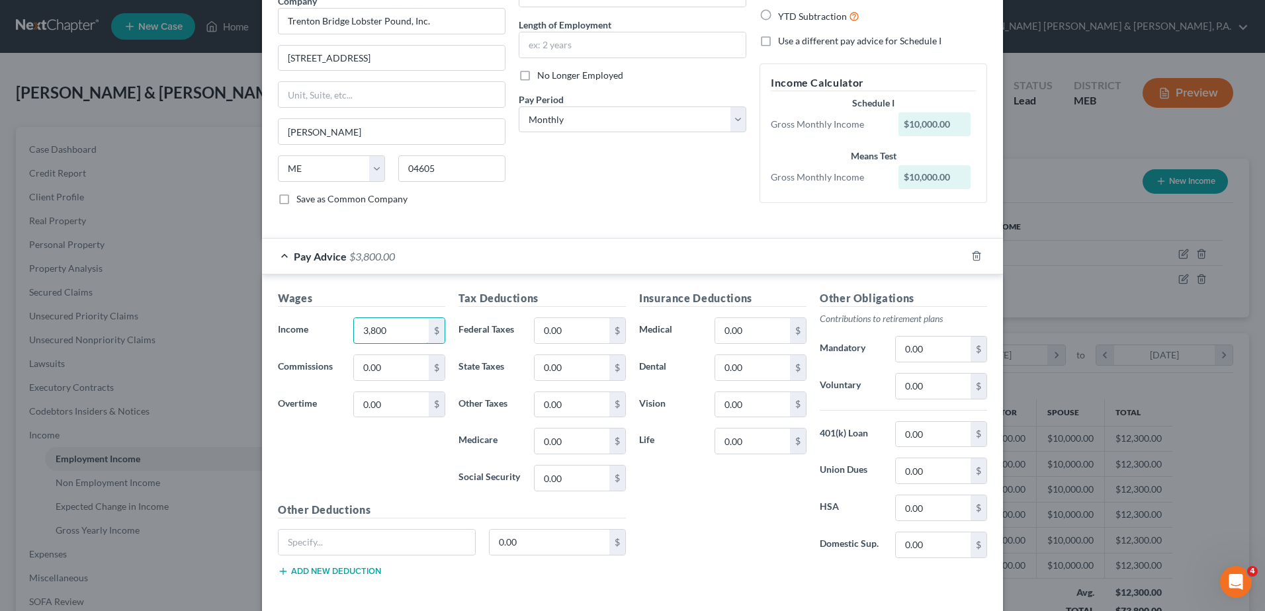
scroll to position [177, 0]
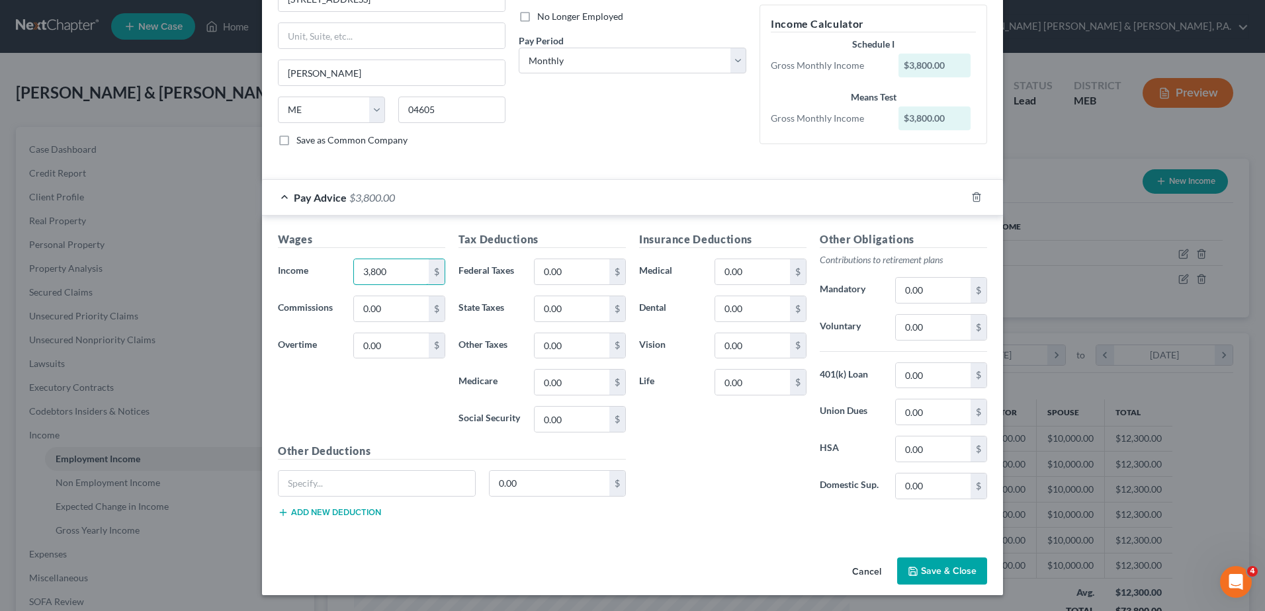
type input "3,800"
click at [273, 195] on div "Pay Advice $3,800.00" at bounding box center [614, 197] width 704 height 35
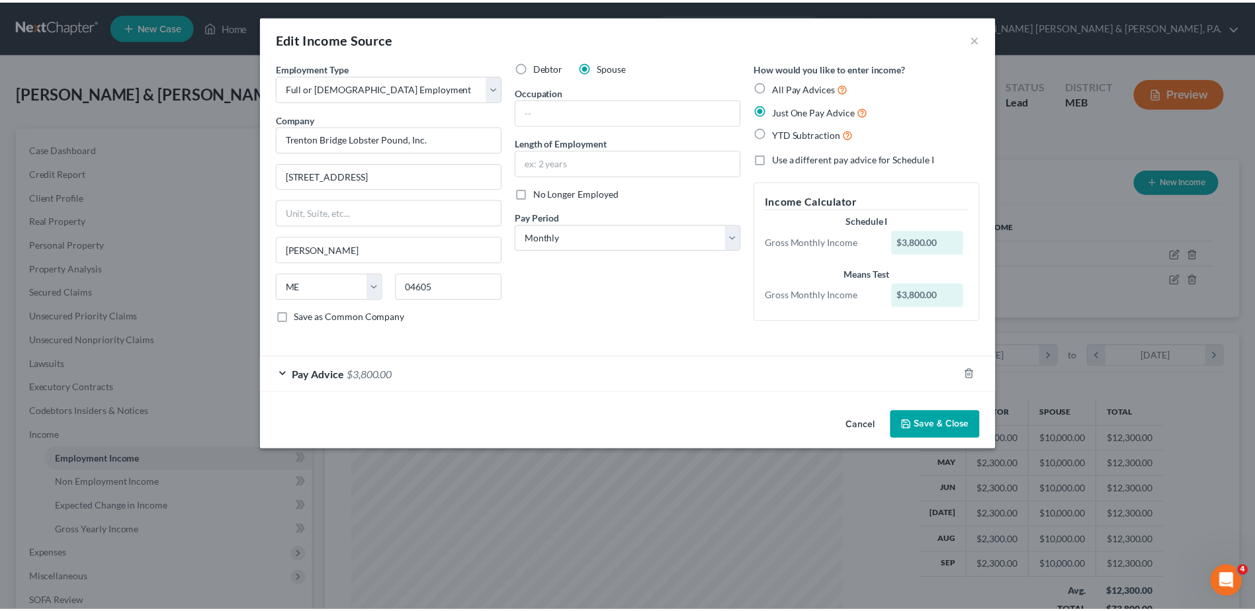
scroll to position [0, 0]
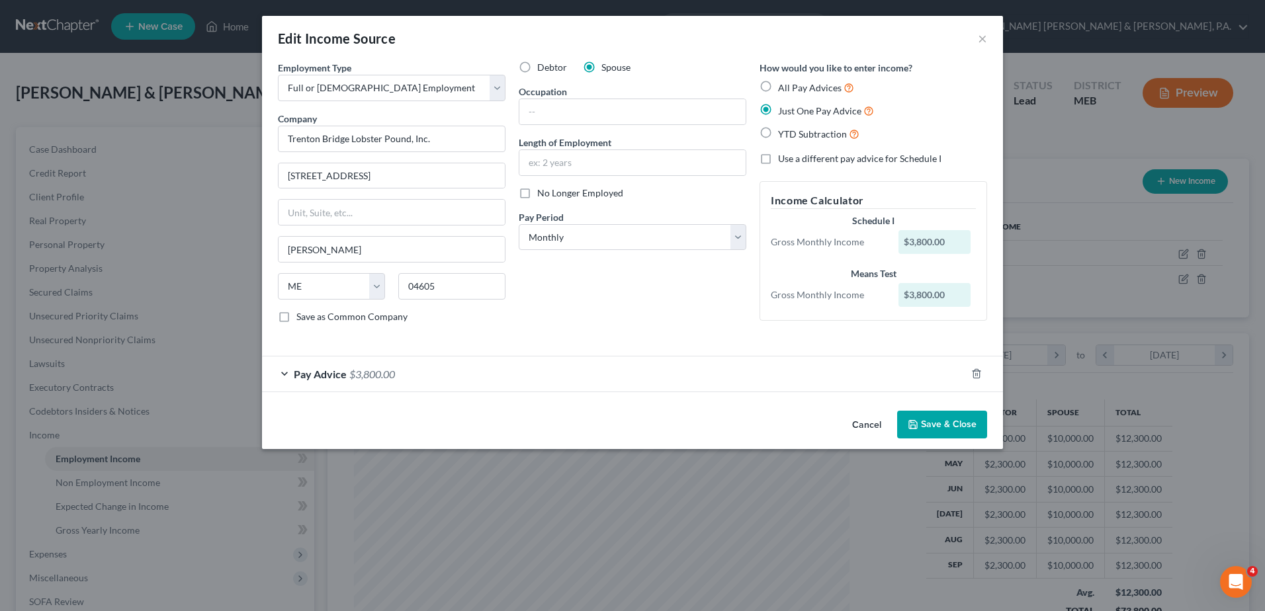
click at [943, 426] on button "Save & Close" at bounding box center [942, 425] width 90 height 28
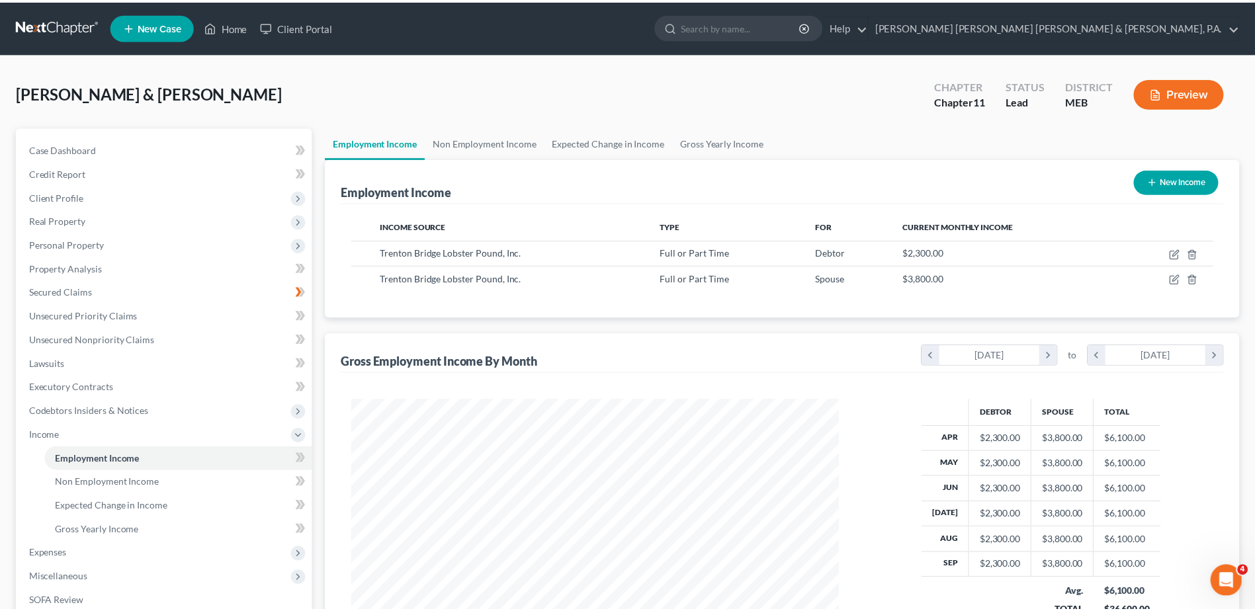
scroll to position [661466, 661193]
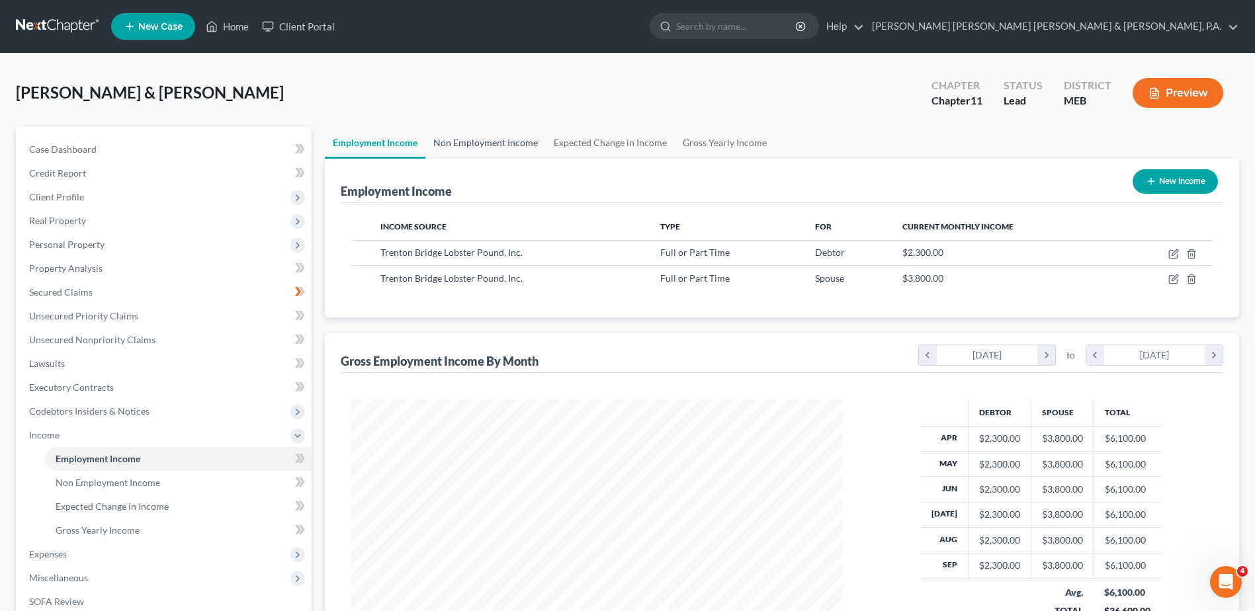
click at [519, 138] on link "Non Employment Income" at bounding box center [485, 143] width 120 height 32
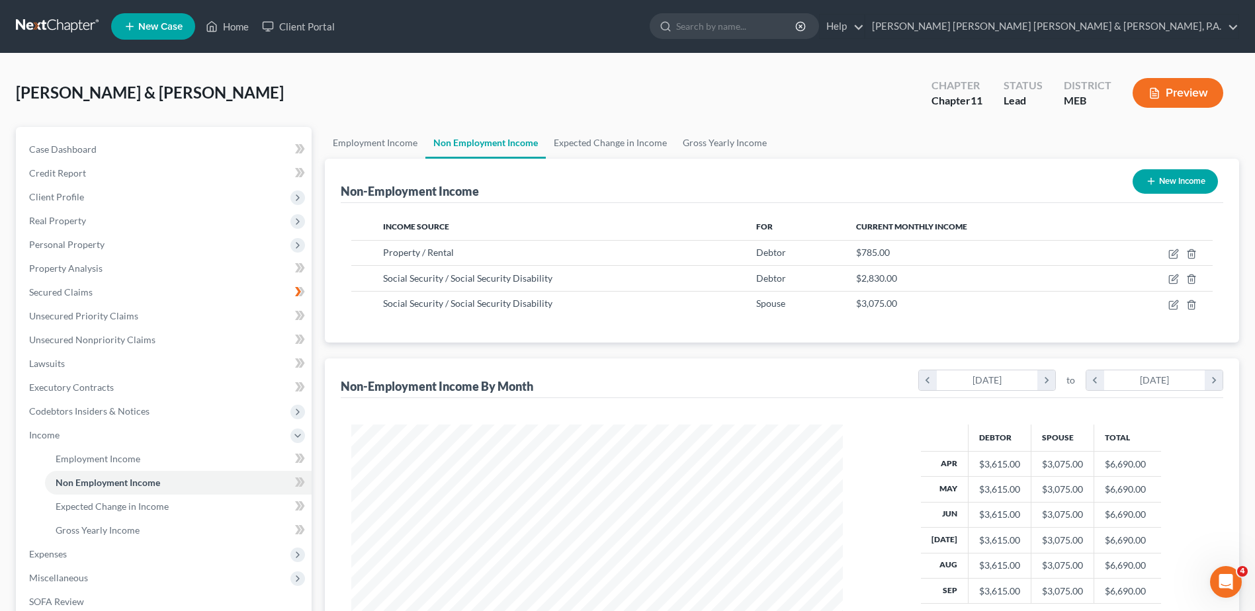
scroll to position [245, 517]
click at [390, 140] on link "Employment Income" at bounding box center [375, 143] width 101 height 32
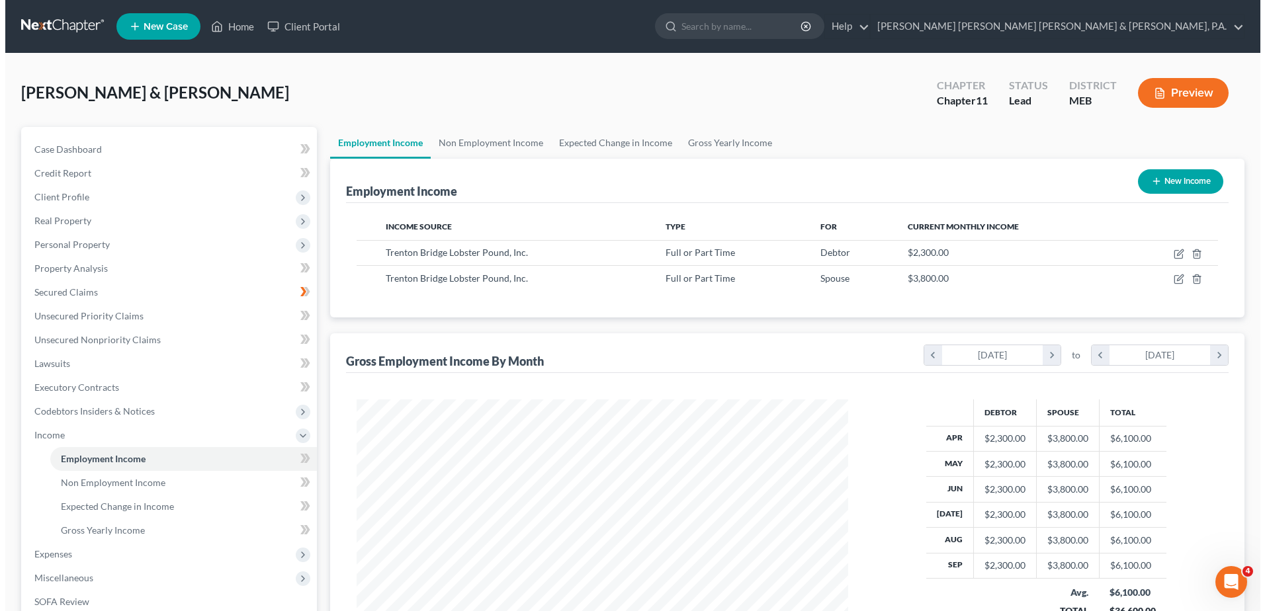
scroll to position [245, 517]
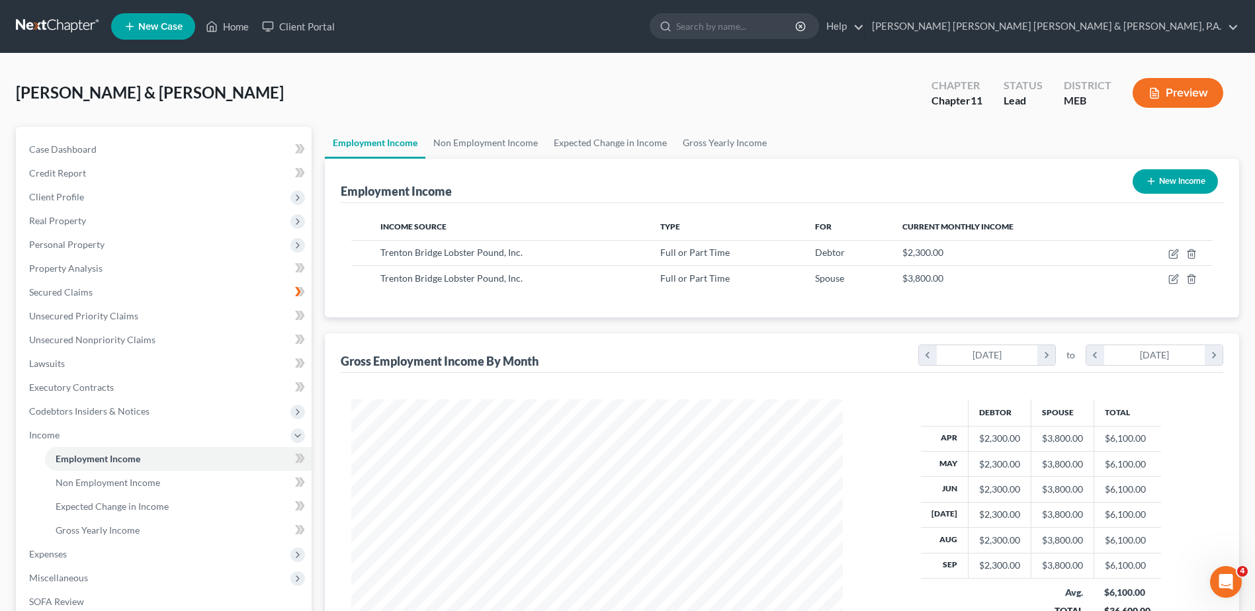
click at [1190, 179] on button "New Income" at bounding box center [1175, 181] width 85 height 24
select select "0"
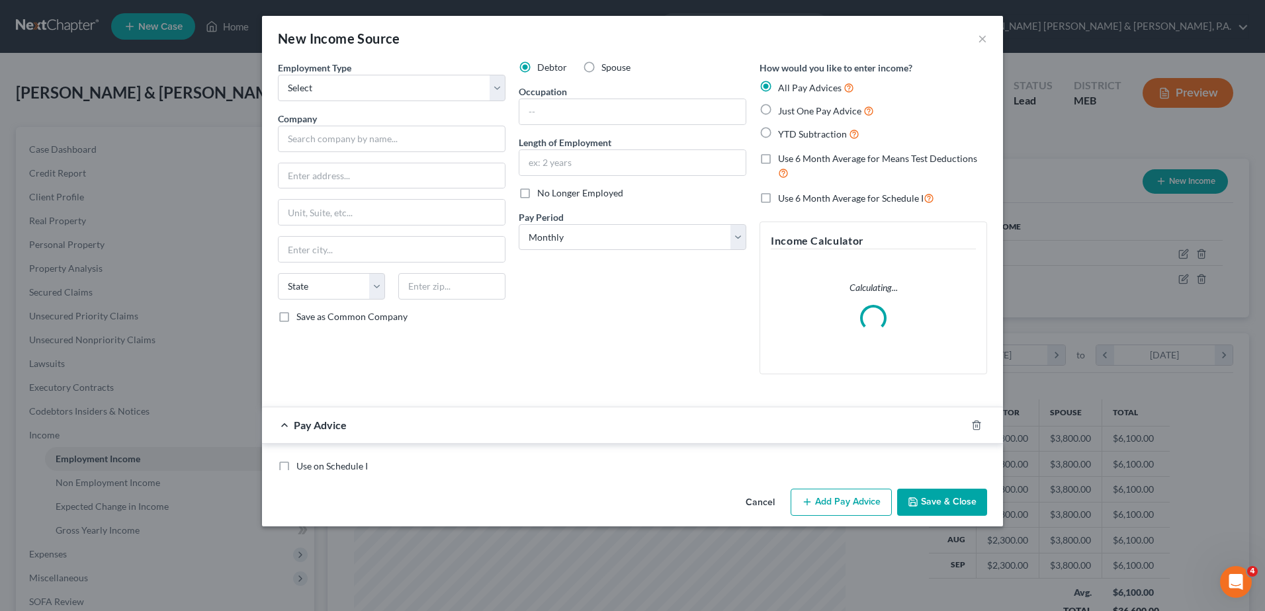
scroll to position [247, 523]
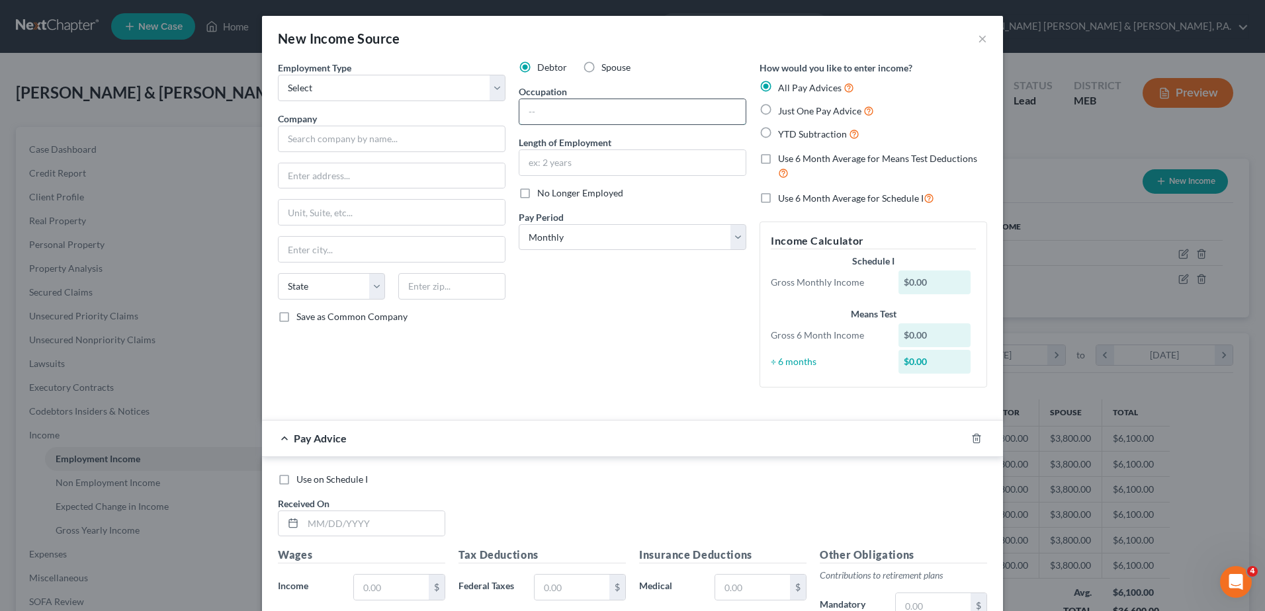
click at [598, 118] on input "text" at bounding box center [632, 111] width 226 height 25
click at [439, 76] on select "Select Full or Part Time Employment Self Employment" at bounding box center [392, 88] width 228 height 26
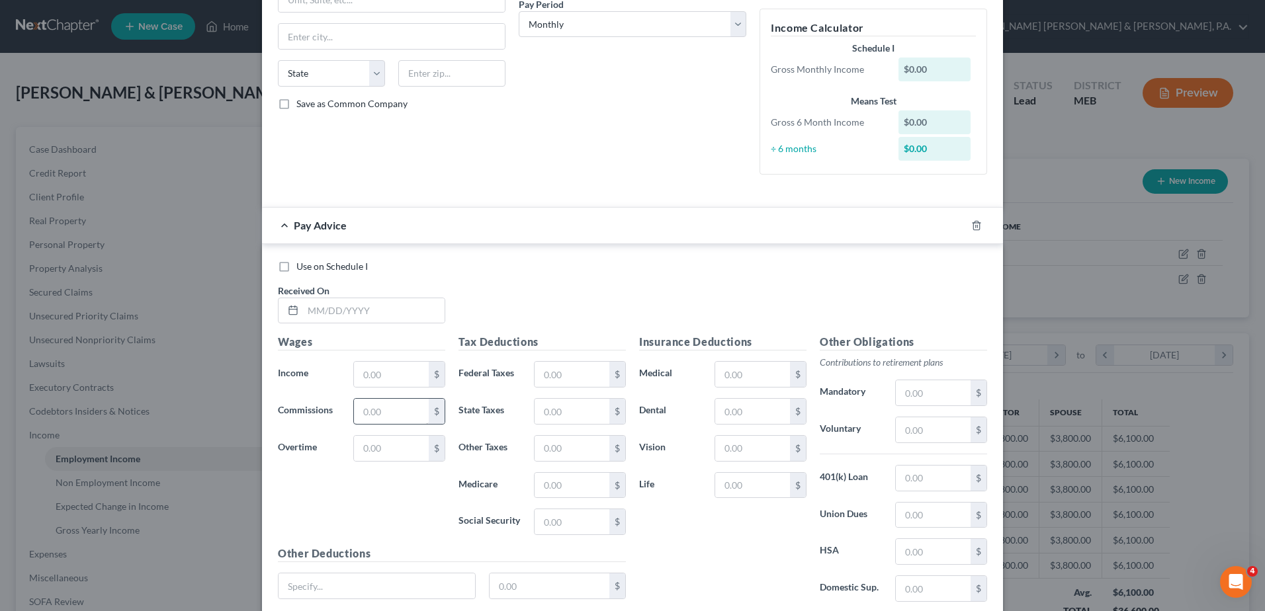
scroll to position [184, 0]
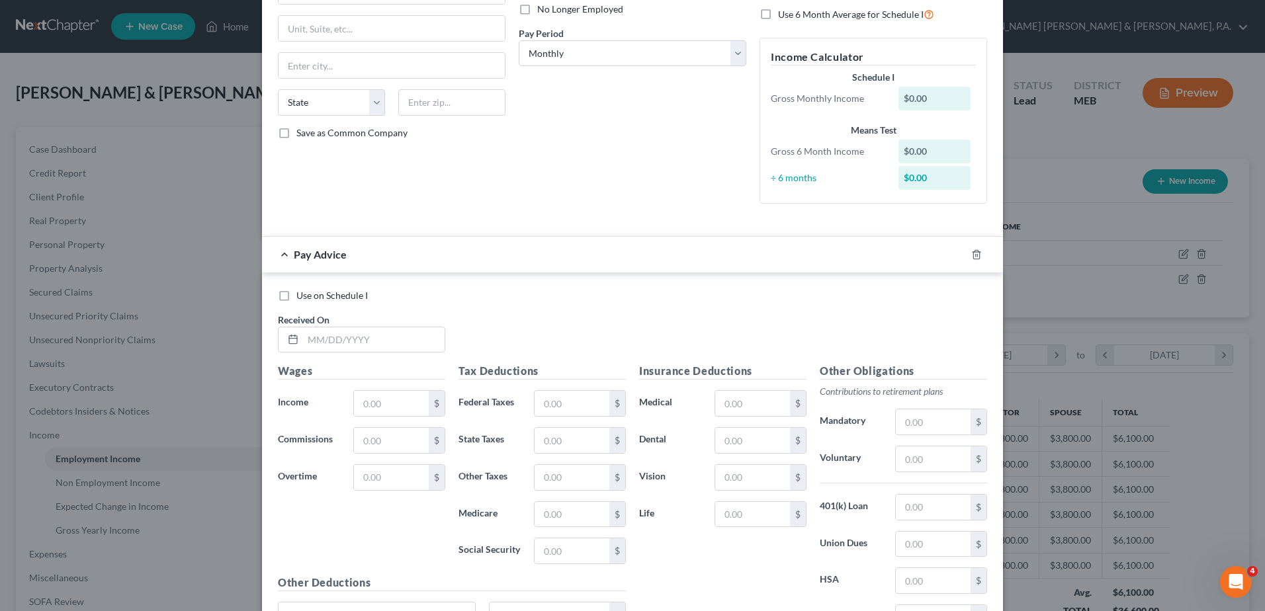
click at [928, 90] on div "$0.00" at bounding box center [935, 99] width 73 height 24
click at [908, 100] on div "$0.00" at bounding box center [935, 99] width 73 height 24
drag, startPoint x: 908, startPoint y: 100, endPoint x: 925, endPoint y: 155, distance: 57.6
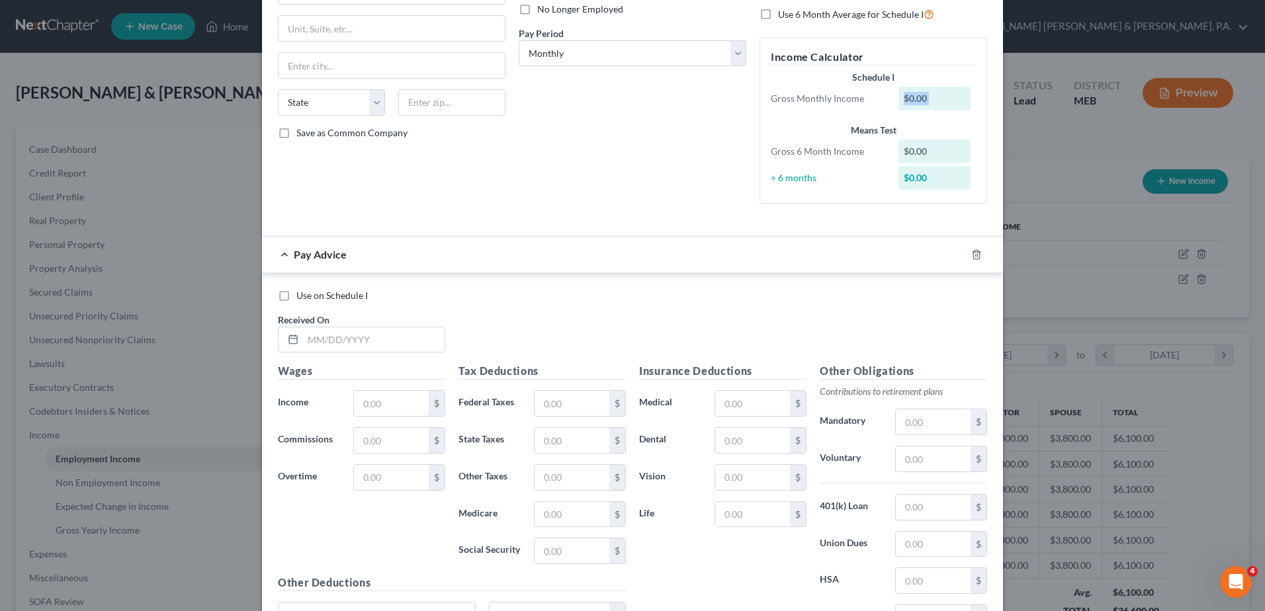
click at [925, 155] on div "$0.00" at bounding box center [935, 152] width 73 height 24
click at [576, 146] on div "Debtor Spouse Occupation Length of Employment No Longer Employed Pay Period * S…" at bounding box center [632, 45] width 241 height 337
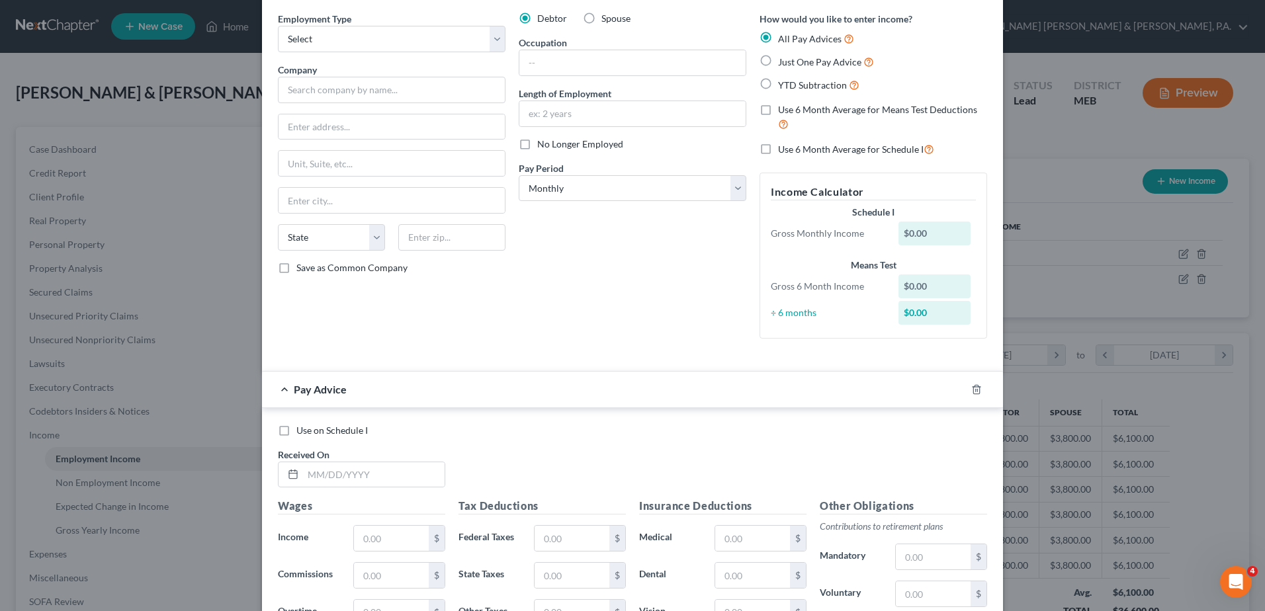
scroll to position [0, 0]
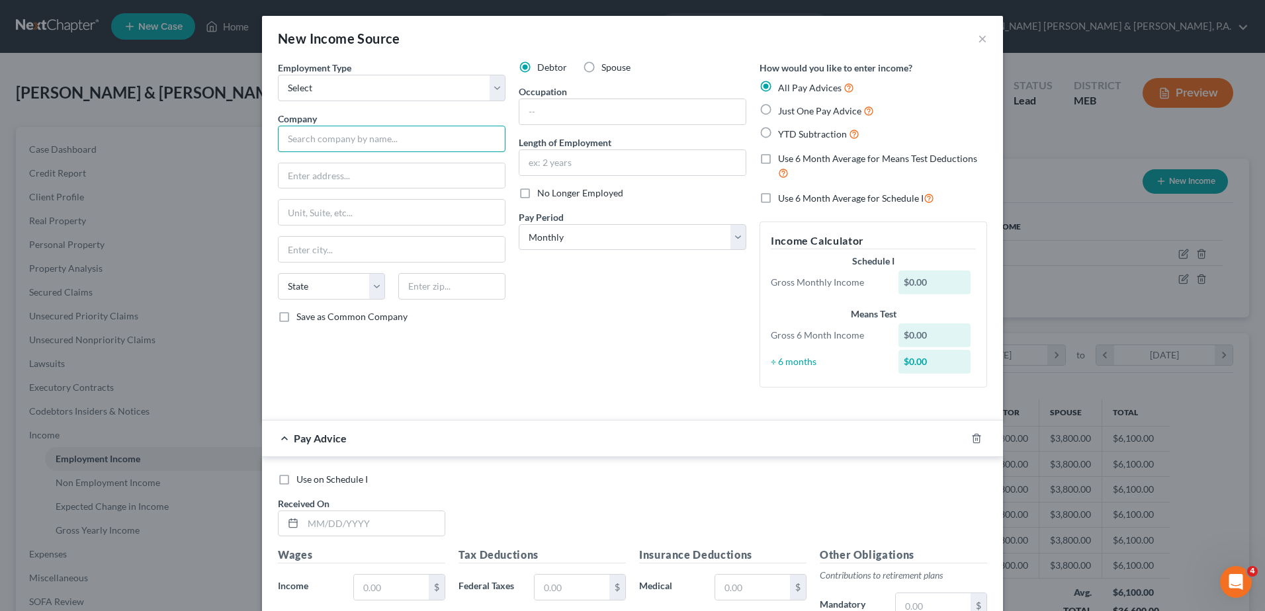
click at [363, 130] on input "text" at bounding box center [392, 139] width 228 height 26
type input "Trenton Bridge Lobster Pound, Inc."
type input "1237 Bar Harbor Rd"
type input "Ellsworth"
select select "20"
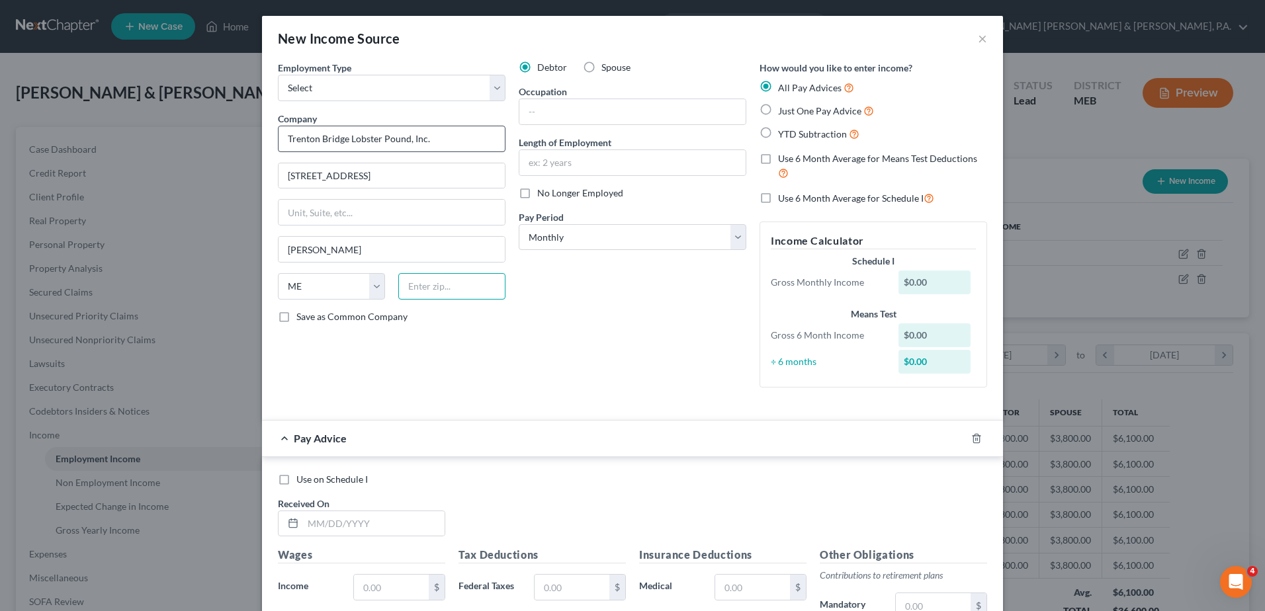
type input "04605"
type input "3800"
type input "0.00"
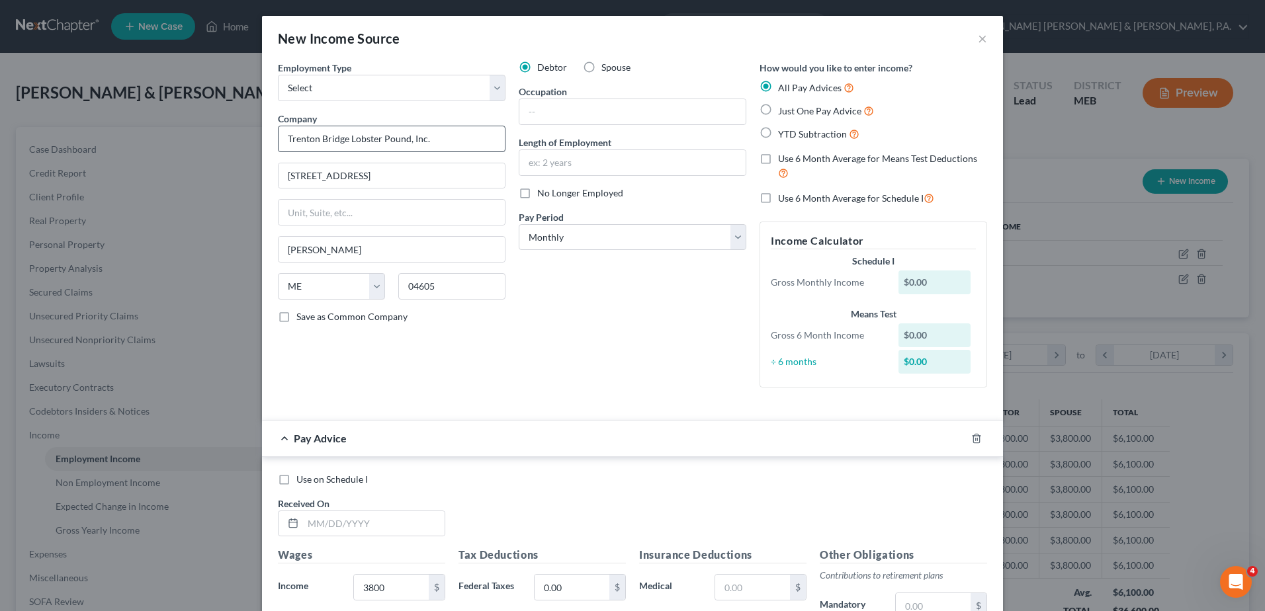
type input "0.00"
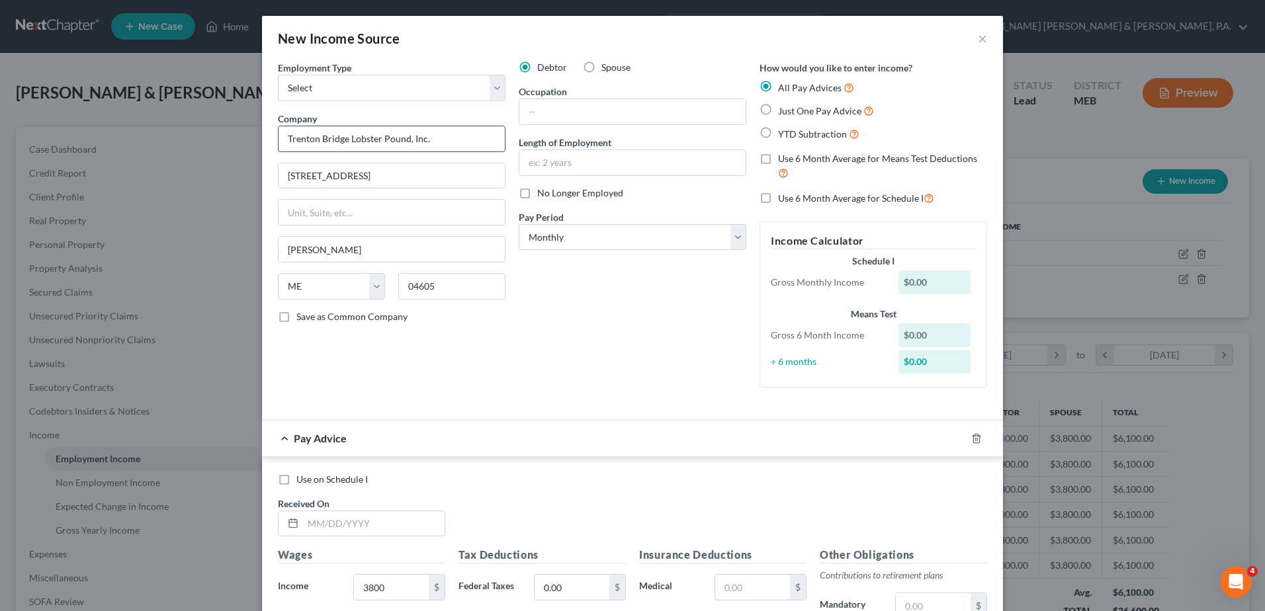
type input "0.00"
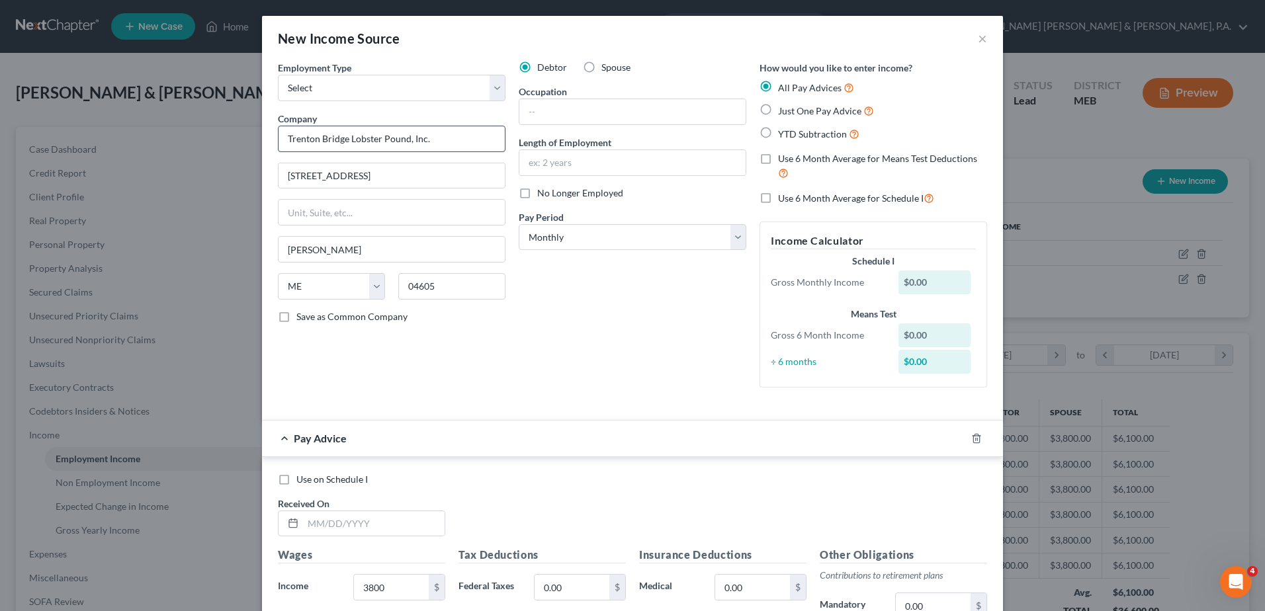
type input "0.00"
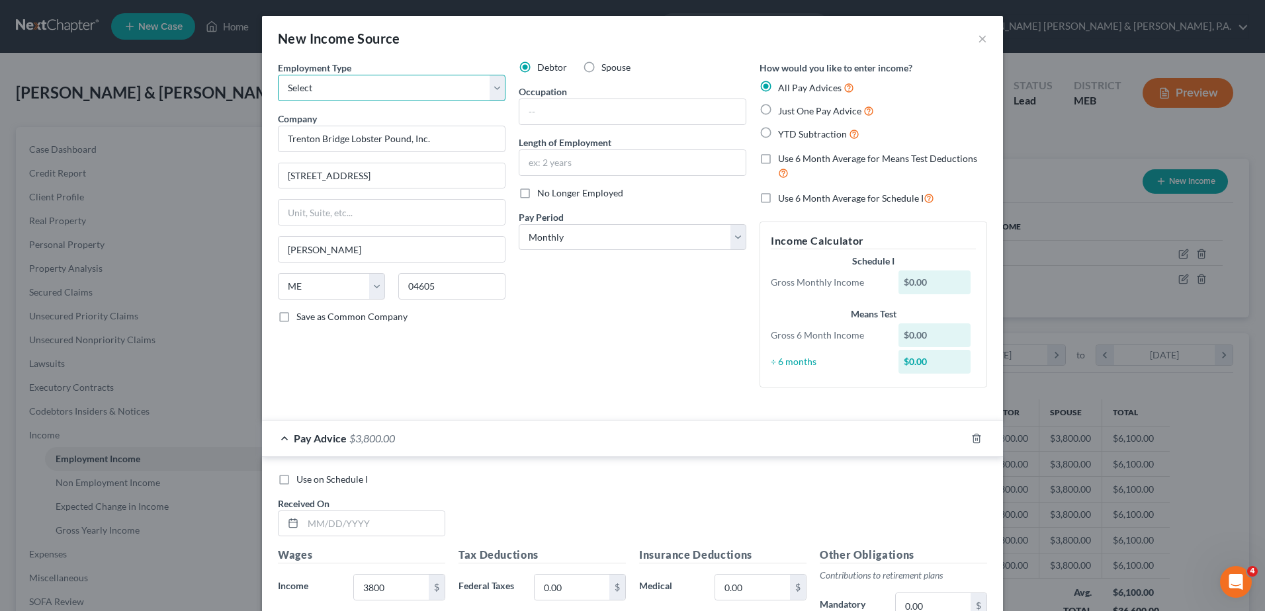
click at [344, 94] on select "Select Full or Part Time Employment Self Employment" at bounding box center [392, 88] width 228 height 26
select select "1"
click at [278, 75] on select "Select Full or Part Time Employment Self Employment" at bounding box center [392, 88] width 228 height 26
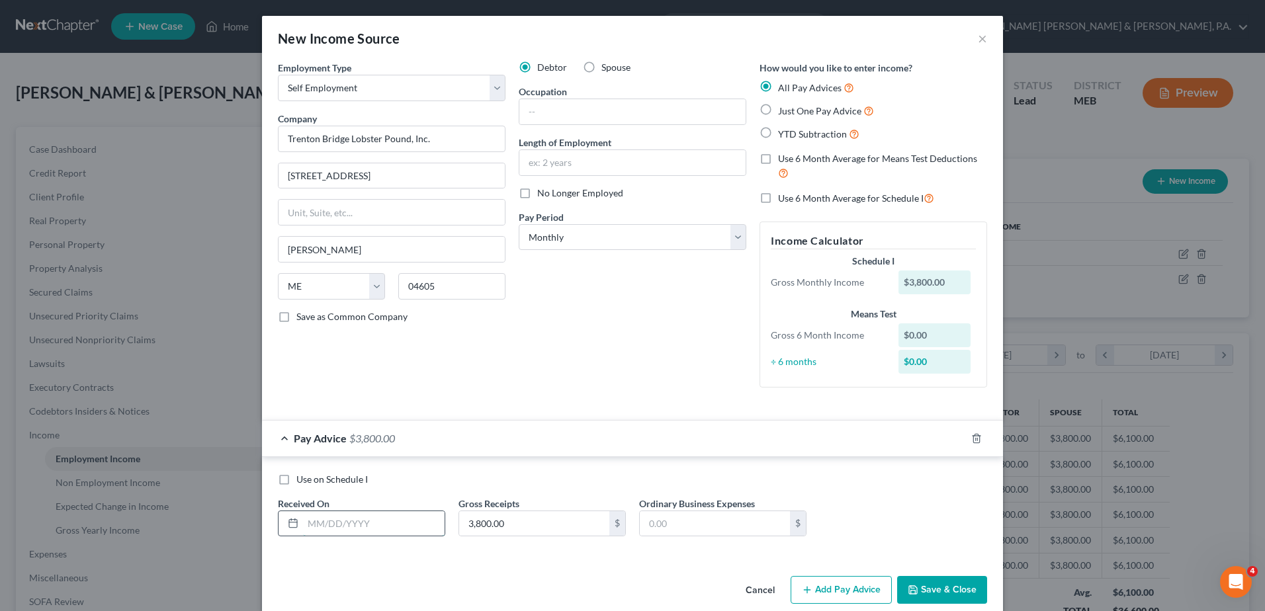
click at [355, 522] on input "text" at bounding box center [374, 524] width 142 height 25
click at [343, 429] on div "Pay Advice $3,800.00" at bounding box center [614, 438] width 704 height 35
click at [283, 436] on div "Pay Advice $3,800.00" at bounding box center [614, 438] width 704 height 35
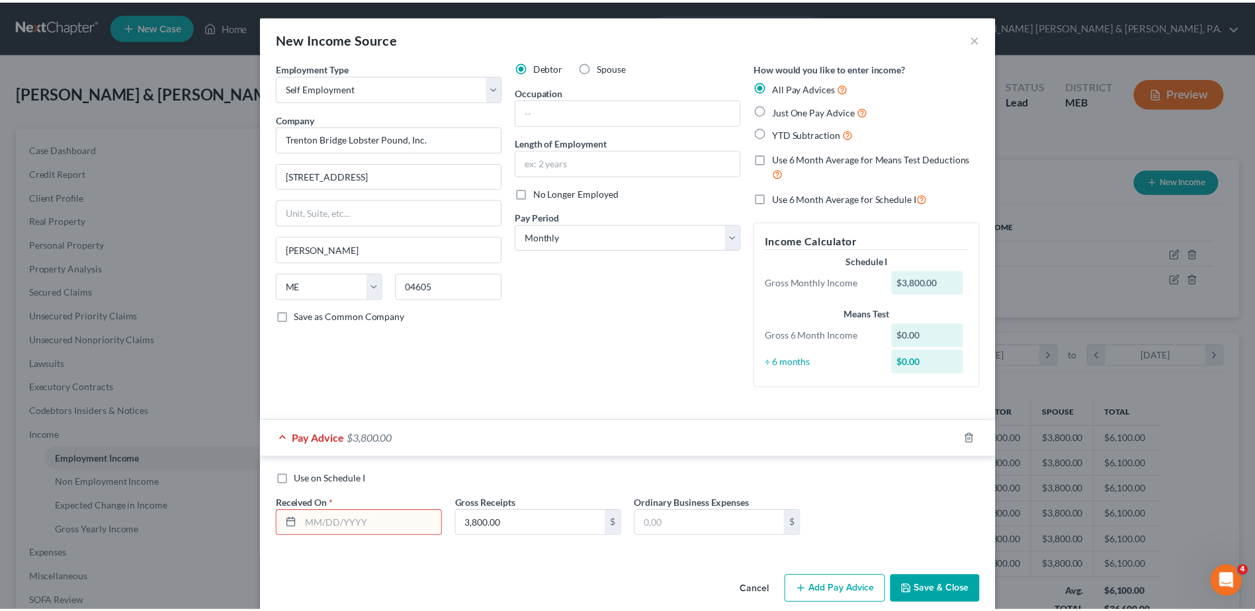
scroll to position [19, 0]
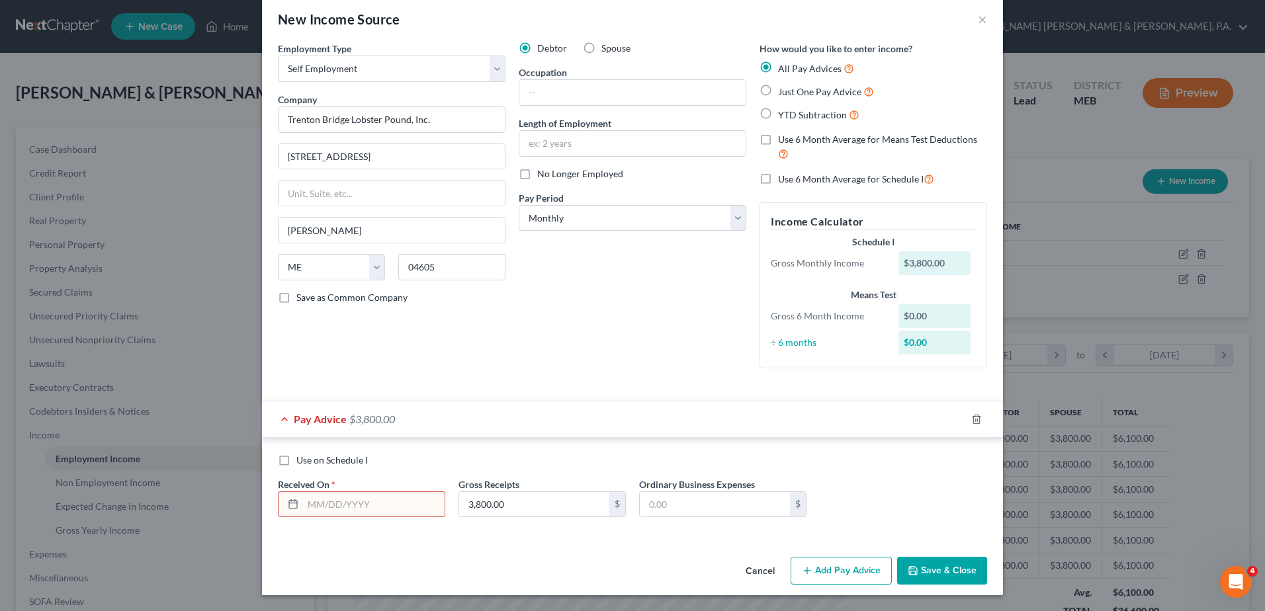
click at [763, 570] on button "Cancel" at bounding box center [760, 571] width 50 height 26
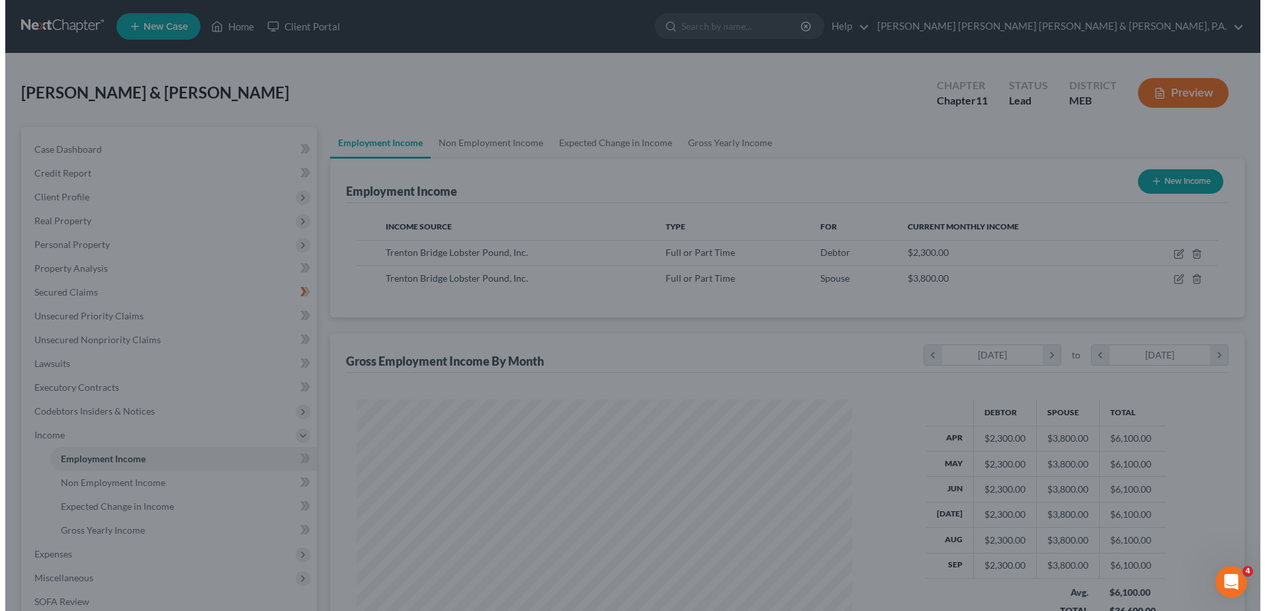
scroll to position [661466, 661193]
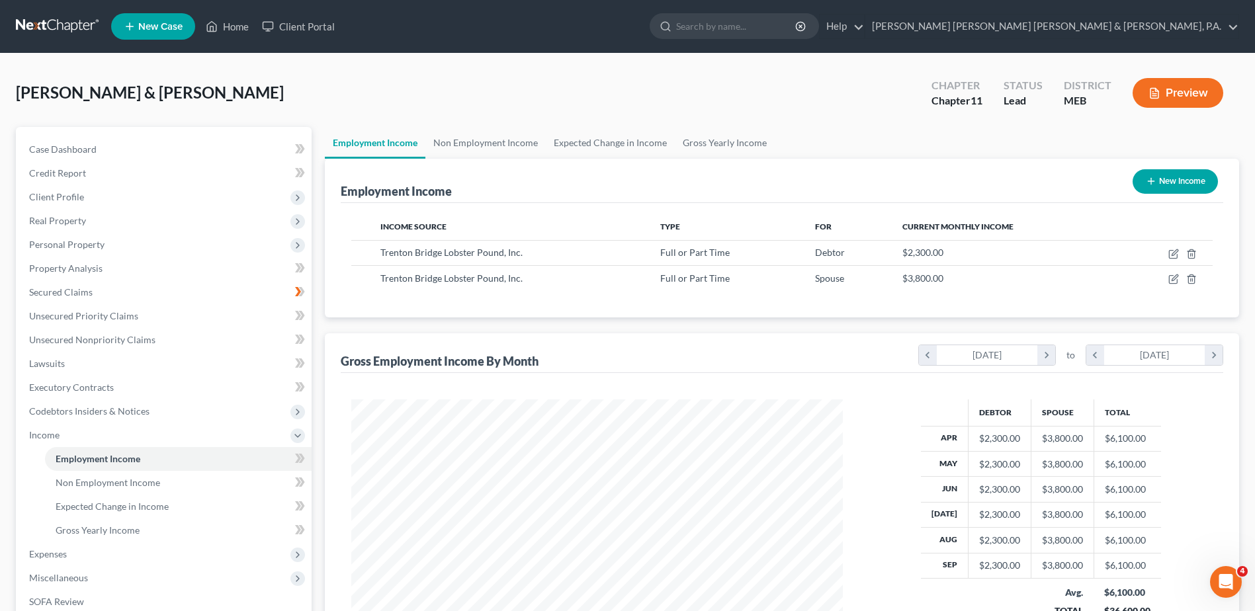
click at [1196, 94] on button "Preview" at bounding box center [1178, 93] width 91 height 30
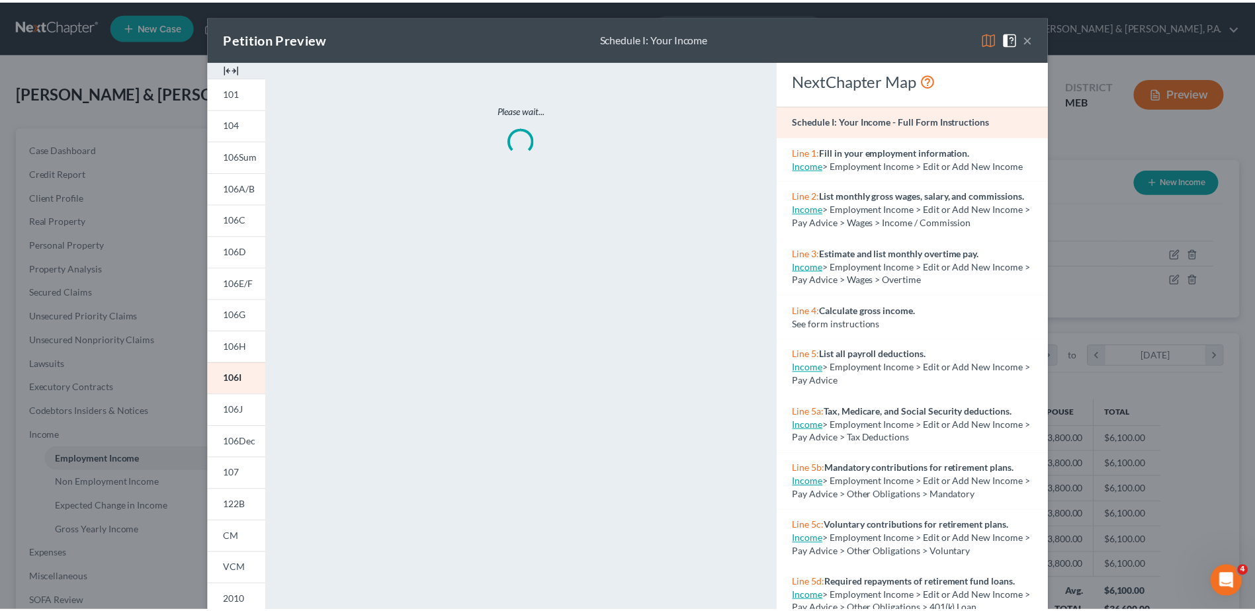
scroll to position [247, 523]
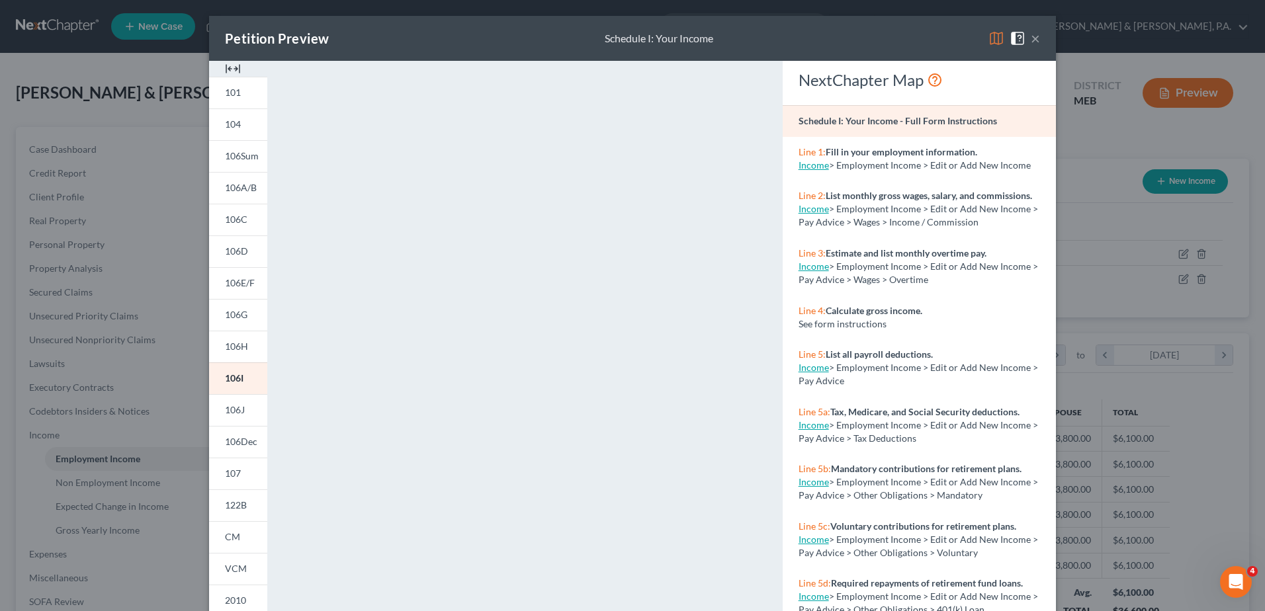
click at [1032, 39] on button "×" at bounding box center [1035, 38] width 9 height 16
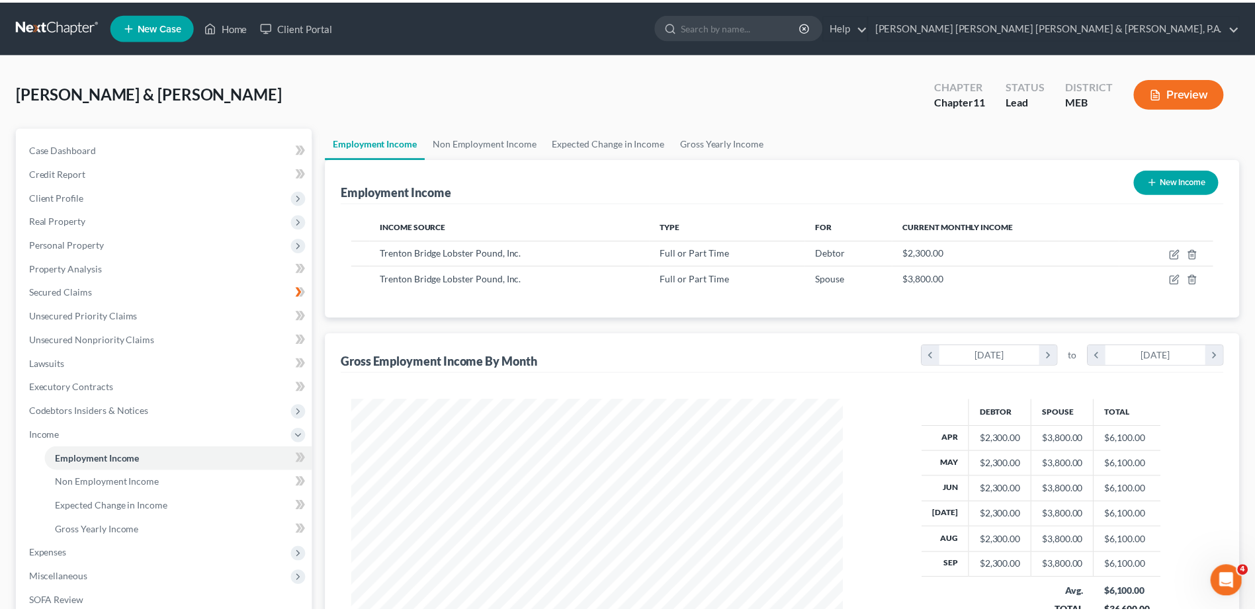
scroll to position [661466, 661193]
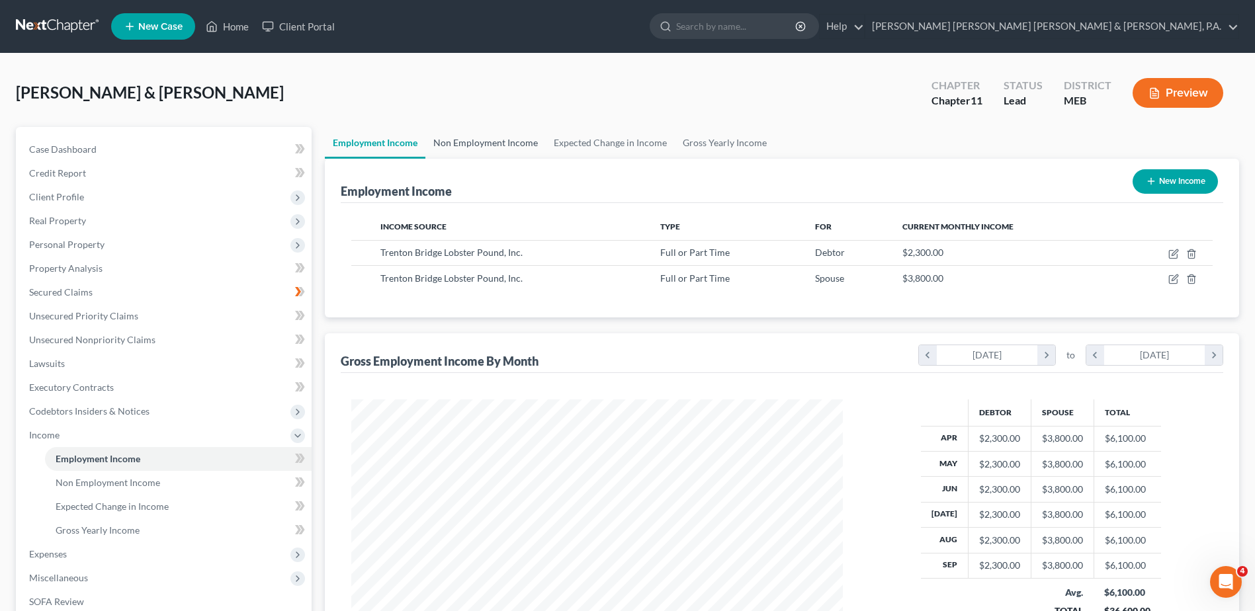
click at [488, 142] on link "Non Employment Income" at bounding box center [485, 143] width 120 height 32
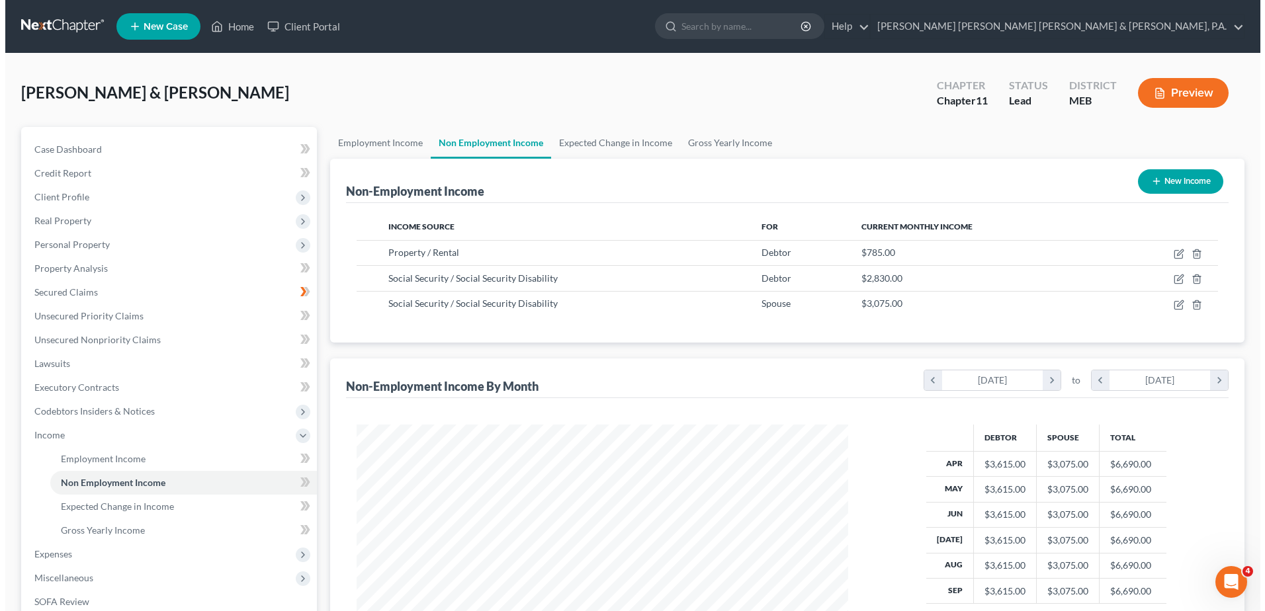
scroll to position [245, 517]
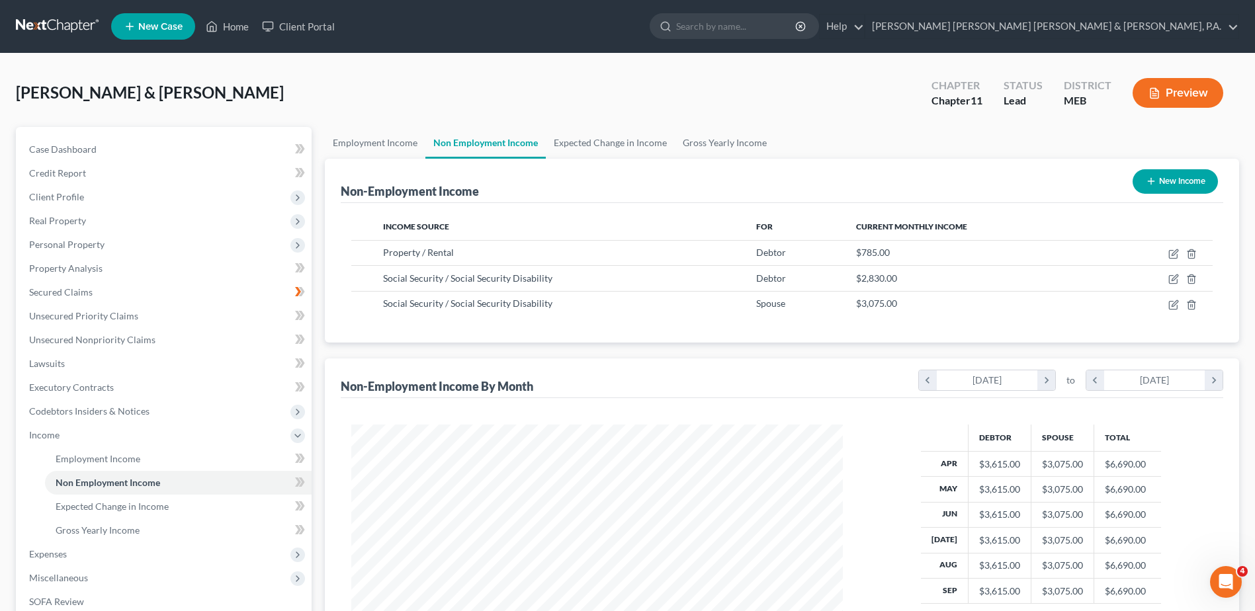
click at [1165, 179] on button "New Income" at bounding box center [1175, 181] width 85 height 24
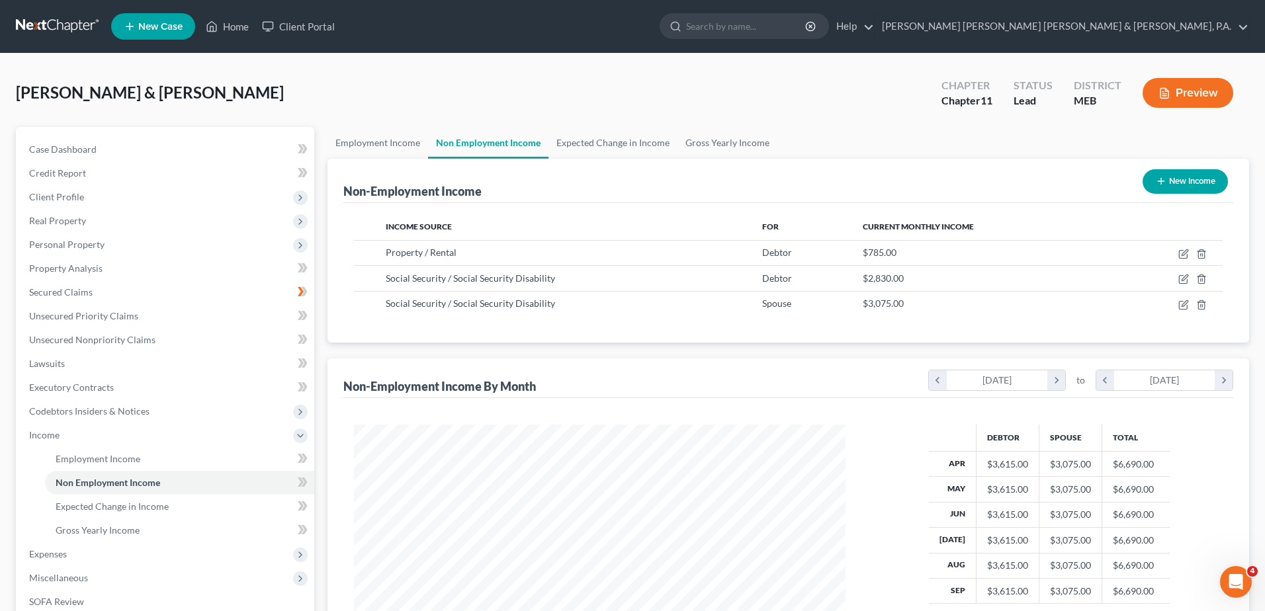
select select "0"
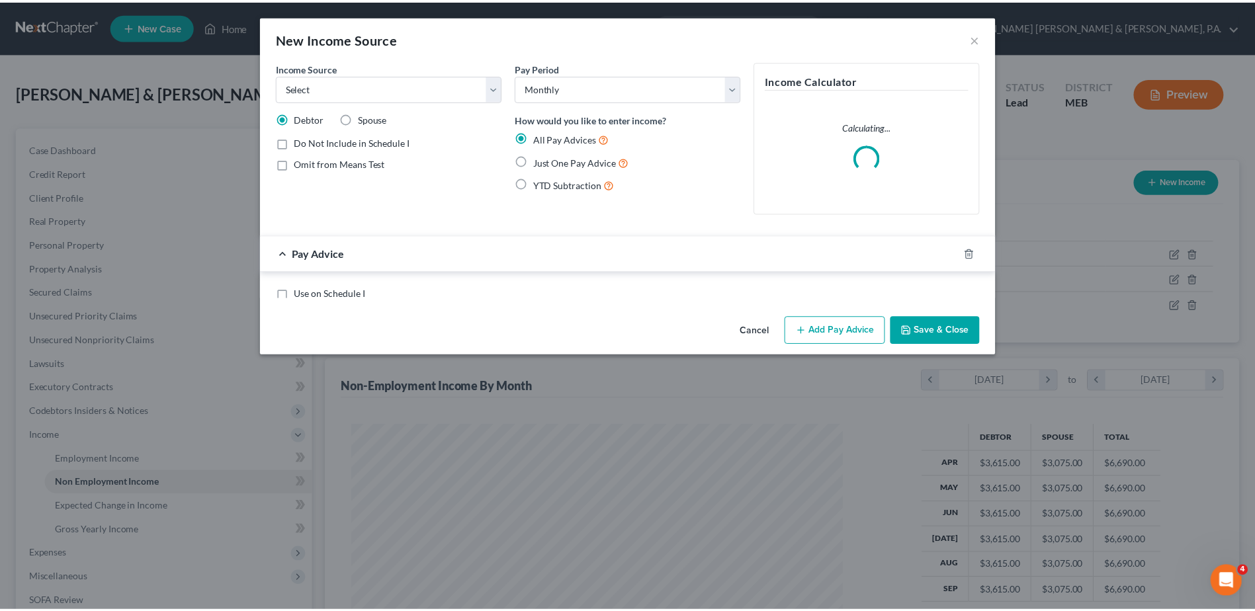
scroll to position [247, 523]
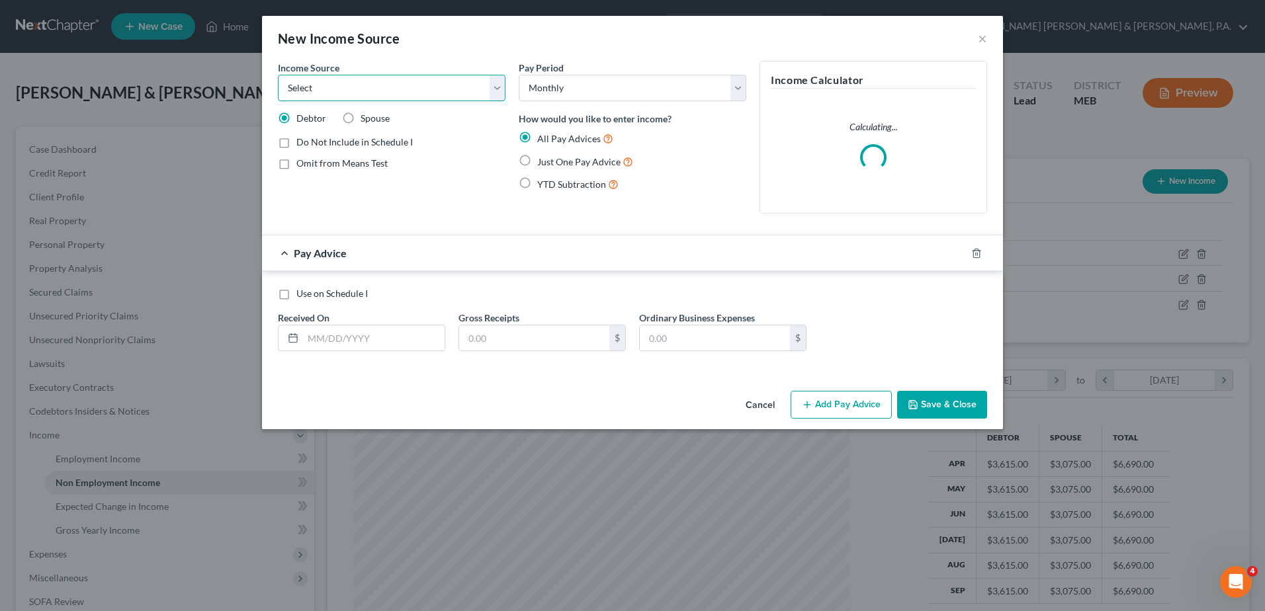
click at [439, 92] on select "Select Unemployment Disability (from employer) Pension Retirement Social Securi…" at bounding box center [392, 88] width 228 height 26
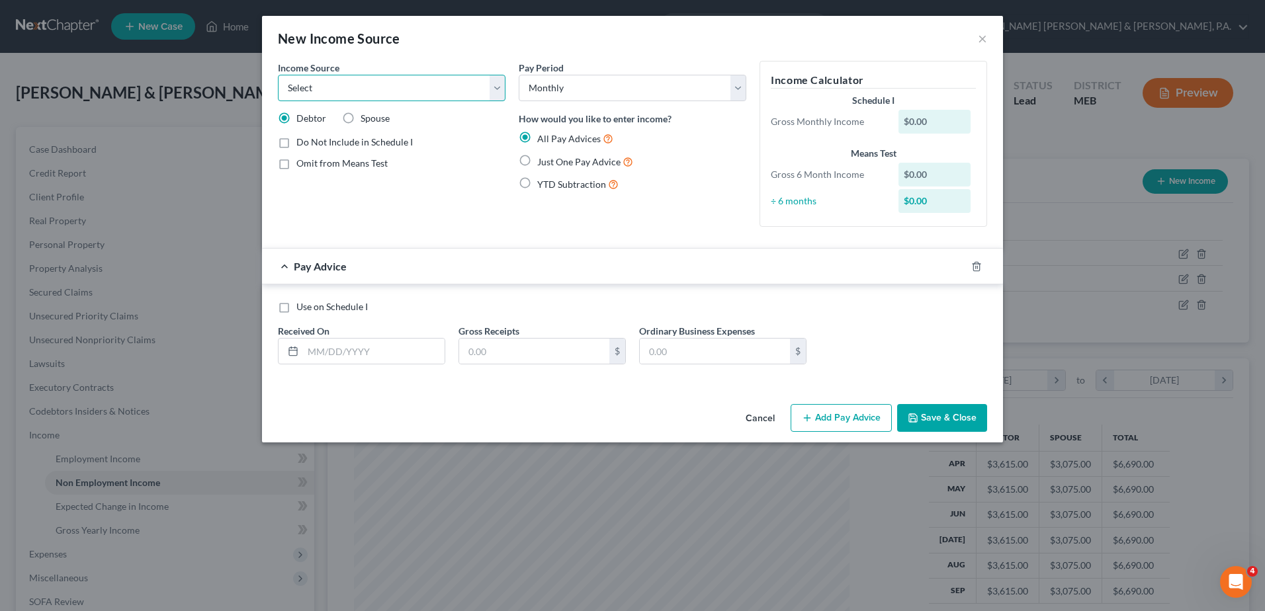
select select "10"
click at [278, 75] on select "Select Unemployment Disability (from employer) Pension Retirement Social Securi…" at bounding box center [392, 88] width 228 height 26
click at [285, 267] on div "Pay Advice" at bounding box center [614, 266] width 704 height 35
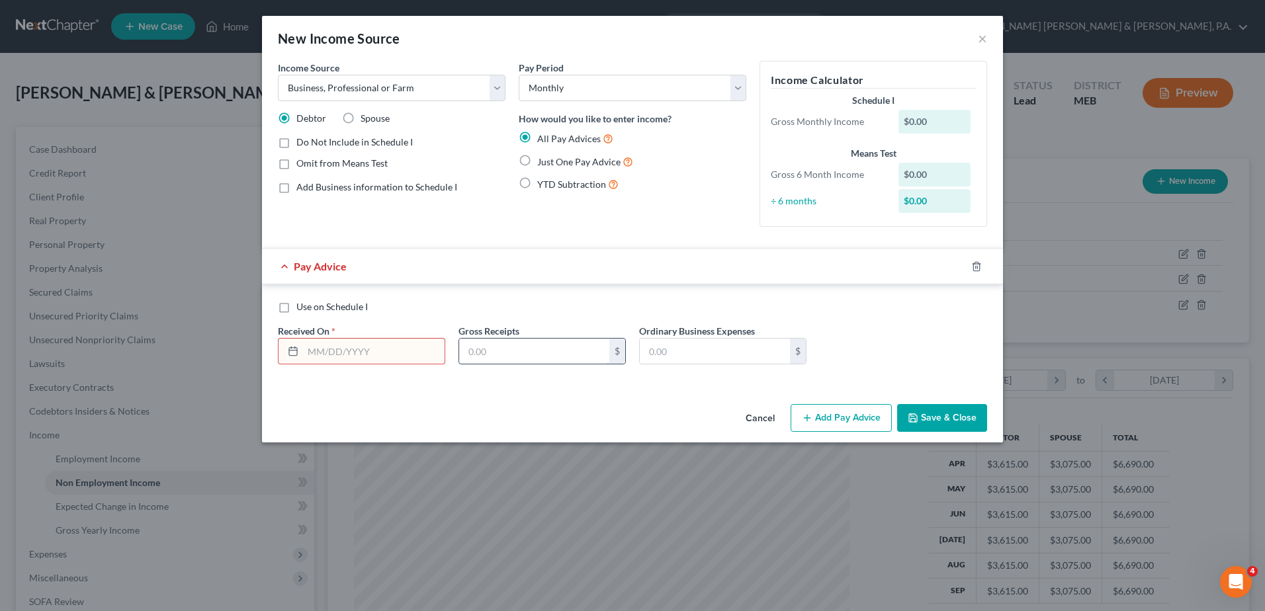
click at [512, 361] on input "text" at bounding box center [534, 351] width 150 height 25
click at [501, 351] on input "text" at bounding box center [534, 351] width 150 height 25
click at [503, 340] on input "text" at bounding box center [534, 351] width 150 height 25
type input "1,260"
click at [516, 385] on div "Use on Schedule I Received On * Gross Receipts 1,260 $ Ordinary Business Expens…" at bounding box center [632, 335] width 741 height 101
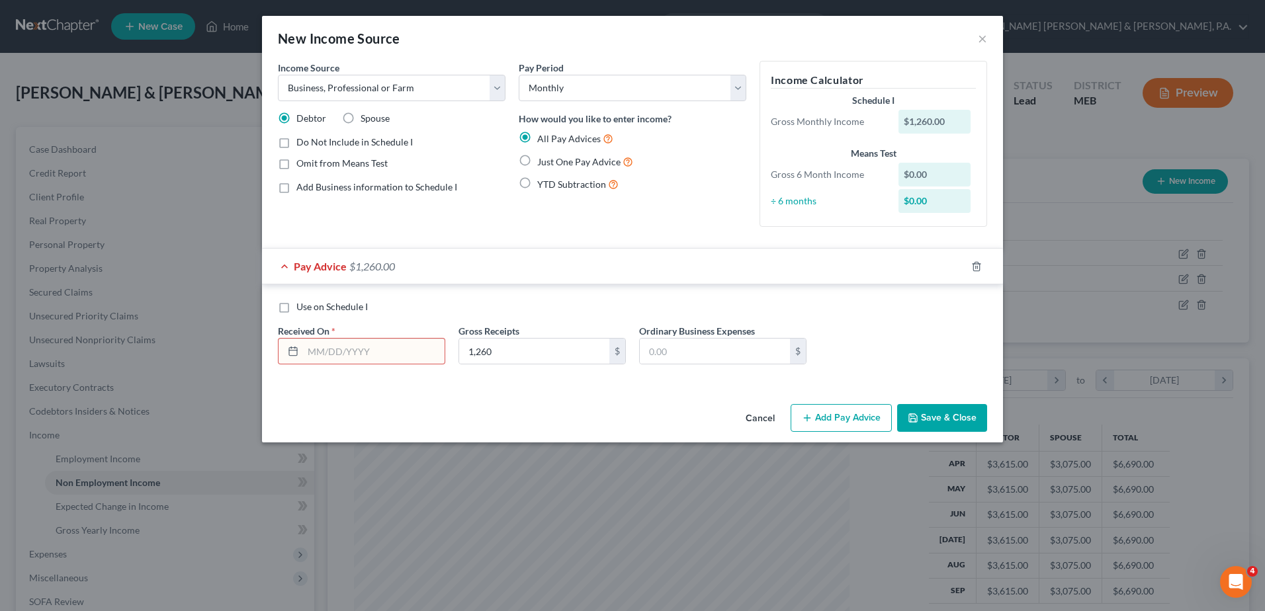
click at [868, 418] on button "Add Pay Advice" at bounding box center [841, 418] width 101 height 28
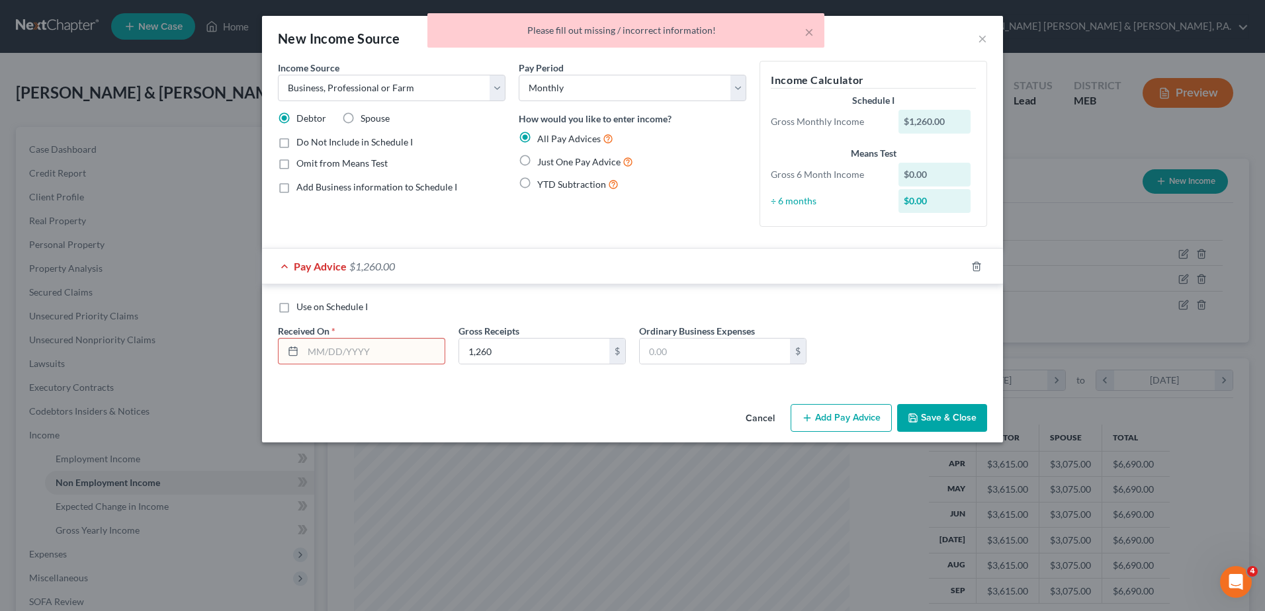
click at [377, 339] on input "text" at bounding box center [374, 351] width 142 height 25
click at [296, 305] on label "Use on Schedule I" at bounding box center [331, 306] width 71 height 13
click at [302, 305] on input "Use on Schedule I" at bounding box center [306, 304] width 9 height 9
click at [296, 310] on label "Use on Schedule I" at bounding box center [331, 306] width 71 height 13
click at [302, 309] on input "Use on Schedule I" at bounding box center [306, 304] width 9 height 9
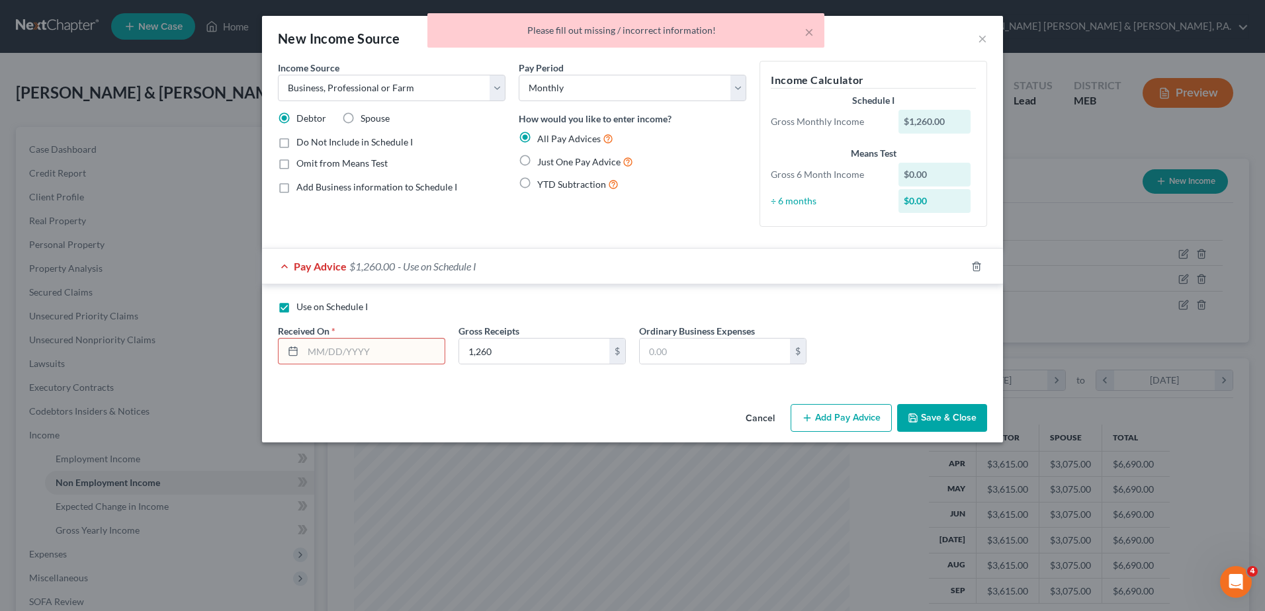
checkbox input "false"
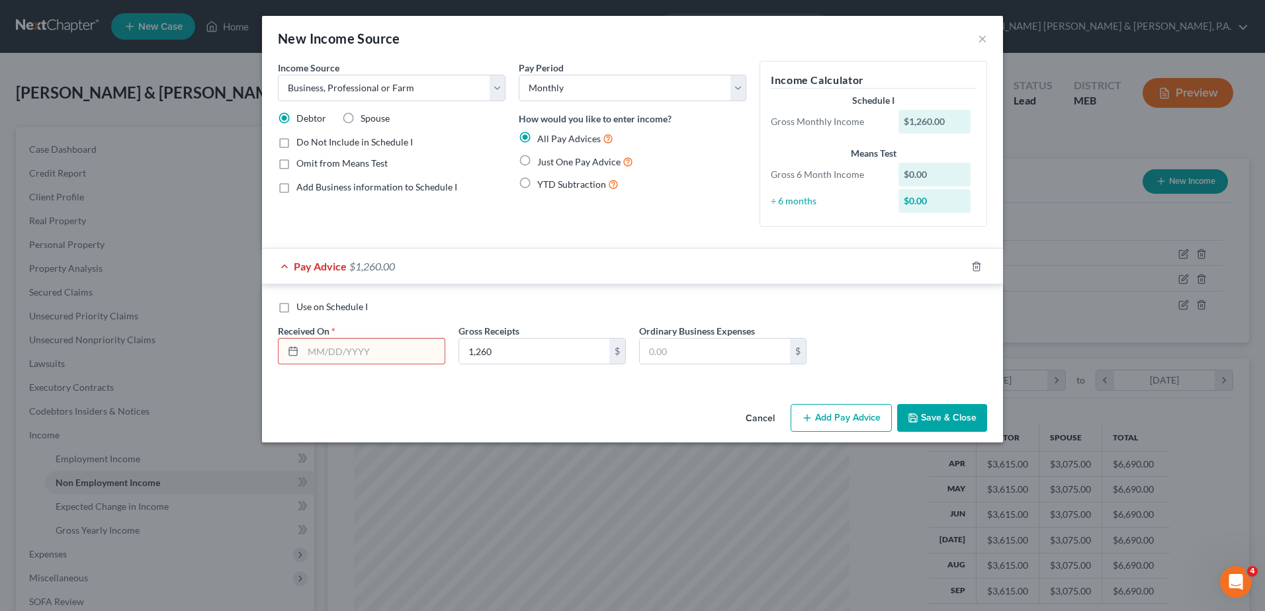
click at [346, 353] on input "text" at bounding box center [374, 351] width 142 height 25
click at [537, 156] on label "Just One Pay Advice" at bounding box center [585, 161] width 96 height 15
click at [543, 156] on input "Just One Pay Advice" at bounding box center [547, 158] width 9 height 9
radio input "true"
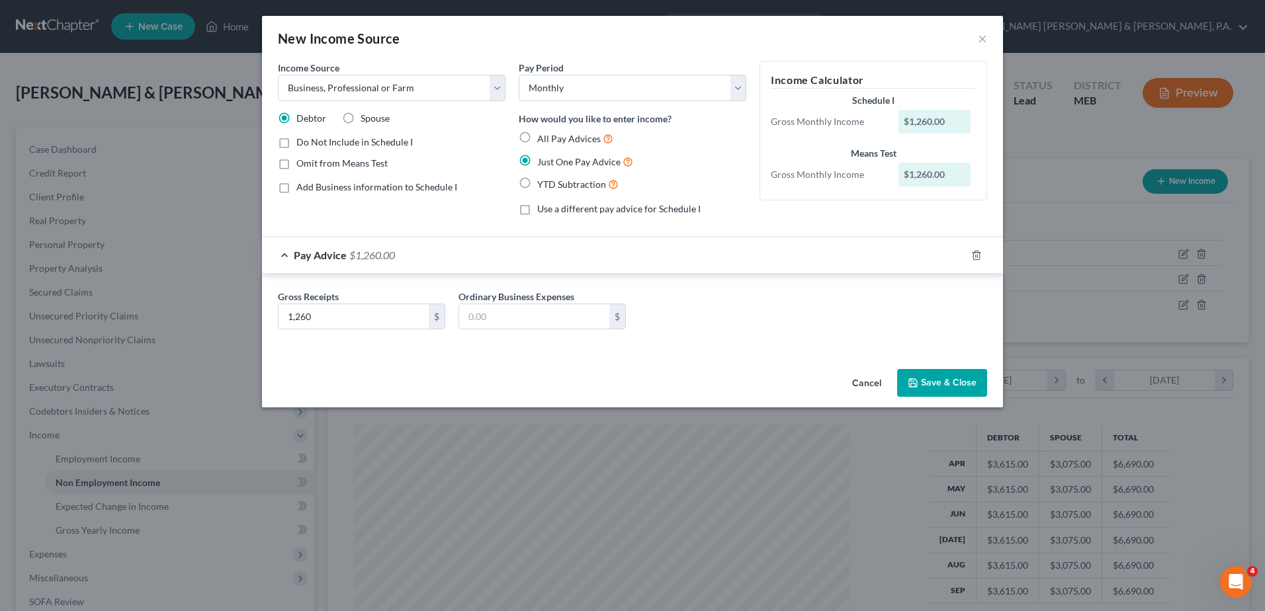
click at [977, 381] on button "Save & Close" at bounding box center [942, 383] width 90 height 28
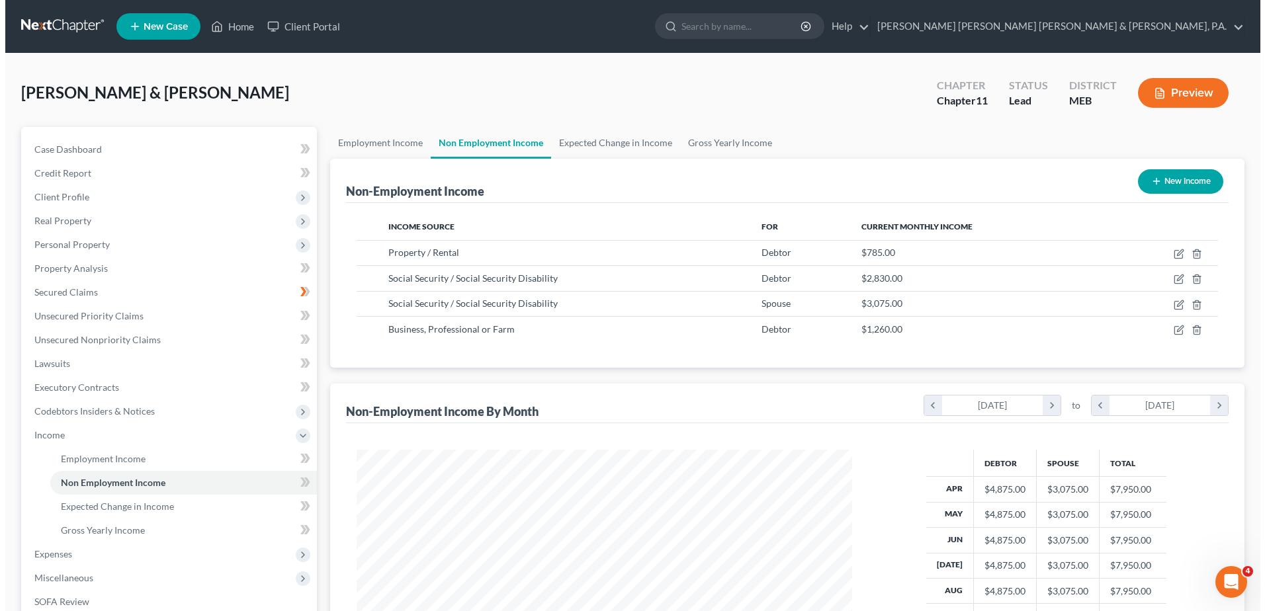
scroll to position [661466, 661193]
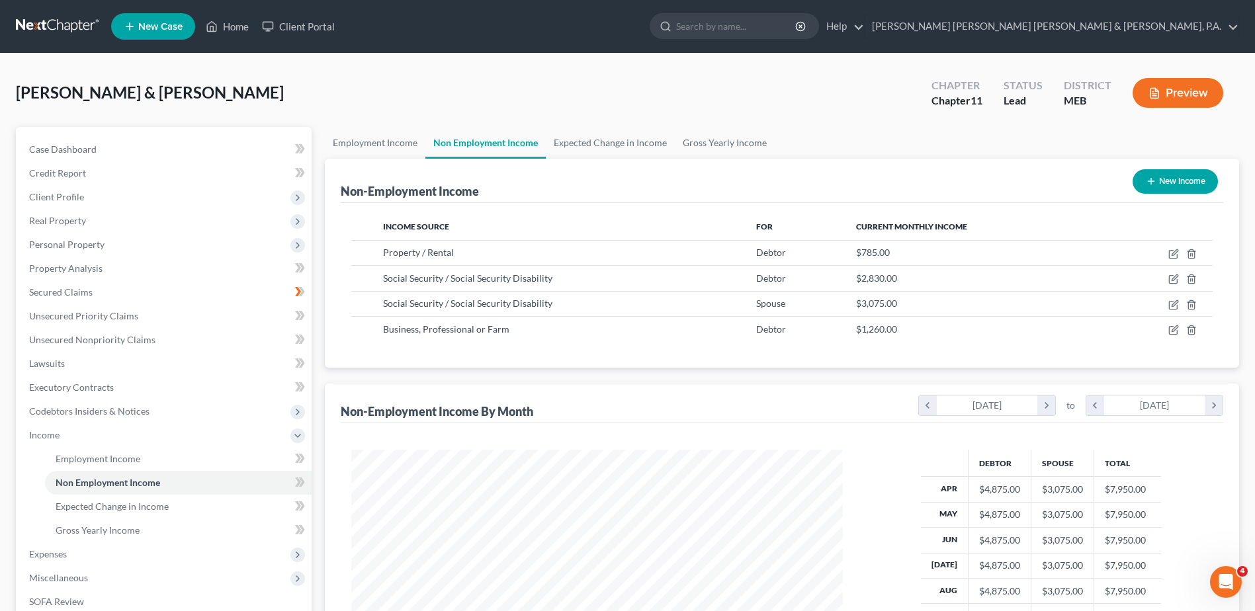
click at [1177, 185] on button "New Income" at bounding box center [1175, 181] width 85 height 24
select select "0"
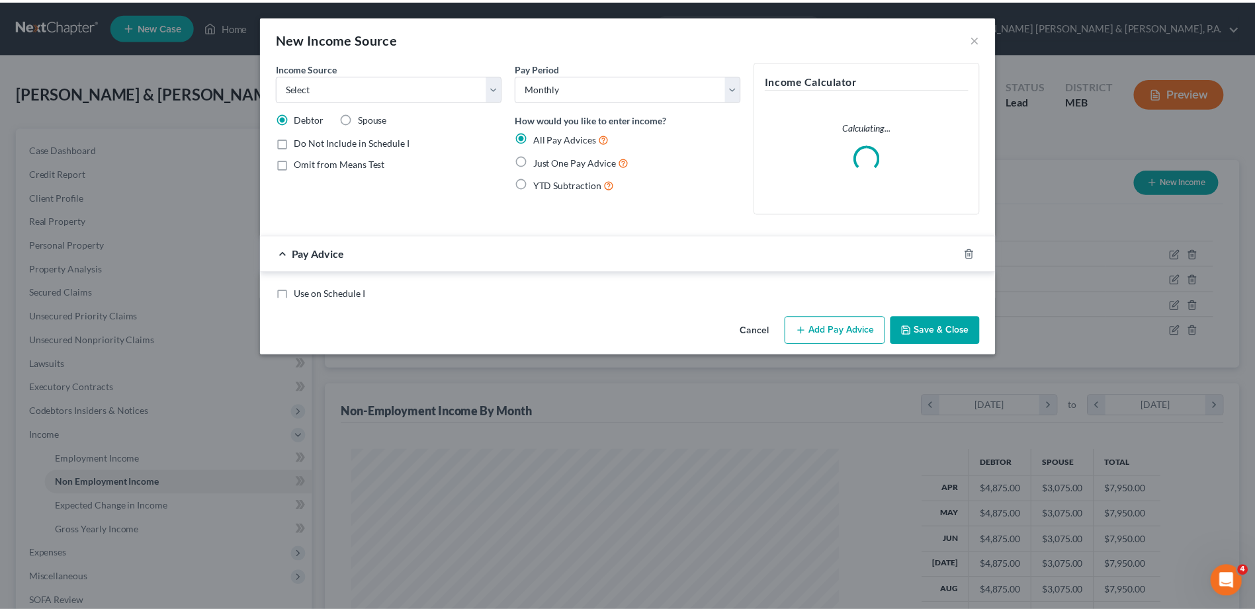
scroll to position [247, 523]
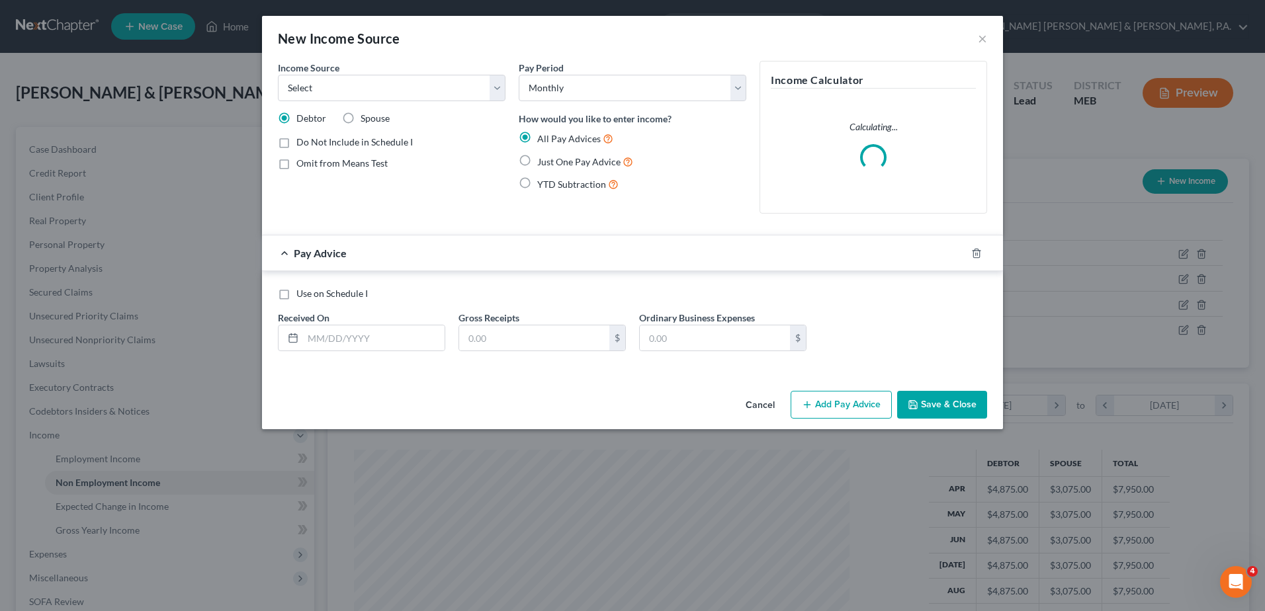
click at [361, 118] on label "Spouse" at bounding box center [375, 118] width 29 height 13
click at [366, 118] on input "Spouse" at bounding box center [370, 116] width 9 height 9
radio input "true"
click at [537, 163] on label "Just One Pay Advice" at bounding box center [585, 161] width 96 height 15
click at [543, 163] on input "Just One Pay Advice" at bounding box center [547, 158] width 9 height 9
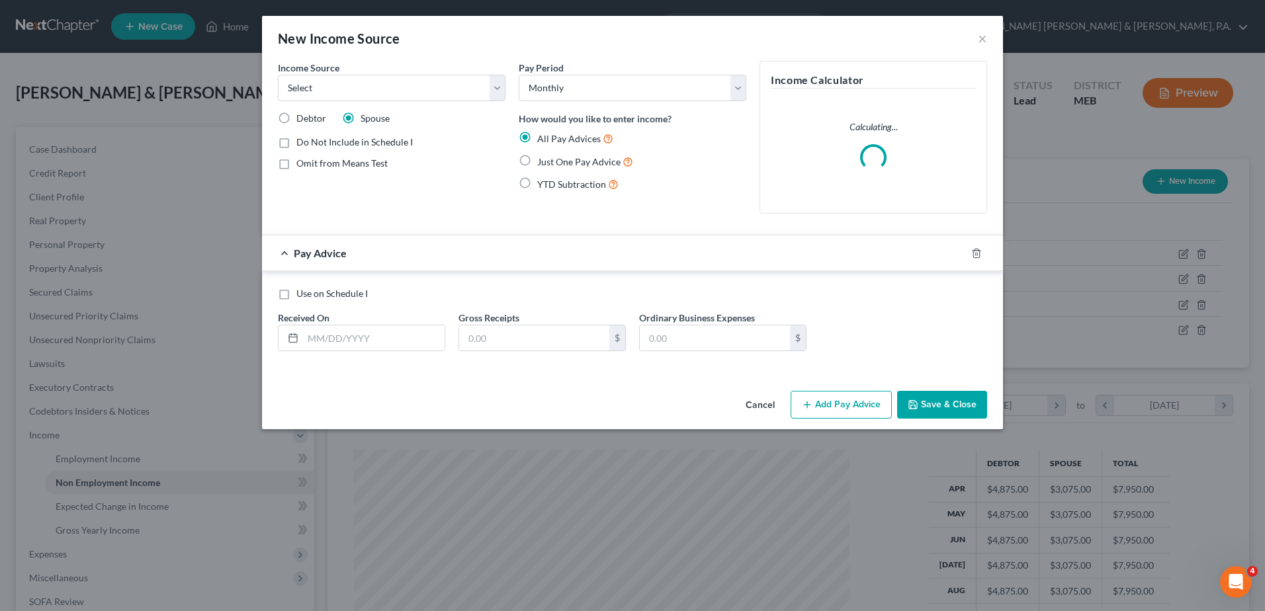
radio input "true"
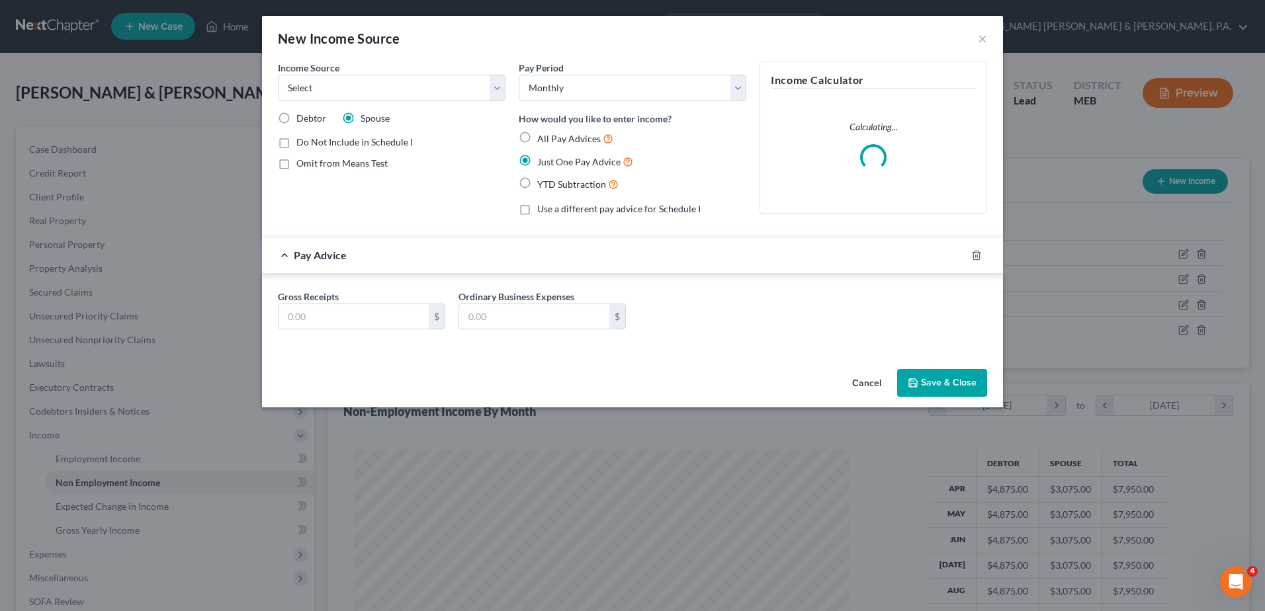
click at [537, 158] on label "Just One Pay Advice" at bounding box center [585, 161] width 96 height 15
click at [543, 158] on input "Just One Pay Advice" at bounding box center [547, 158] width 9 height 9
click at [378, 312] on input "text" at bounding box center [354, 316] width 150 height 25
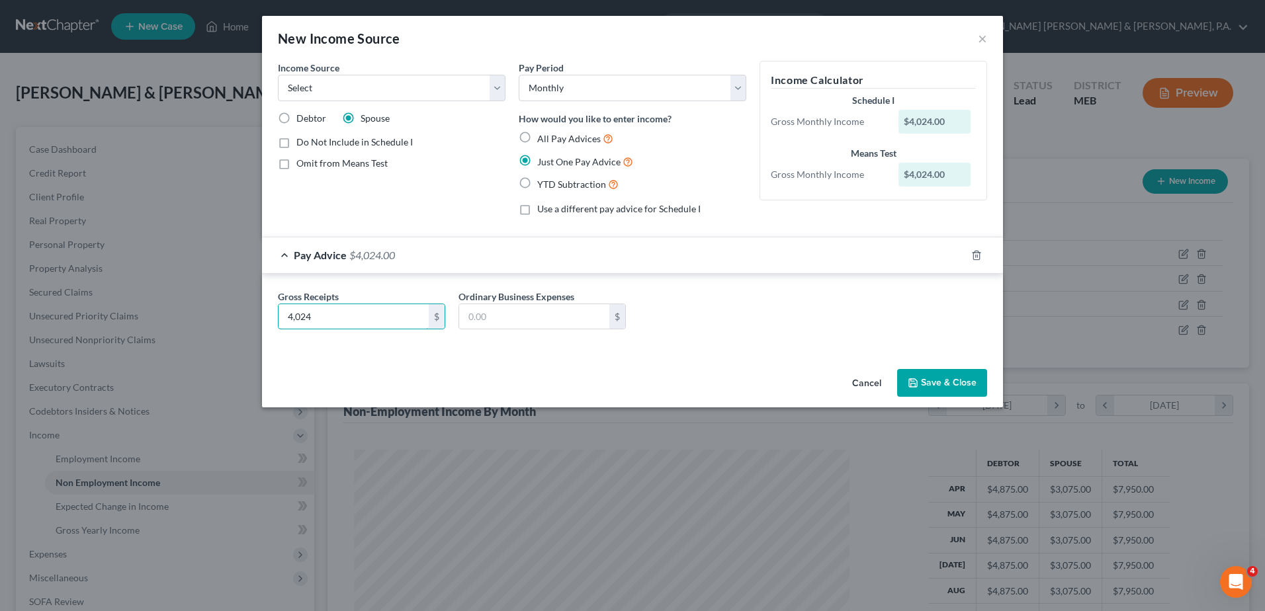
type input "4,024"
click at [935, 380] on button "Save & Close" at bounding box center [942, 383] width 90 height 28
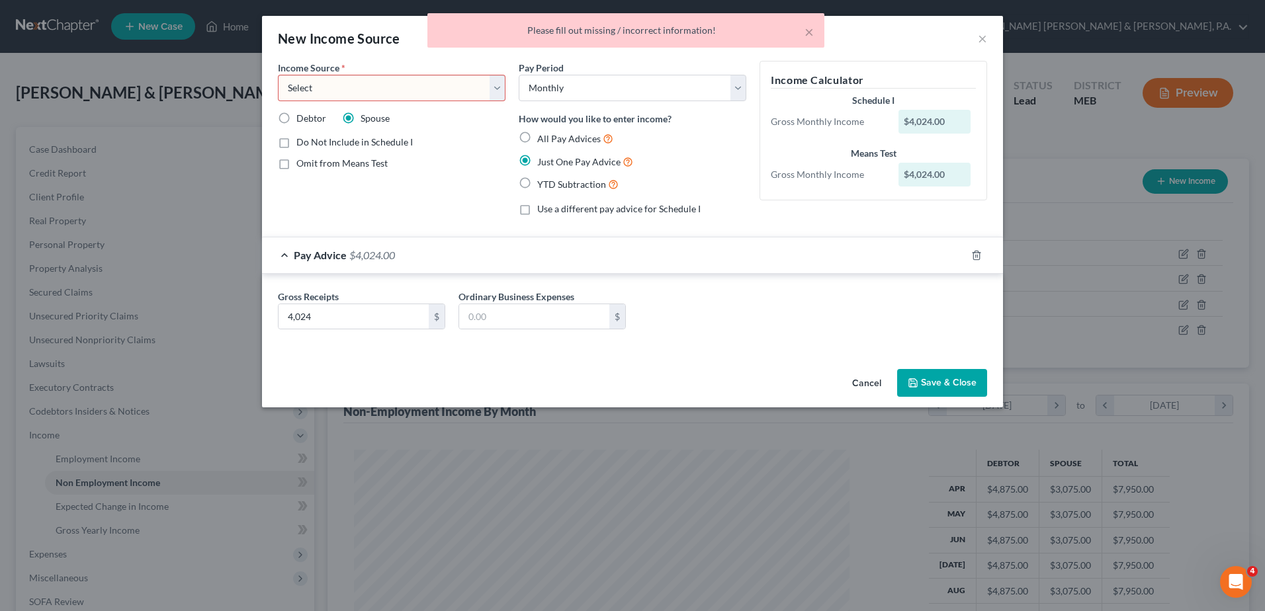
click at [370, 89] on select "Select Unemployment Disability (from employer) Pension Retirement Social Securi…" at bounding box center [392, 88] width 228 height 26
select select "10"
click at [278, 75] on select "Select Unemployment Disability (from employer) Pension Retirement Social Securi…" at bounding box center [392, 88] width 228 height 26
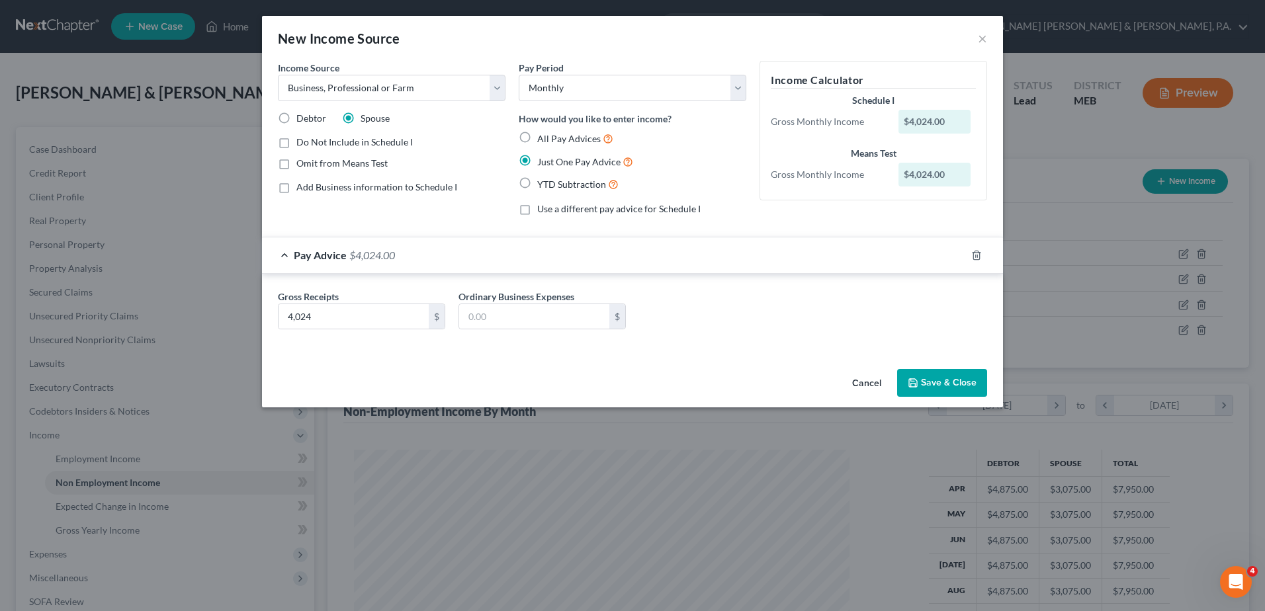
click at [952, 383] on button "Save & Close" at bounding box center [942, 383] width 90 height 28
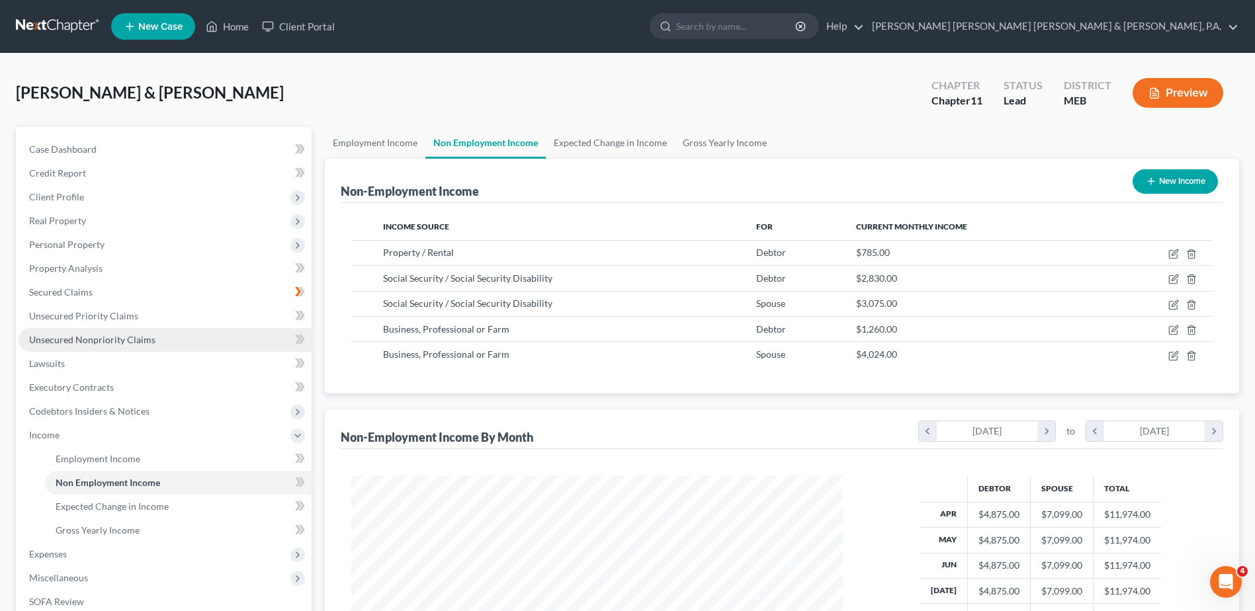
scroll to position [132, 0]
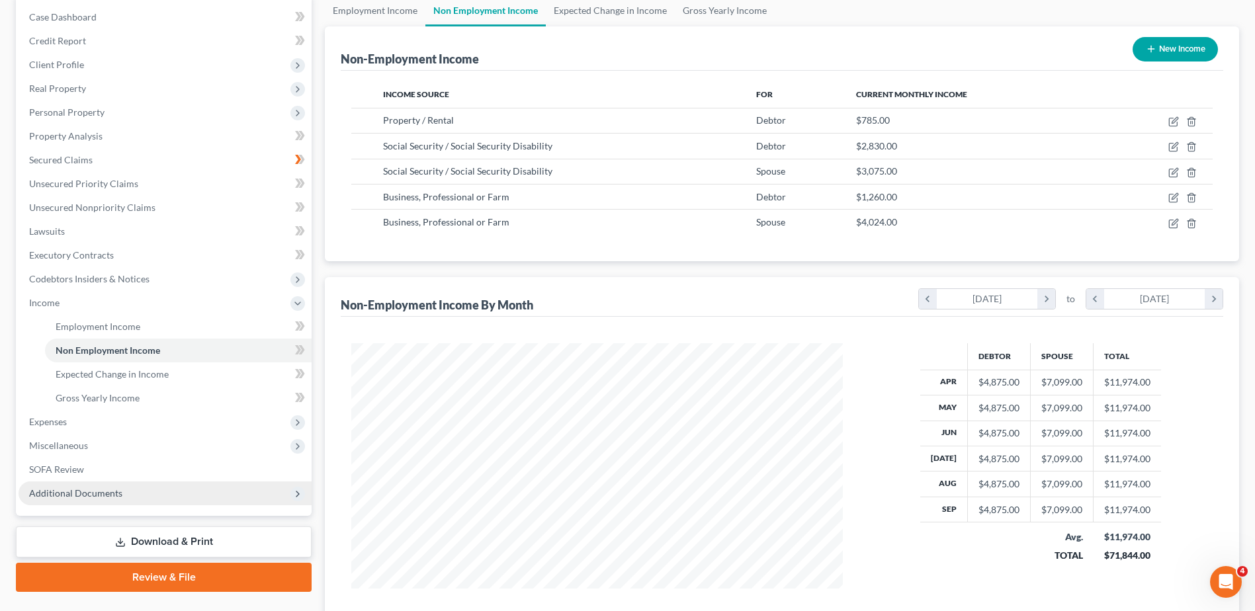
click at [104, 489] on span "Additional Documents" at bounding box center [75, 493] width 93 height 11
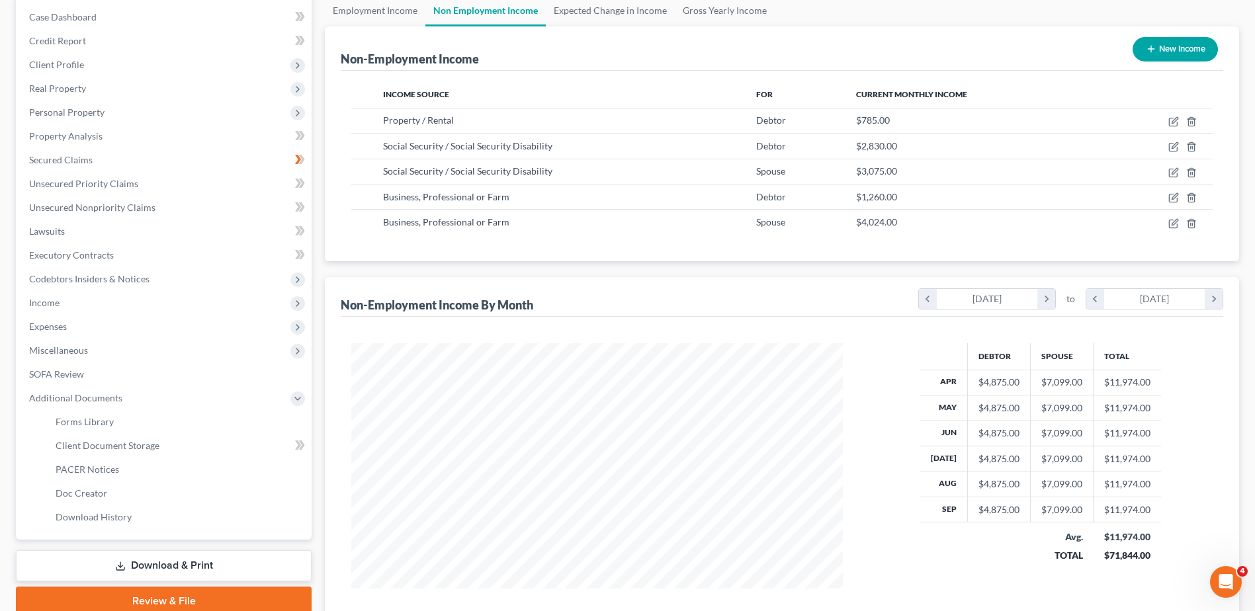
click at [272, 560] on link "Download & Print" at bounding box center [164, 566] width 296 height 31
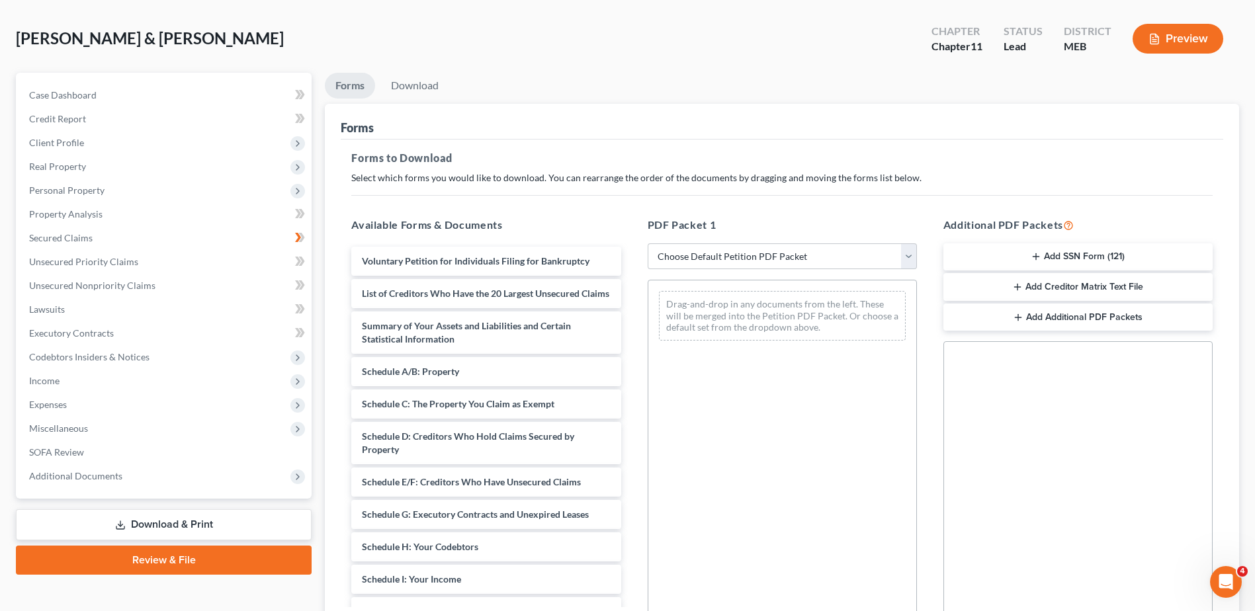
scroll to position [132, 0]
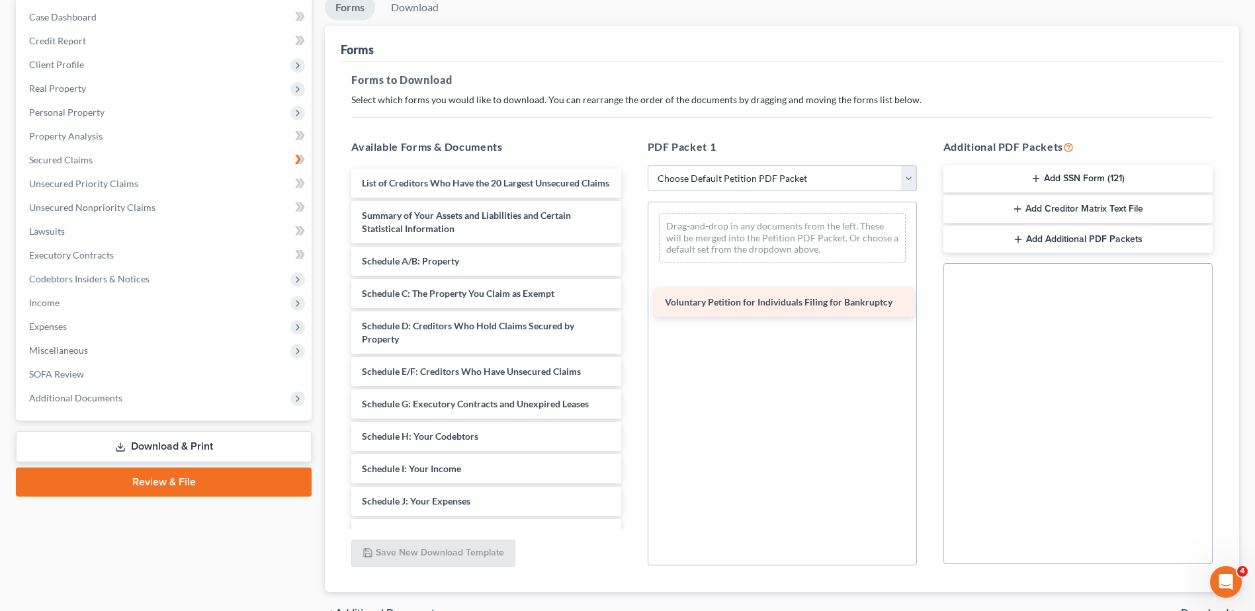
drag, startPoint x: 524, startPoint y: 187, endPoint x: 823, endPoint y: 300, distance: 319.5
click at [631, 300] on div "Voluntary Petition for Individuals Filing for Bankruptcy Voluntary Petition for…" at bounding box center [486, 469] width 290 height 601
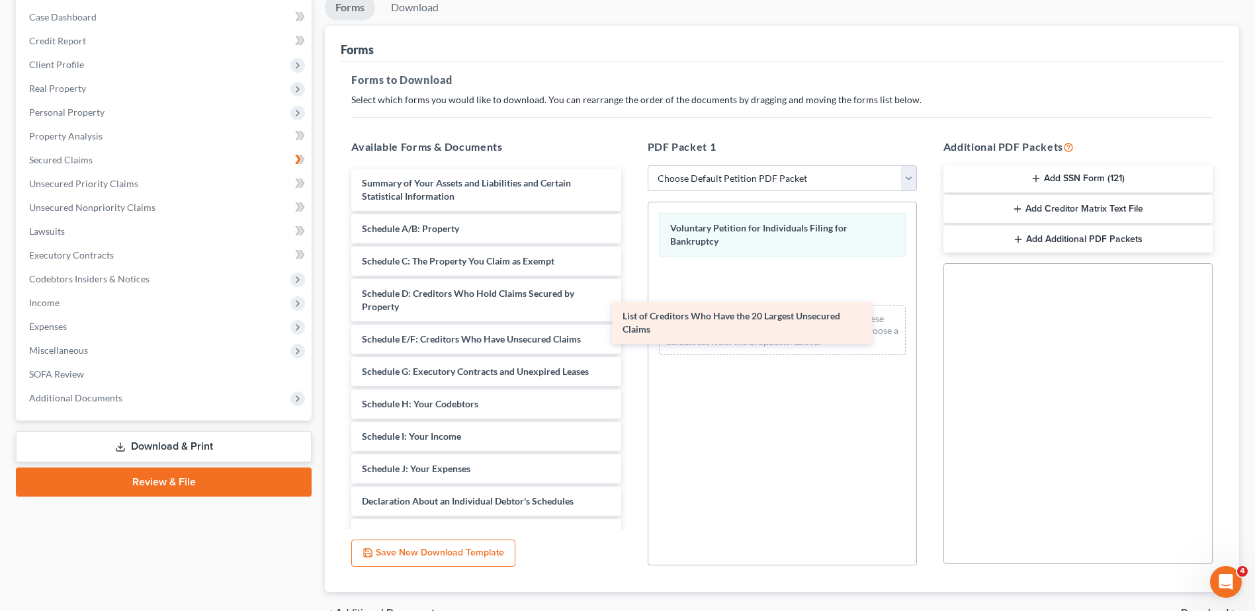
drag, startPoint x: 535, startPoint y: 189, endPoint x: 798, endPoint y: 322, distance: 294.5
click at [631, 322] on div "List of Creditors Who Have the 20 Largest Unsecured Claims List of Creditors Wh…" at bounding box center [486, 453] width 290 height 568
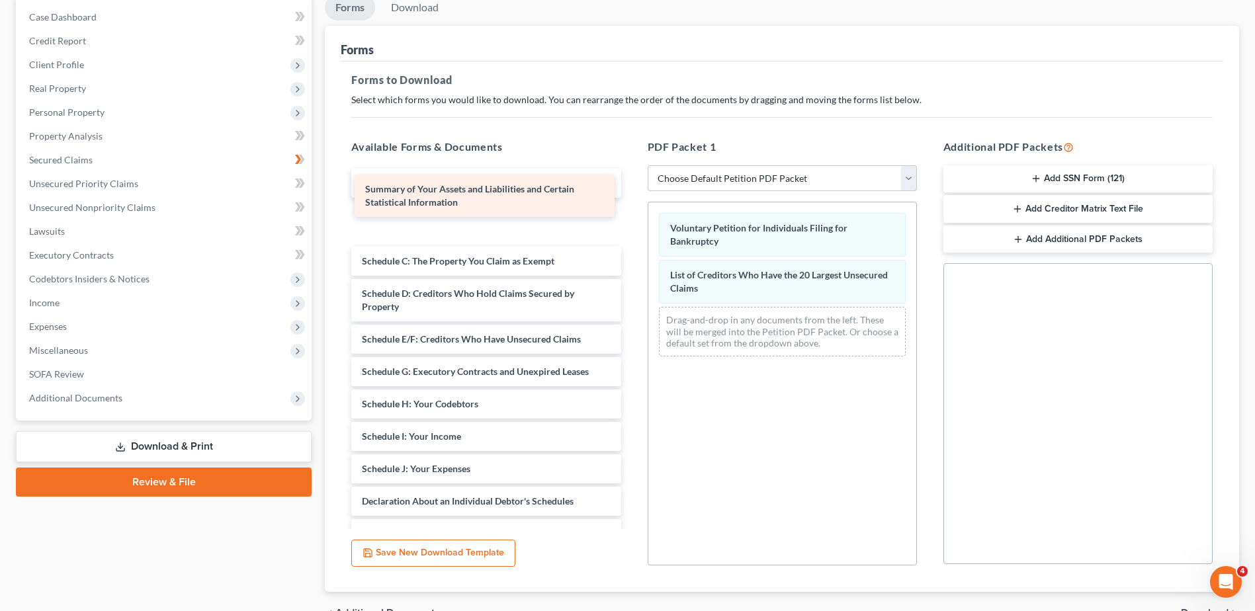
drag, startPoint x: 465, startPoint y: 183, endPoint x: 468, endPoint y: 189, distance: 6.8
click at [468, 189] on div "Summary of Your Assets and Liabilities and Certain Statistical Information Summ…" at bounding box center [486, 453] width 290 height 568
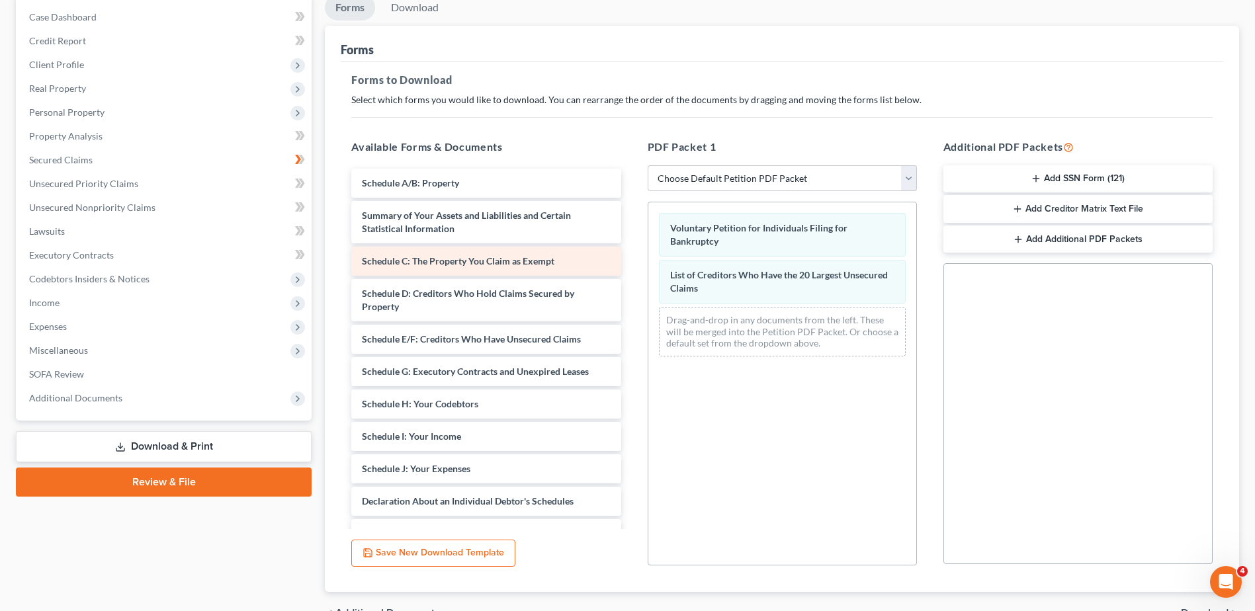
scroll to position [66, 0]
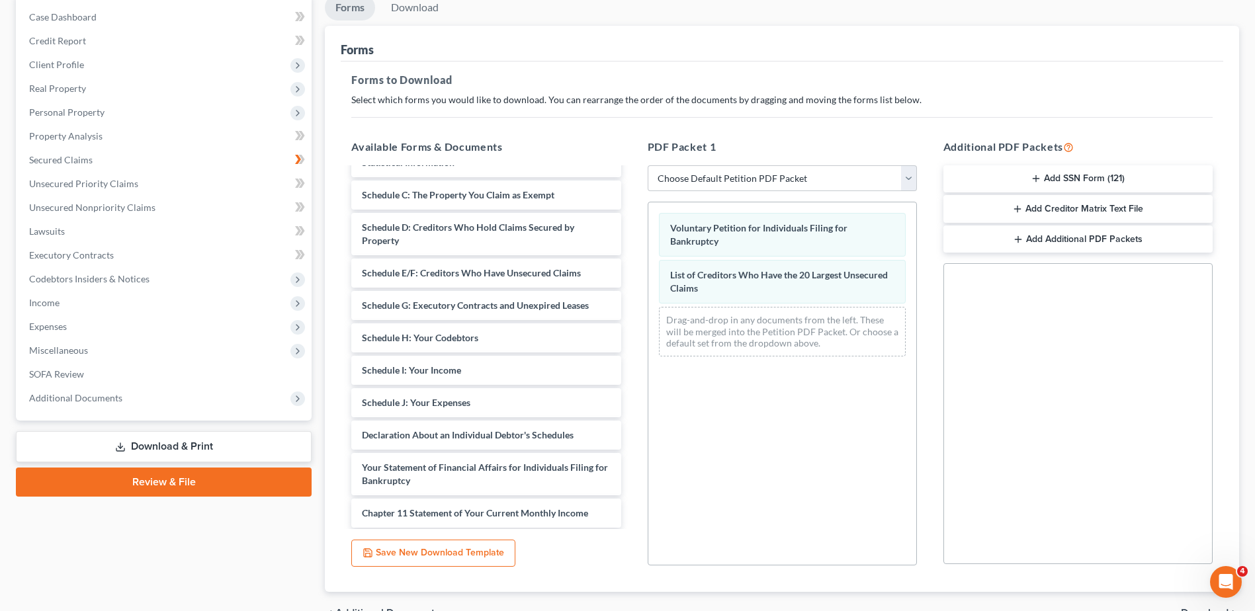
drag, startPoint x: 867, startPoint y: 405, endPoint x: 856, endPoint y: 405, distance: 10.6
click at [867, 405] on div "Voluntary Petition for Individuals Filing for Bankruptcy List of Creditors Who …" at bounding box center [782, 384] width 269 height 364
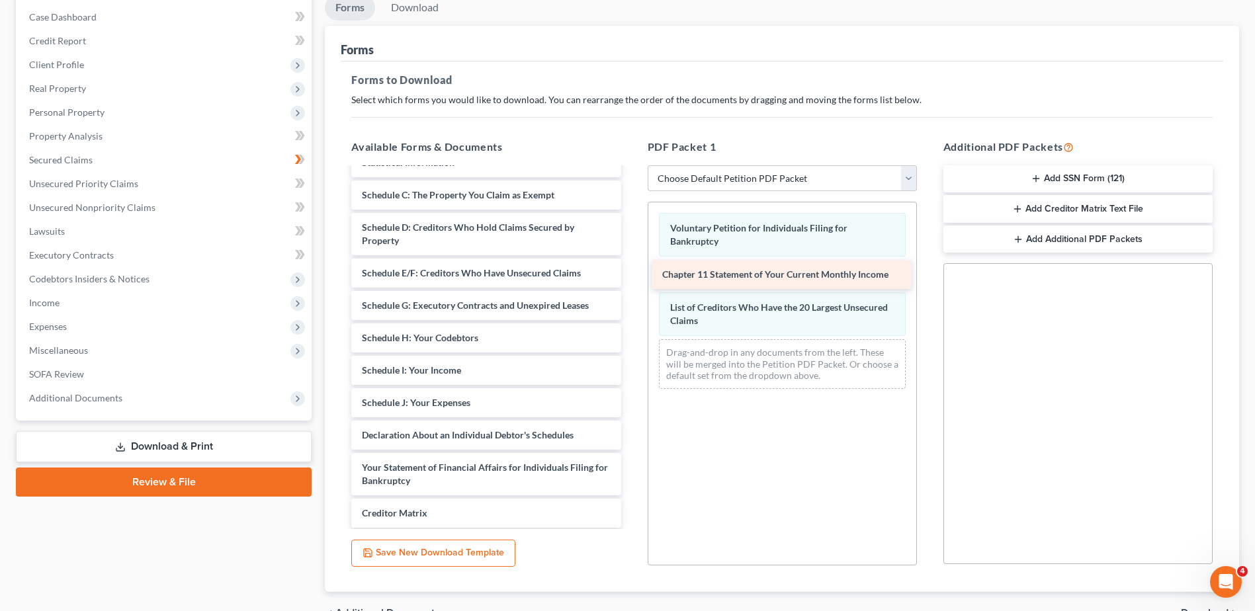
drag, startPoint x: 472, startPoint y: 513, endPoint x: 773, endPoint y: 275, distance: 383.8
click at [631, 275] on div "Chapter 11 Statement of Your Current Monthly Income Schedule A/B: Property Summ…" at bounding box center [486, 371] width 290 height 536
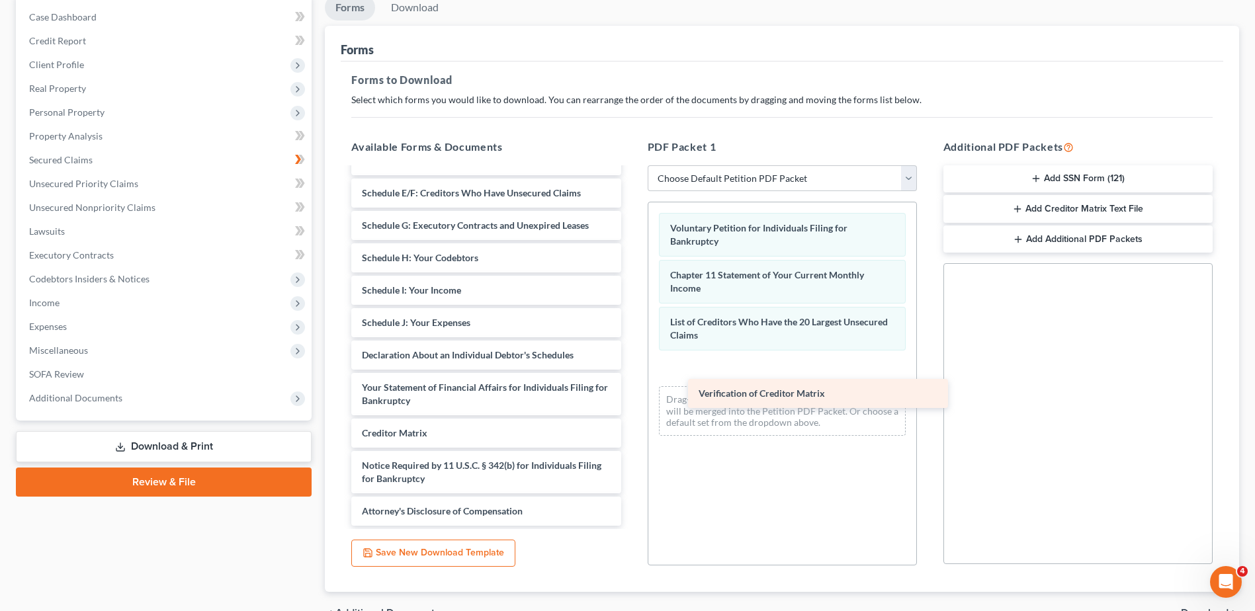
scroll to position [146, 0]
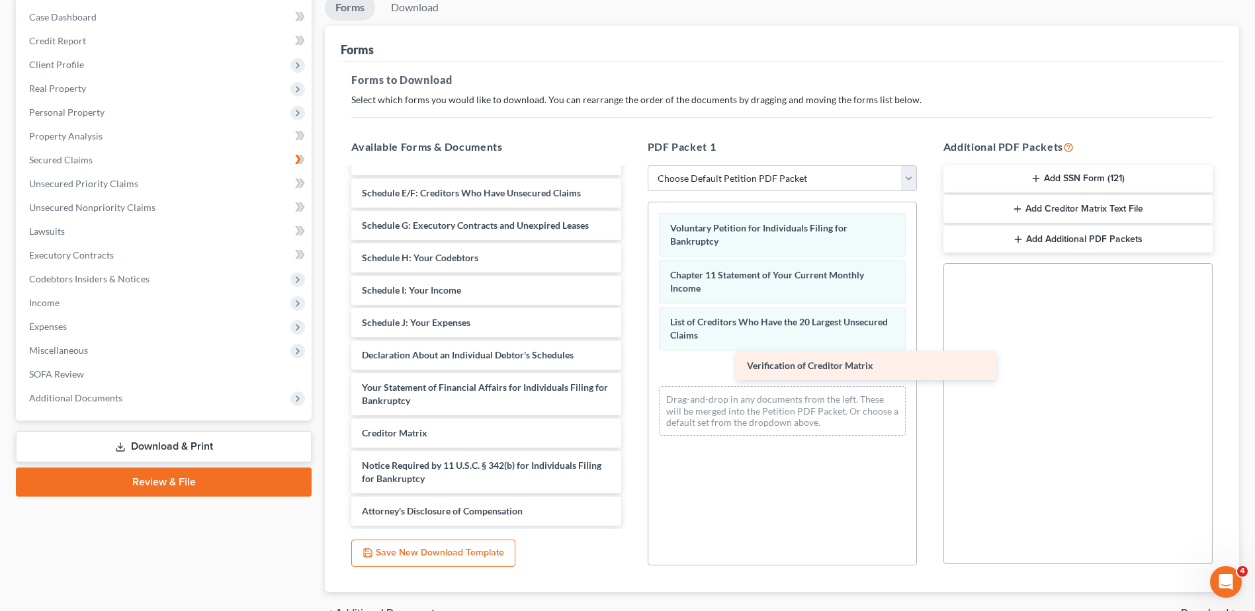
drag, startPoint x: 412, startPoint y: 435, endPoint x: 797, endPoint y: 367, distance: 391.1
click at [631, 367] on div "Verification of Creditor Matrix Schedule A/B: Property Summary of Your Assets a…" at bounding box center [486, 274] width 290 height 504
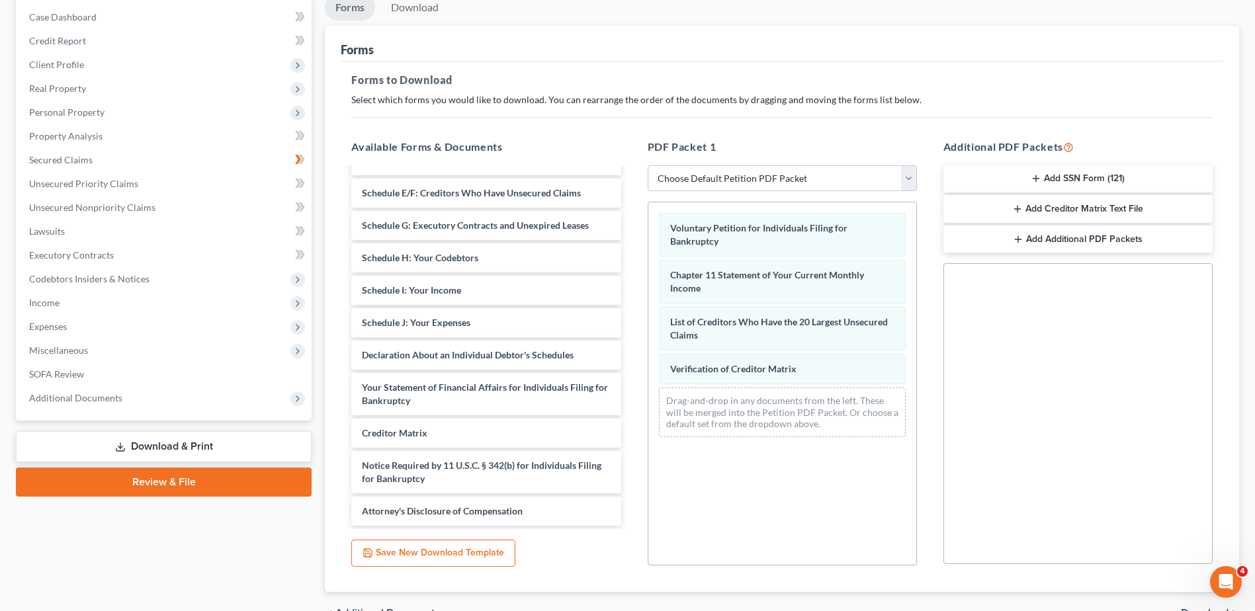
scroll to position [206, 0]
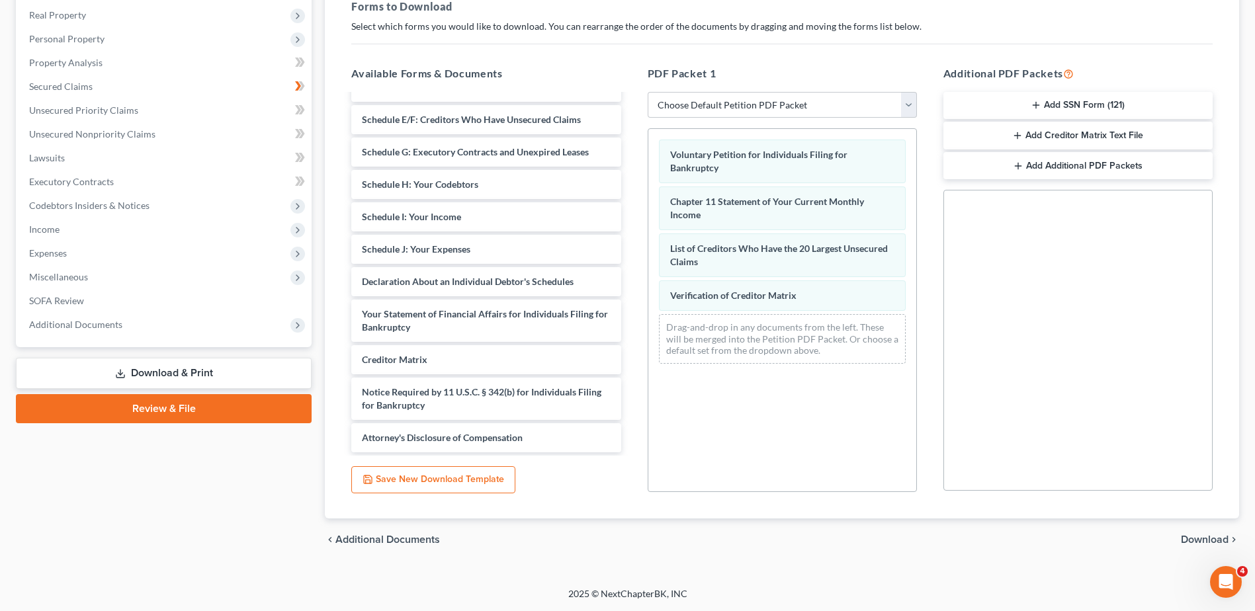
click at [1208, 535] on span "Download" at bounding box center [1205, 540] width 48 height 11
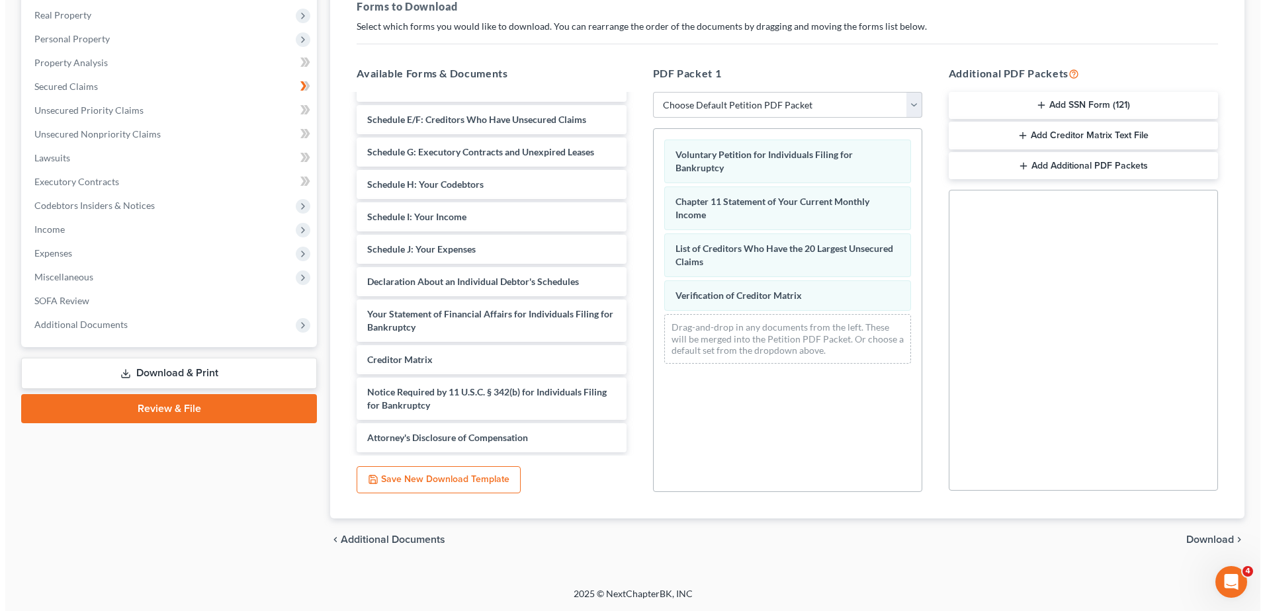
scroll to position [68, 0]
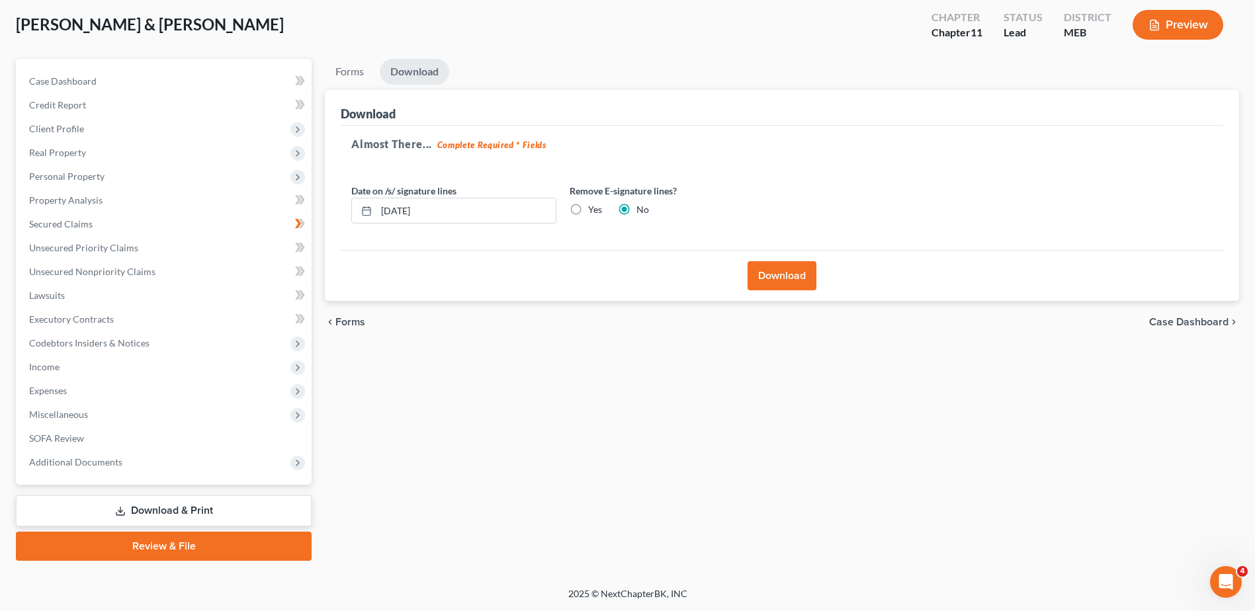
click at [588, 208] on label "Yes" at bounding box center [595, 209] width 14 height 13
click at [594, 208] on input "Yes" at bounding box center [598, 207] width 9 height 9
radio input "true"
radio input "false"
click at [588, 212] on label "Yes" at bounding box center [595, 209] width 14 height 13
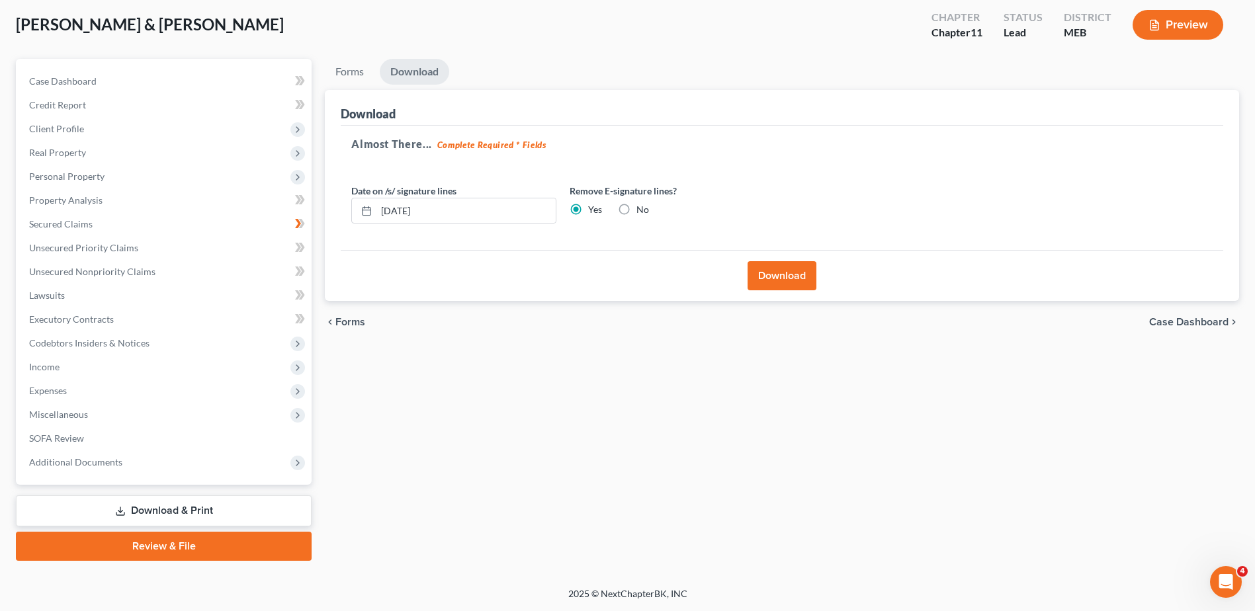
click at [594, 212] on input "Yes" at bounding box center [598, 207] width 9 height 9
click at [799, 275] on button "Download" at bounding box center [782, 275] width 69 height 29
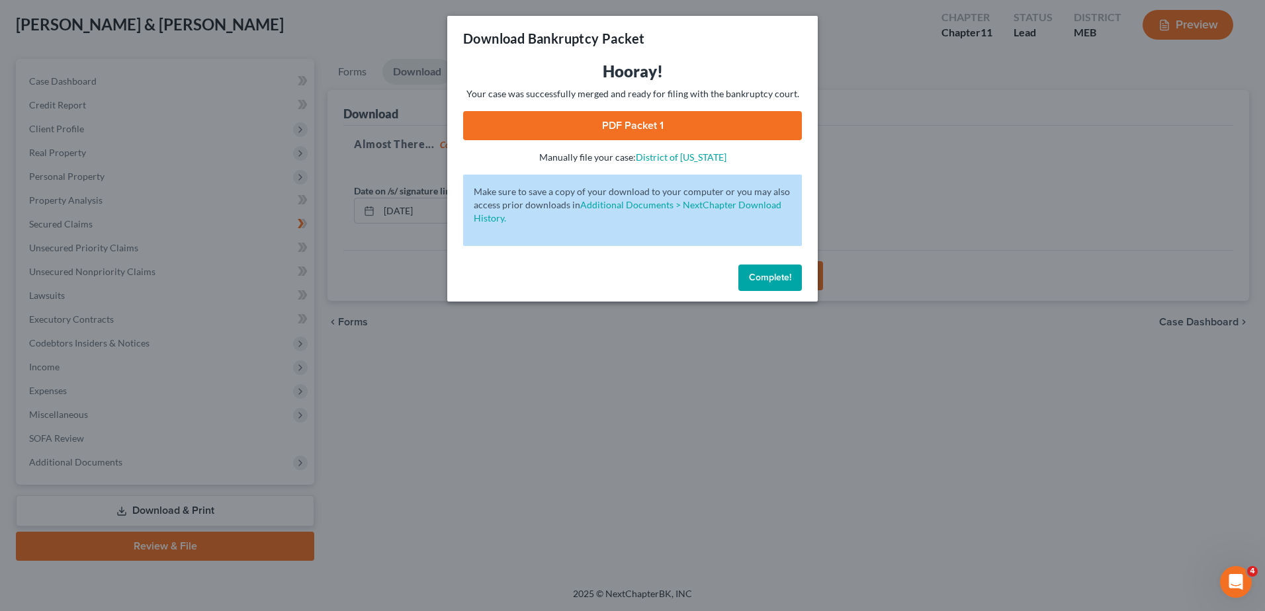
click at [646, 122] on link "PDF Packet 1" at bounding box center [632, 125] width 339 height 29
